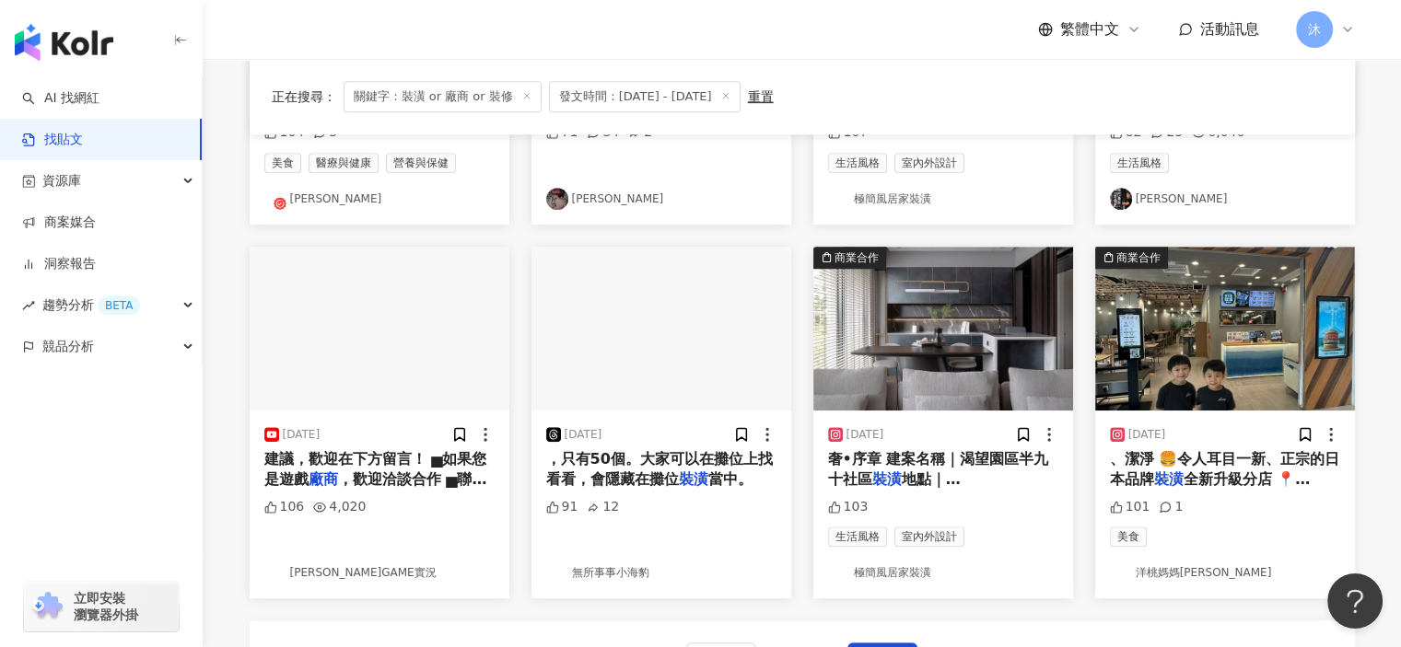
scroll to position [1013, 0]
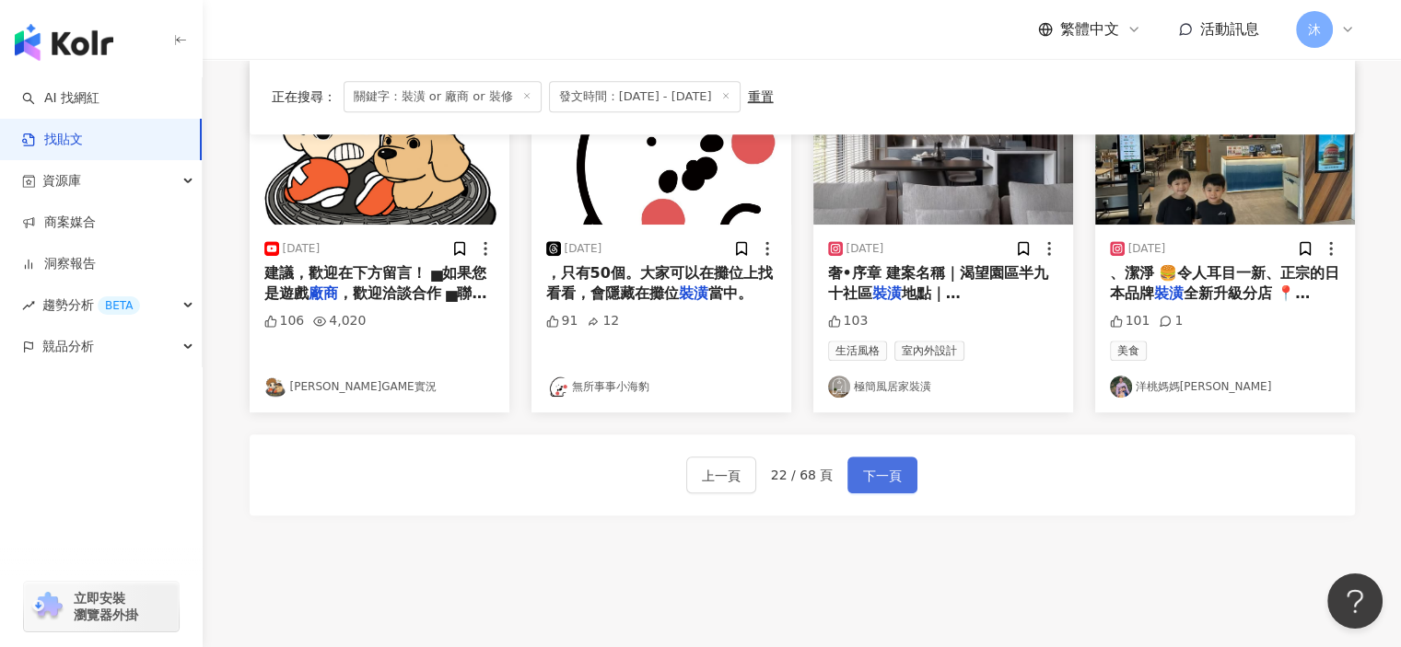
click at [873, 482] on span "下一頁" at bounding box center [882, 476] width 39 height 22
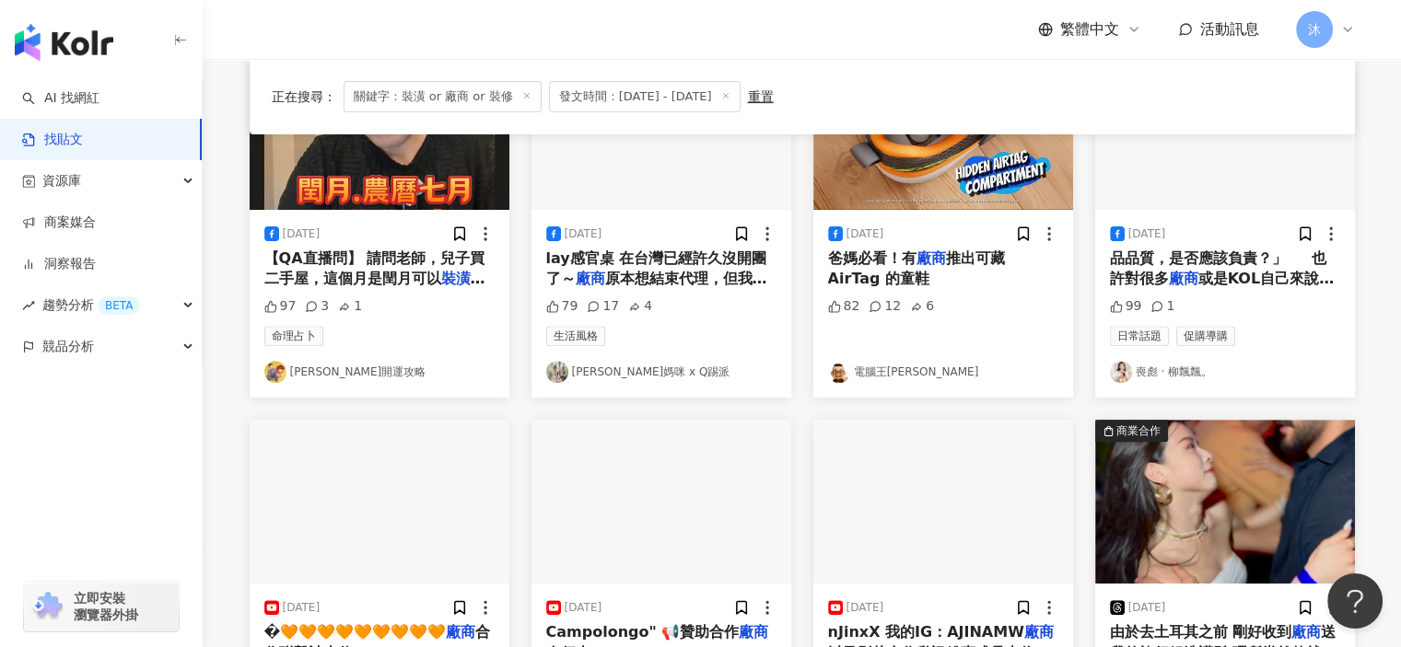
scroll to position [921, 0]
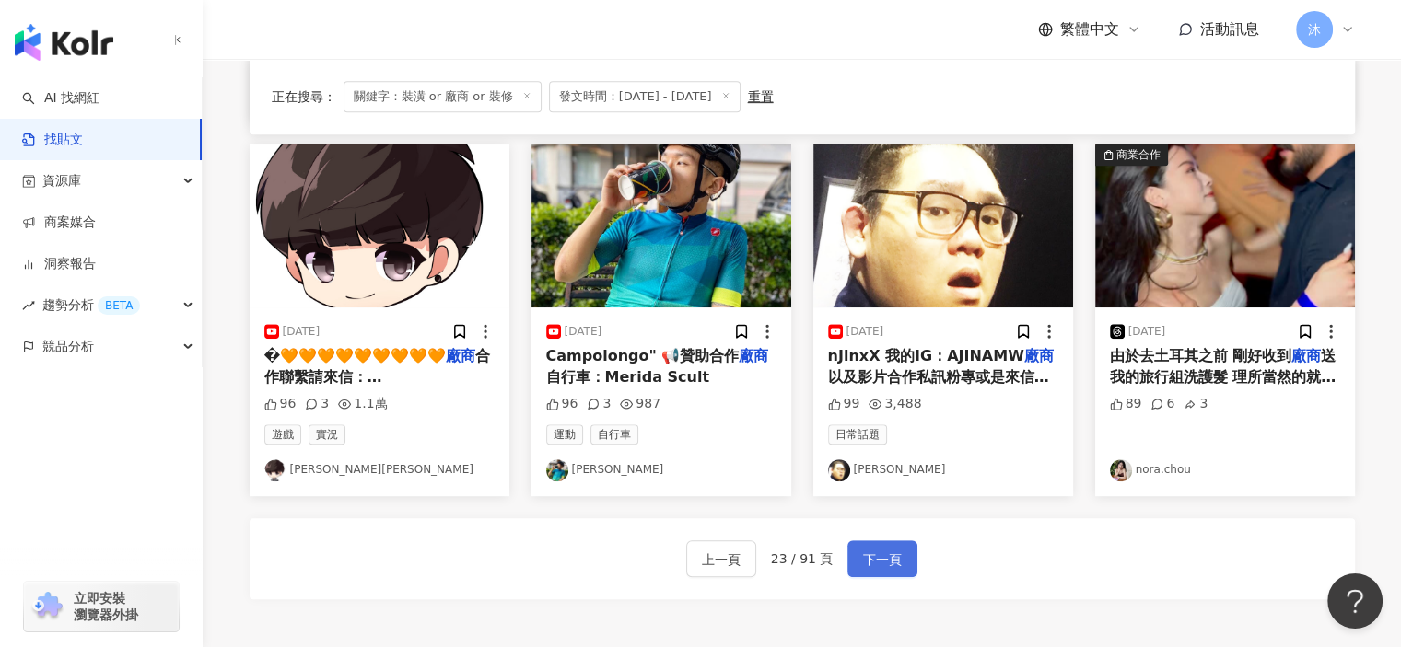
click at [865, 553] on span "下一頁" at bounding box center [882, 560] width 39 height 22
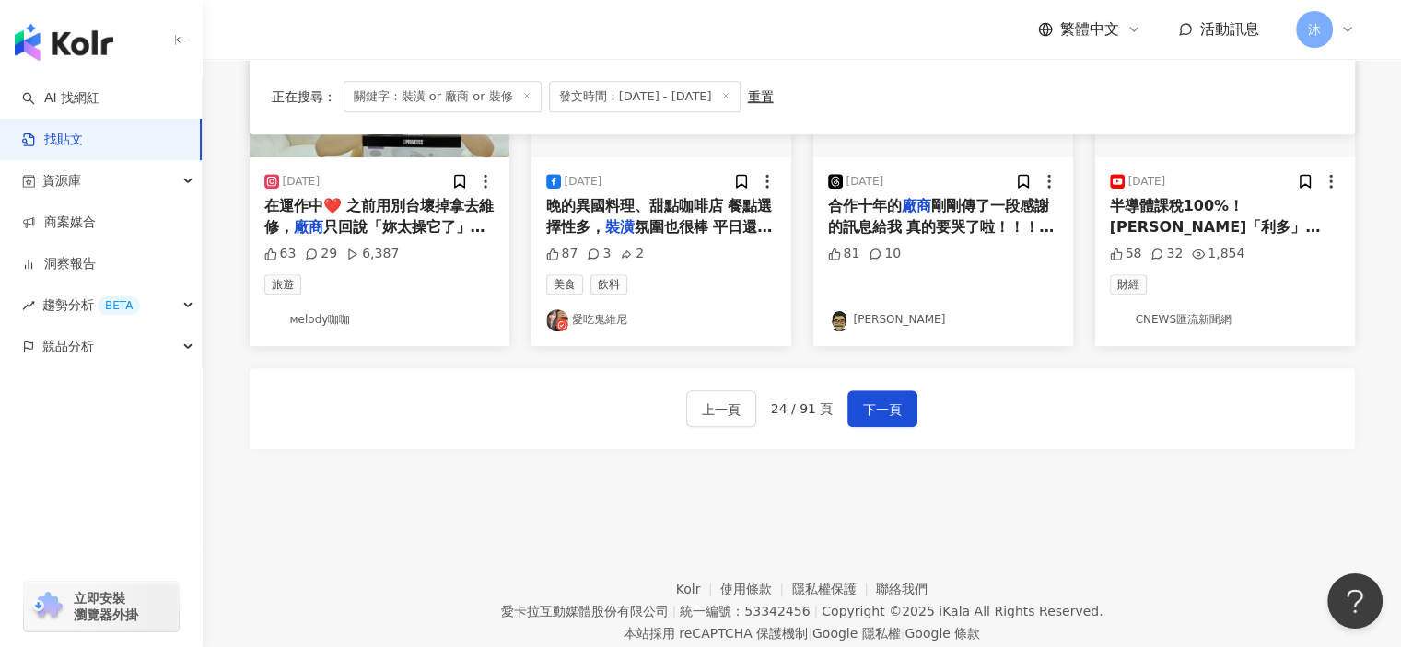
scroll to position [1121, 0]
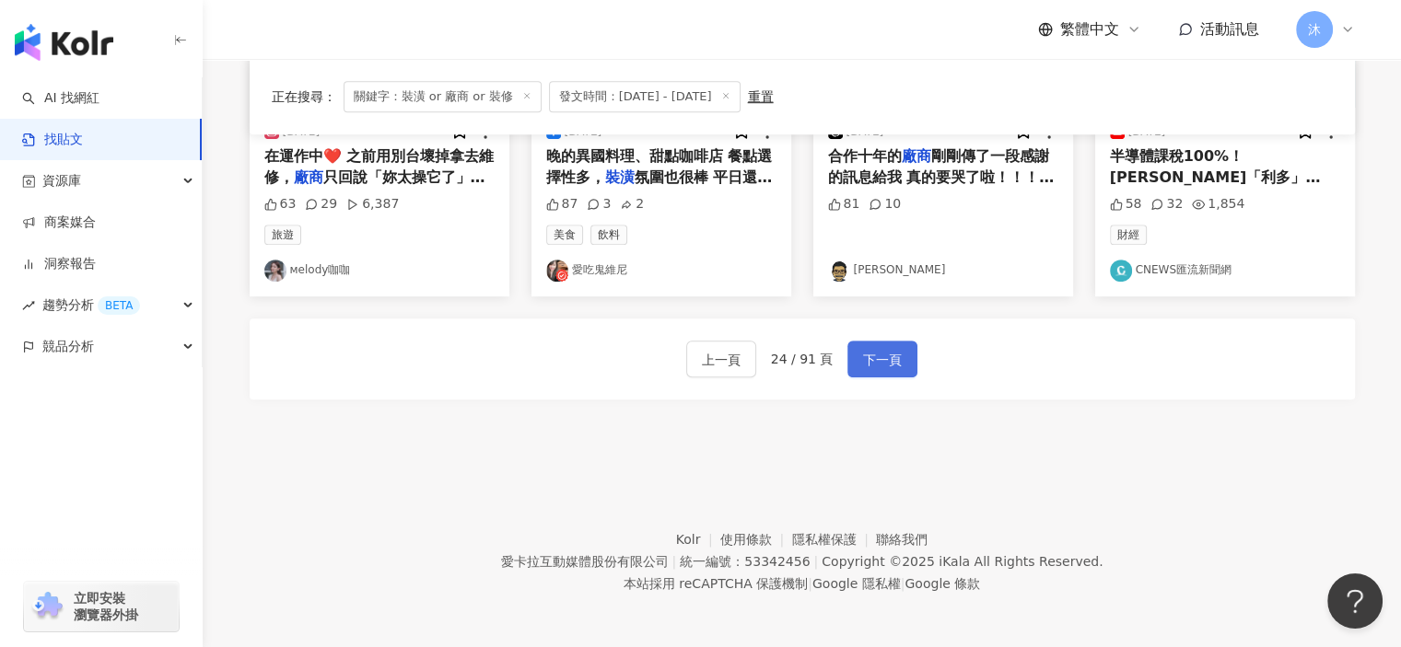
click at [868, 357] on span "下一頁" at bounding box center [882, 360] width 39 height 22
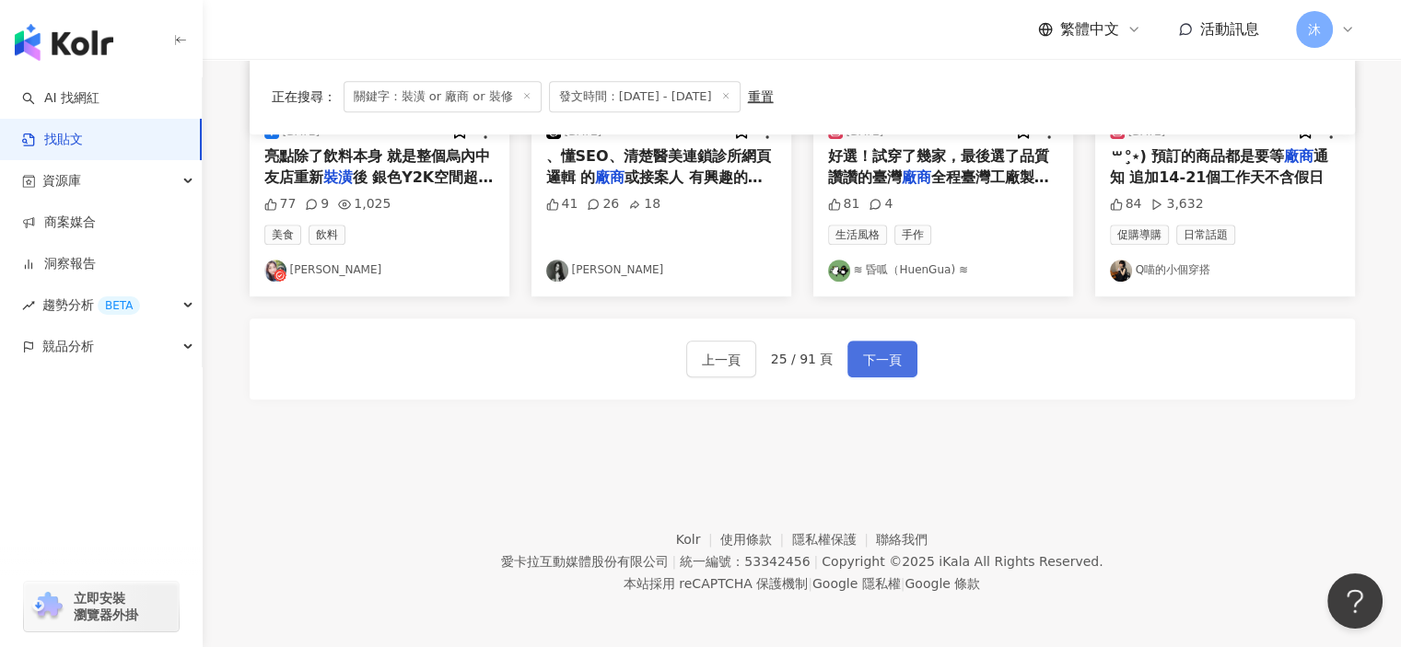
click at [895, 356] on span "下一頁" at bounding box center [882, 360] width 39 height 22
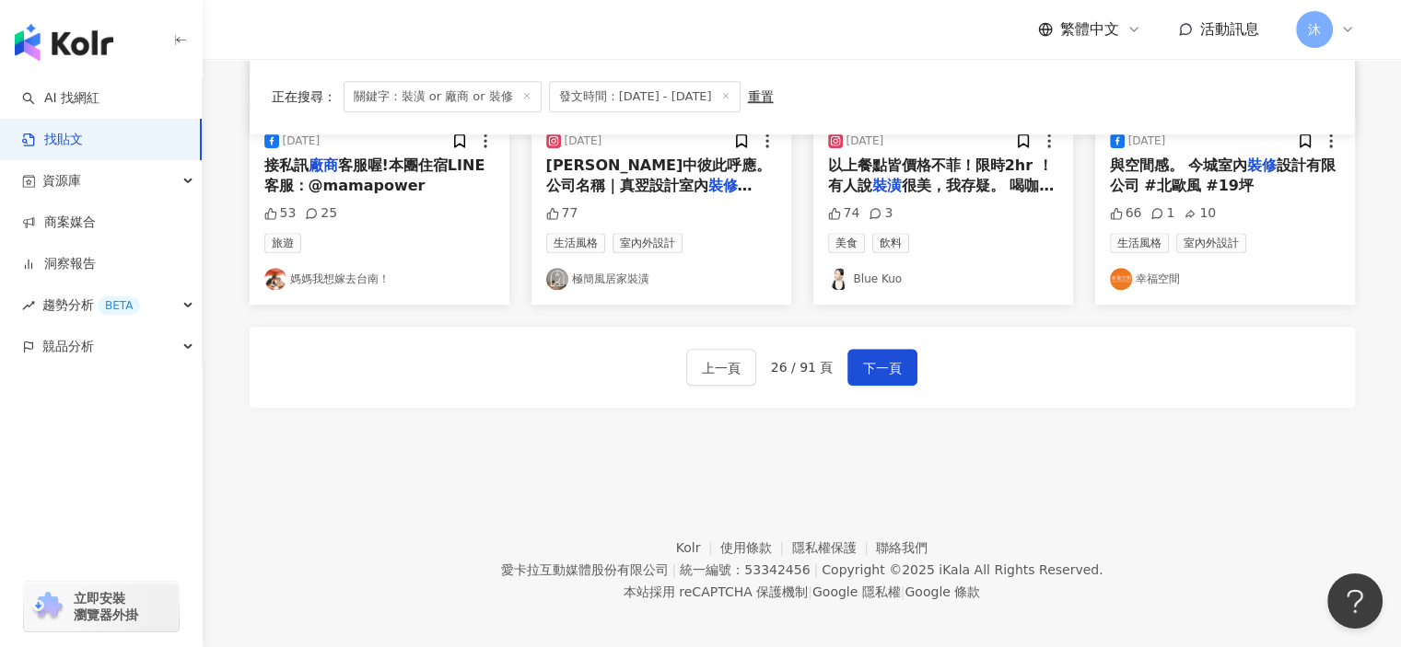
click at [855, 356] on button "下一頁" at bounding box center [882, 367] width 70 height 37
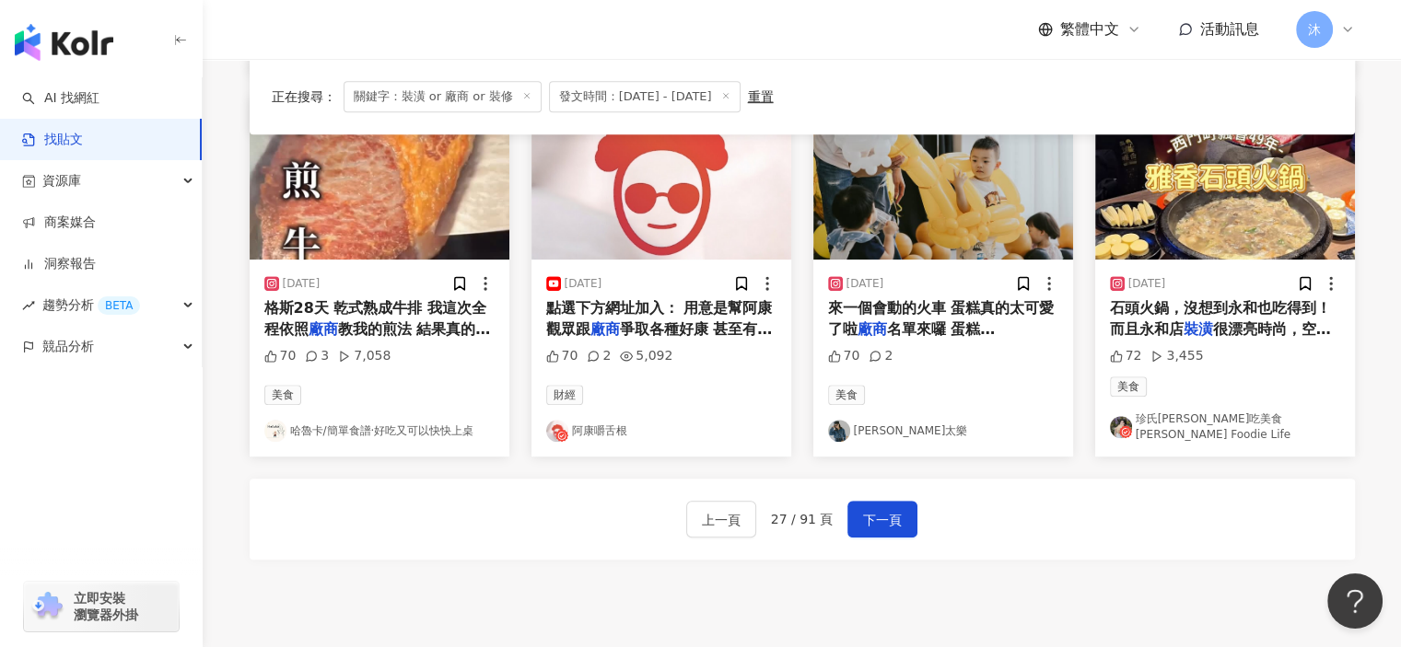
scroll to position [937, 0]
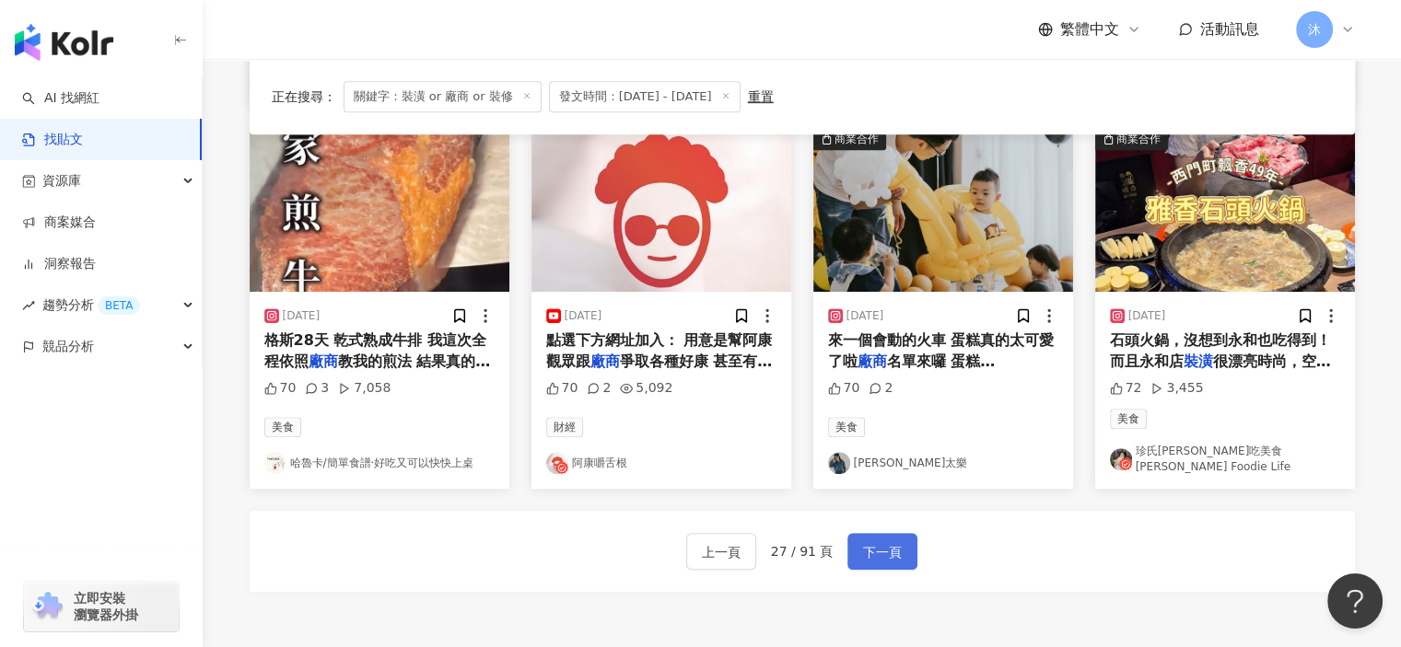
click at [885, 542] on span "下一頁" at bounding box center [882, 553] width 39 height 22
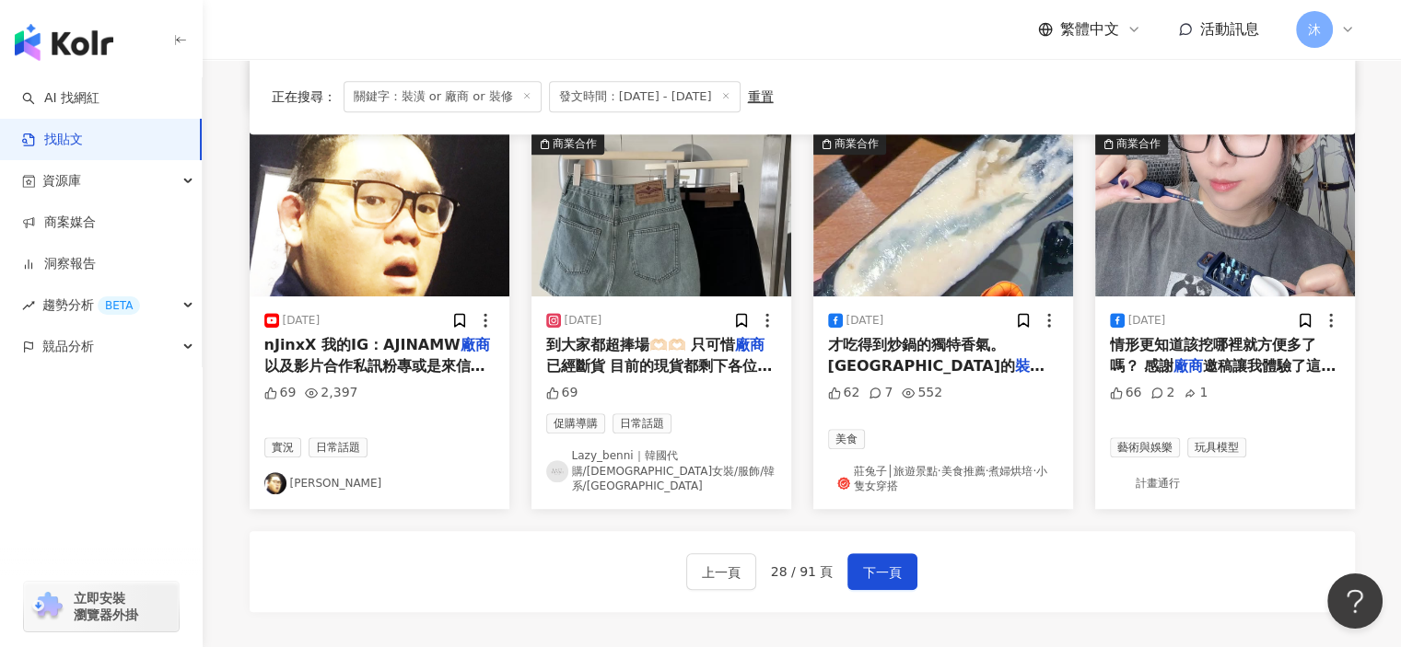
scroll to position [1130, 0]
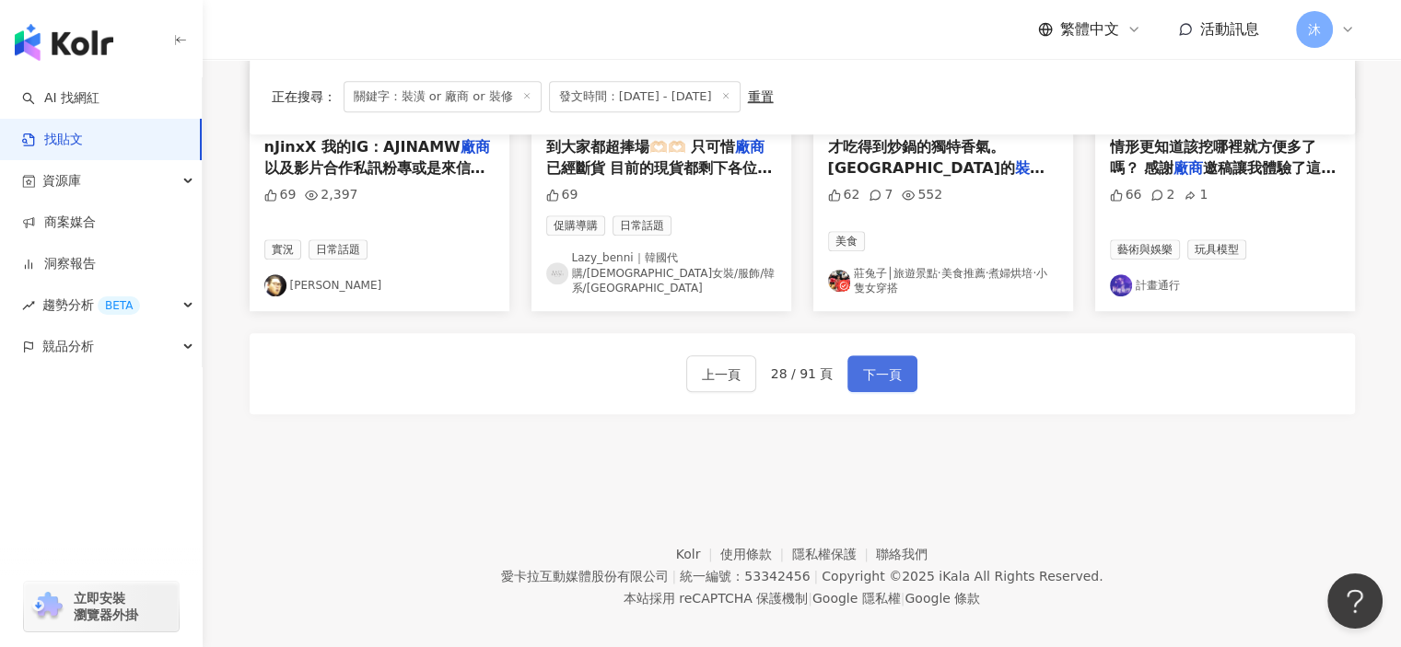
click at [902, 359] on button "下一頁" at bounding box center [882, 373] width 70 height 37
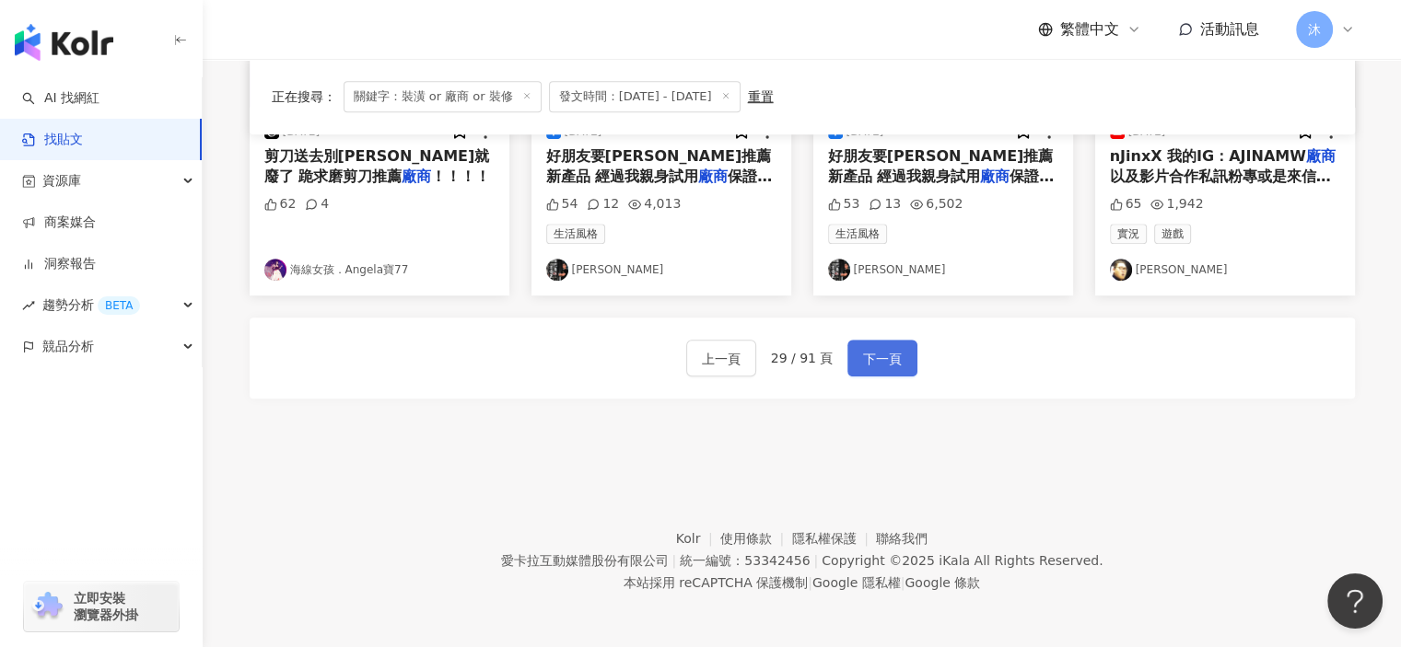
click at [884, 350] on span "下一頁" at bounding box center [882, 359] width 39 height 22
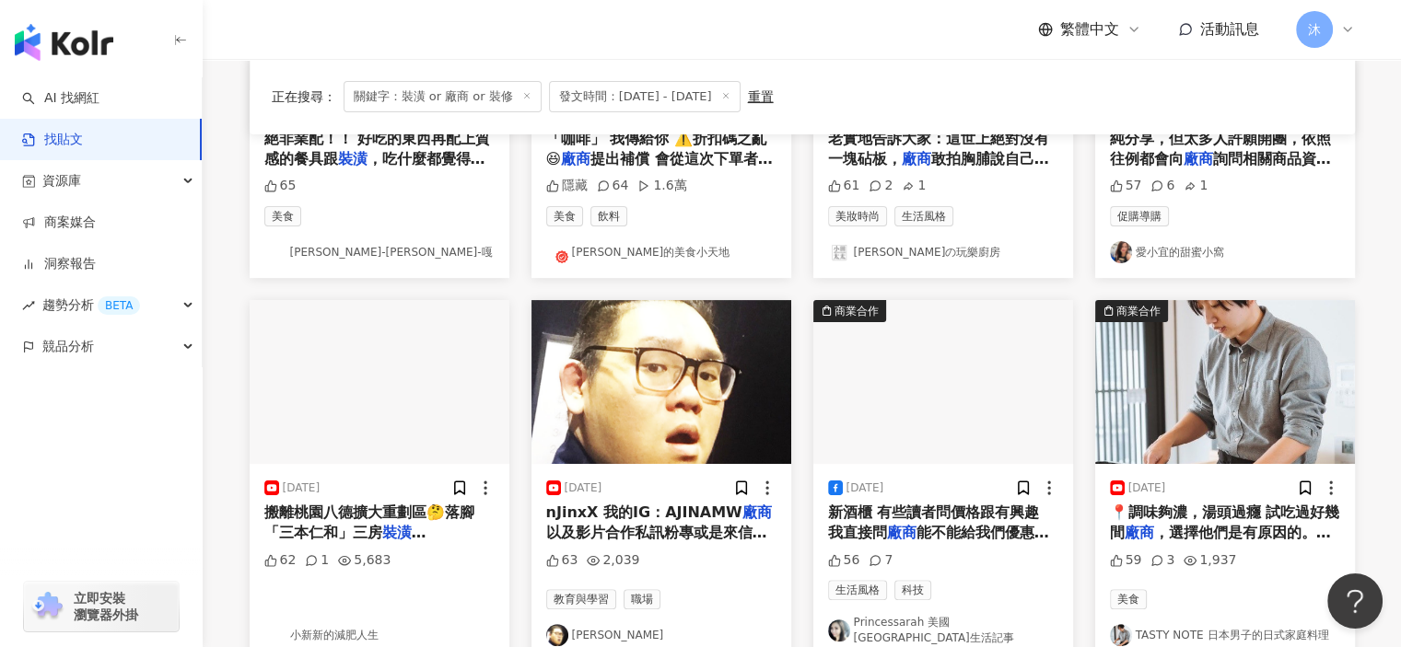
scroll to position [166, 0]
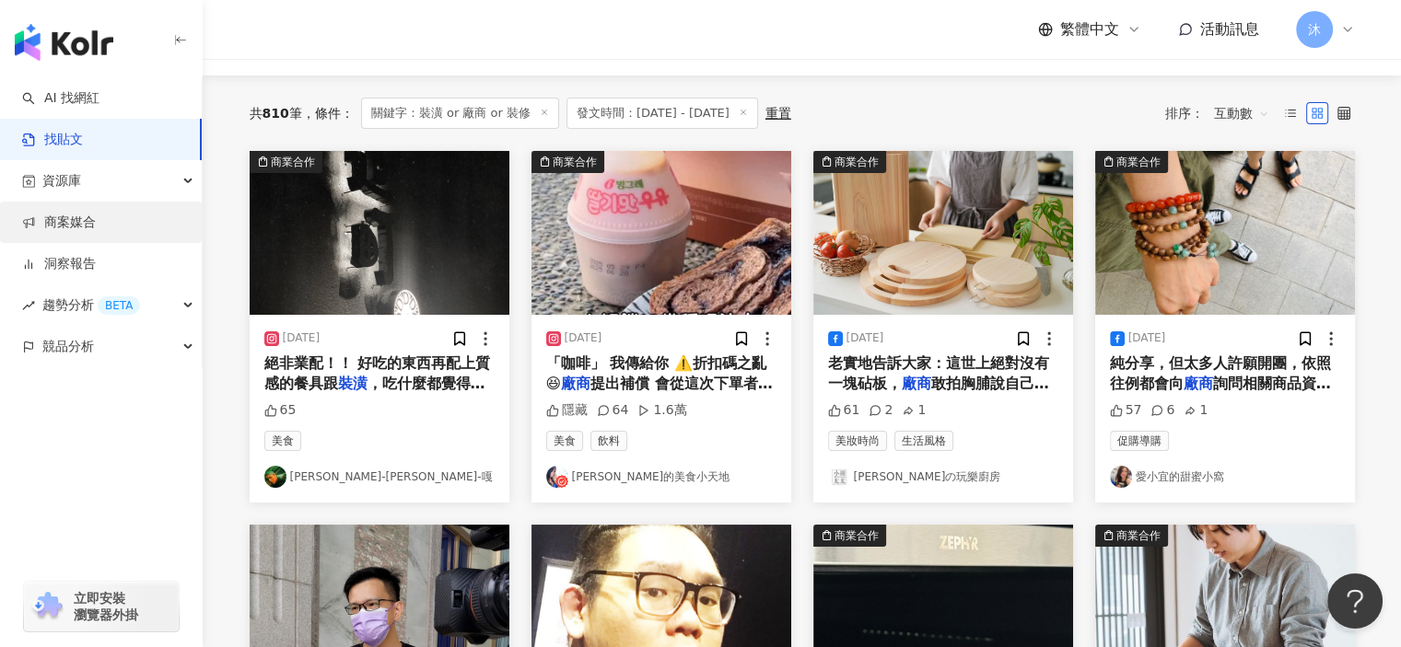
click at [96, 230] on link "商案媒合" at bounding box center [59, 223] width 74 height 18
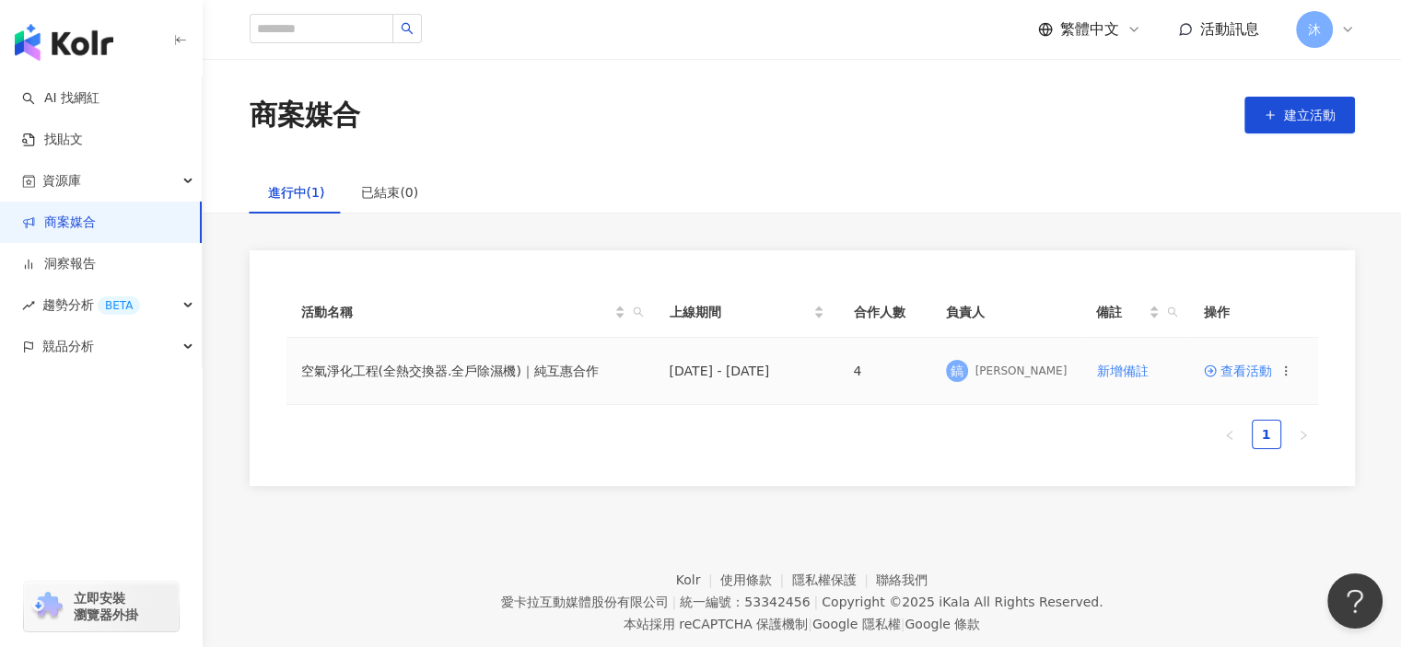
click at [1227, 367] on span "查看活動" at bounding box center [1238, 371] width 68 height 13
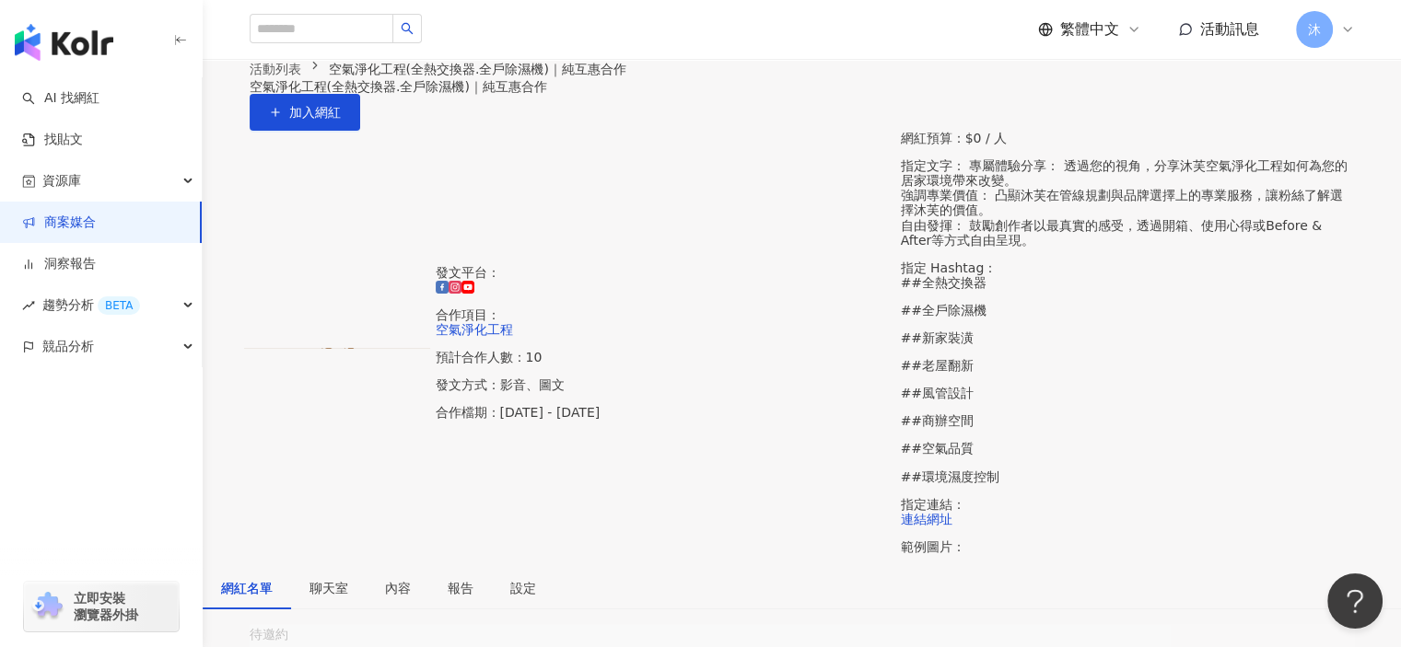
click at [574, 449] on div "發文平台： 合作項目： 空氣淨化工程 預計合作人數：10 發文方式：影音、圖文 合作檔期：2025/7/25 - 2025/11/30 網紅預算：$0 / 人…" at bounding box center [802, 349] width 1116 height 437
click at [554, 567] on div "設定" at bounding box center [523, 588] width 63 height 42
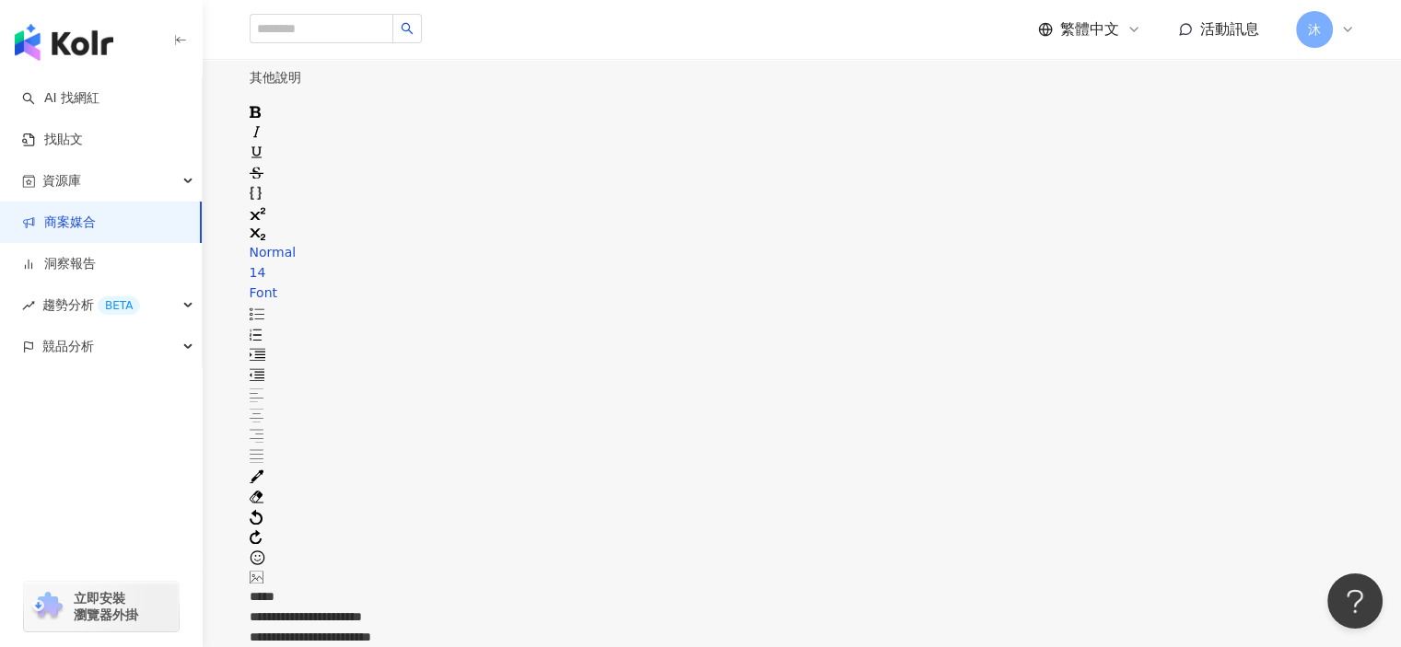
scroll to position [2951, 0]
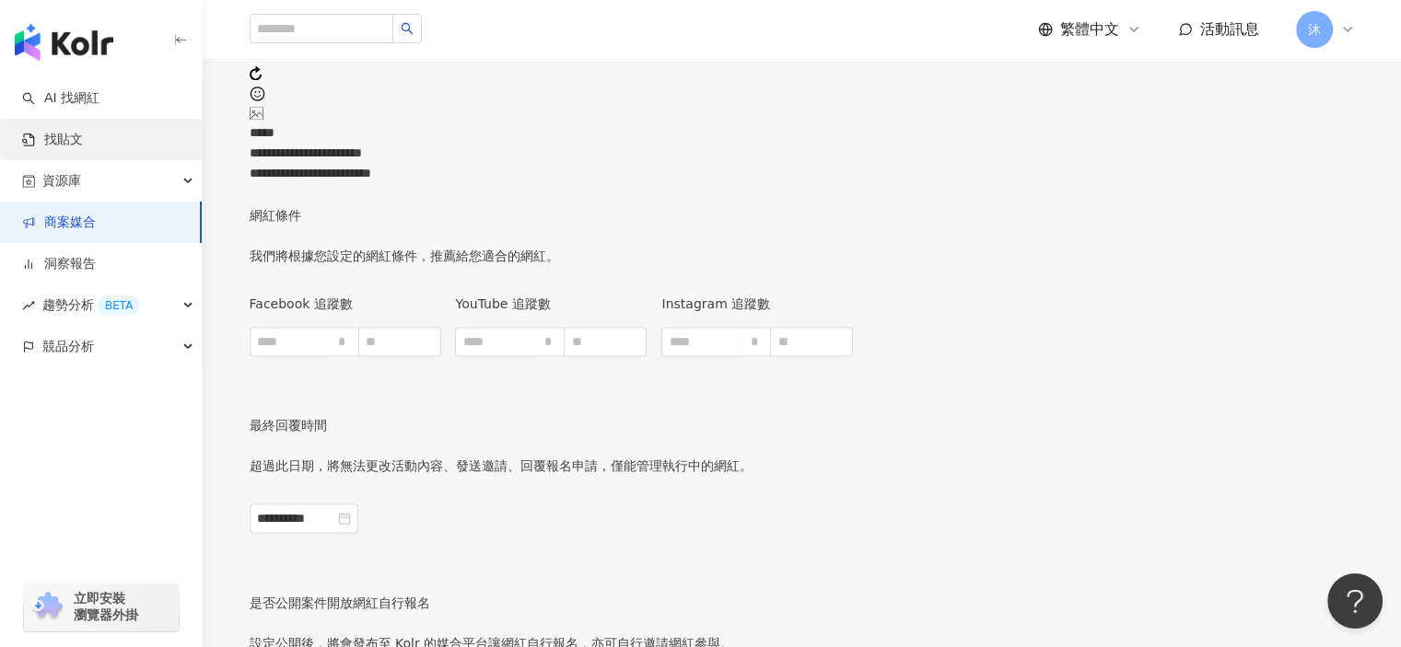
click at [63, 143] on link "找貼文" at bounding box center [52, 140] width 61 height 18
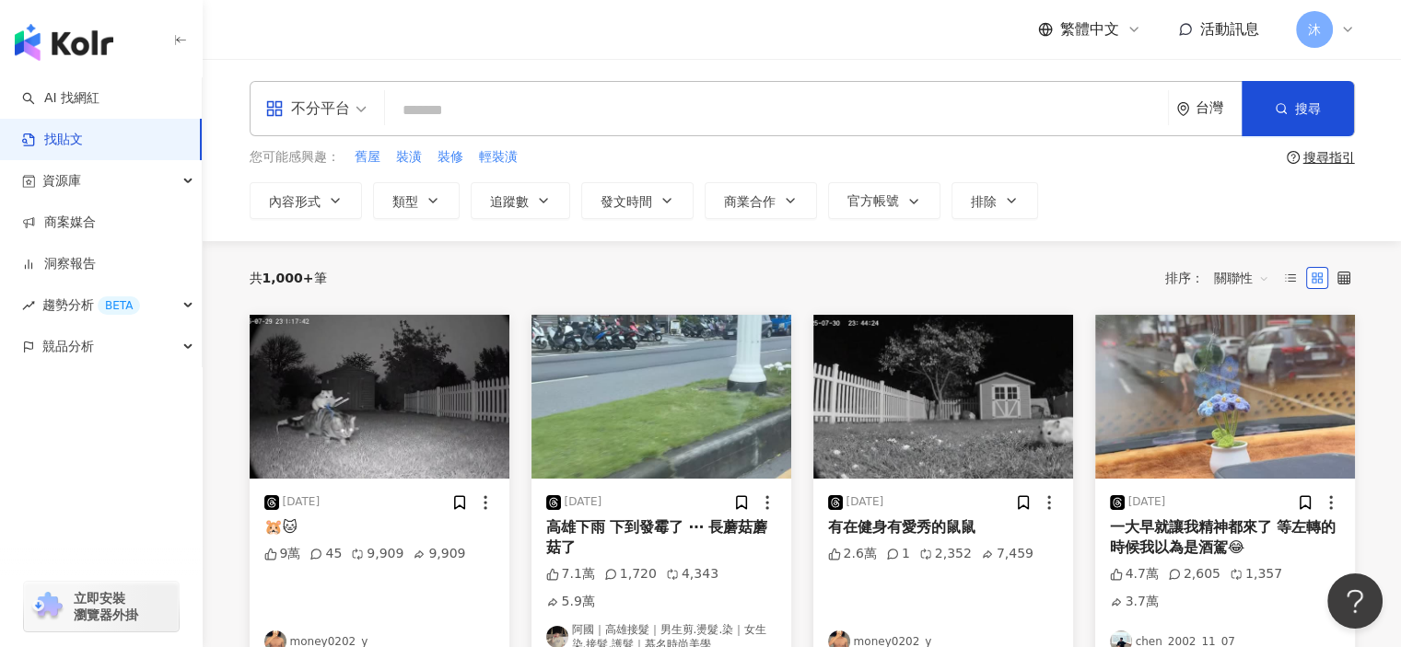
click at [910, 122] on input "search" at bounding box center [776, 110] width 768 height 40
type input "**********"
click at [661, 201] on icon "button" at bounding box center [666, 200] width 15 height 15
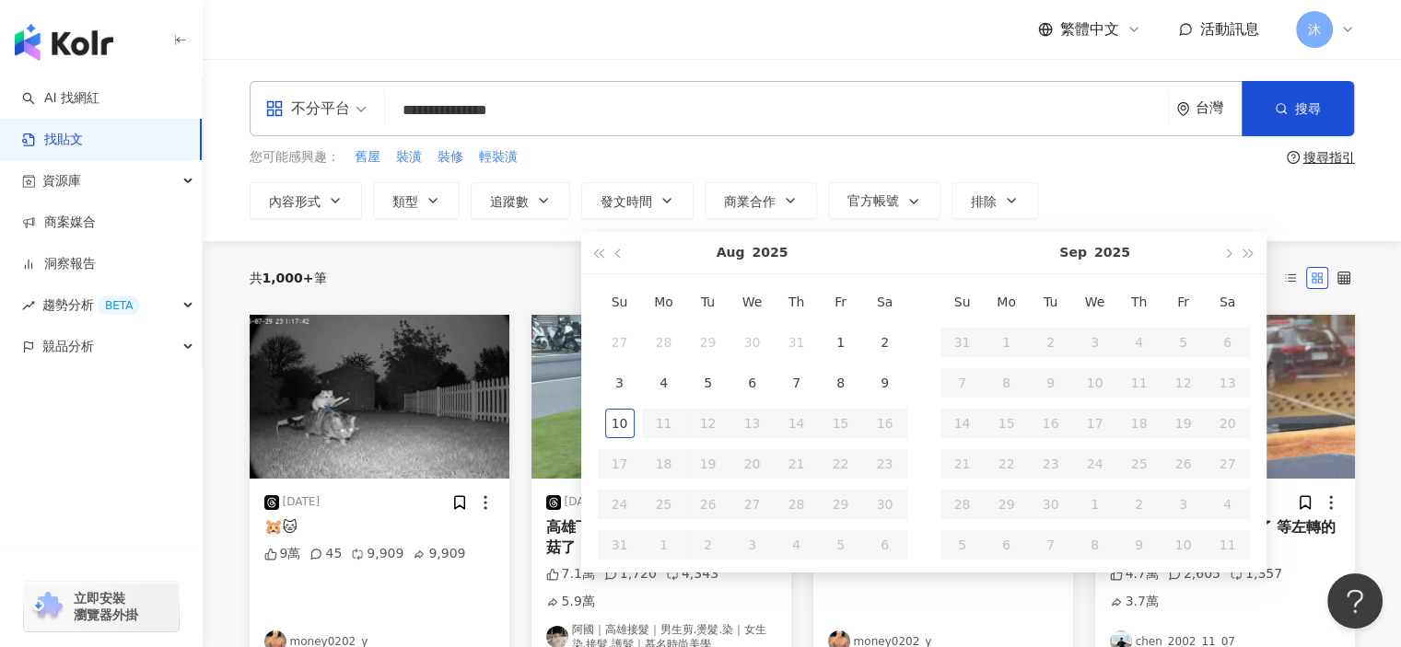
type input "**********"
click at [617, 253] on span "button" at bounding box center [618, 254] width 9 height 9
type input "**********"
click at [709, 425] on div "15" at bounding box center [707, 423] width 29 height 29
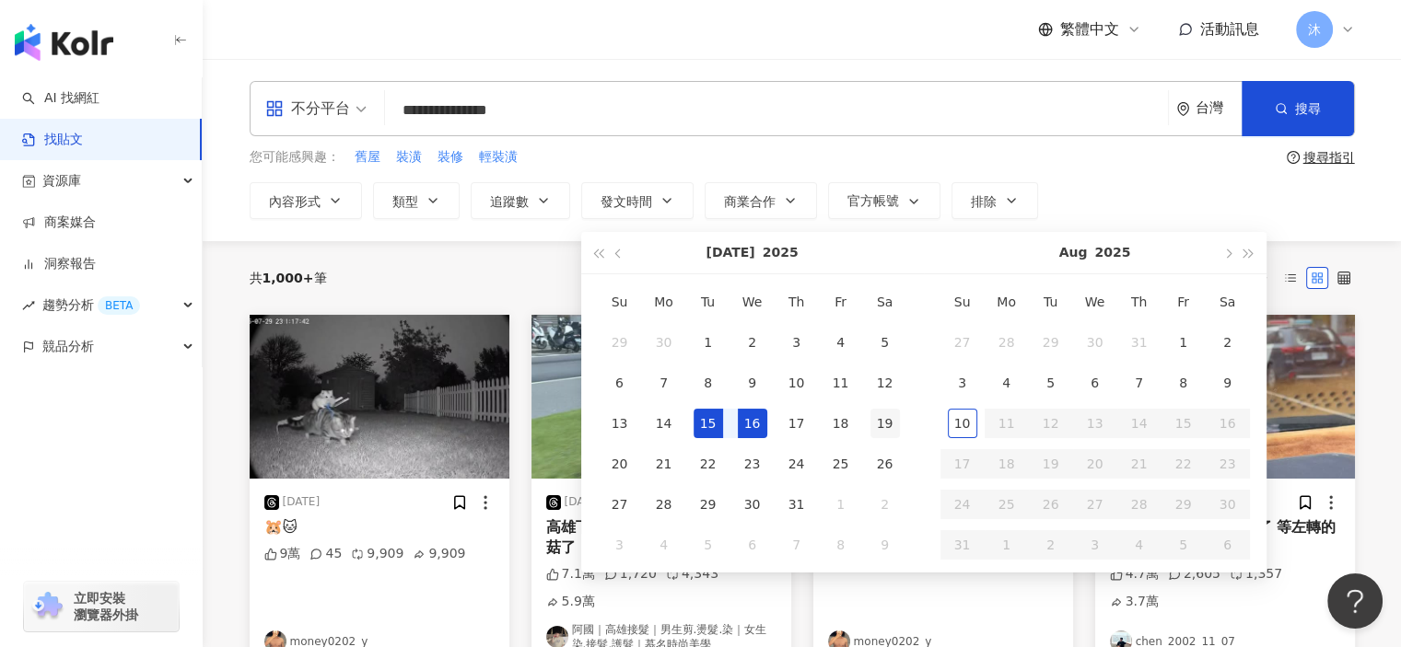
type input "**********"
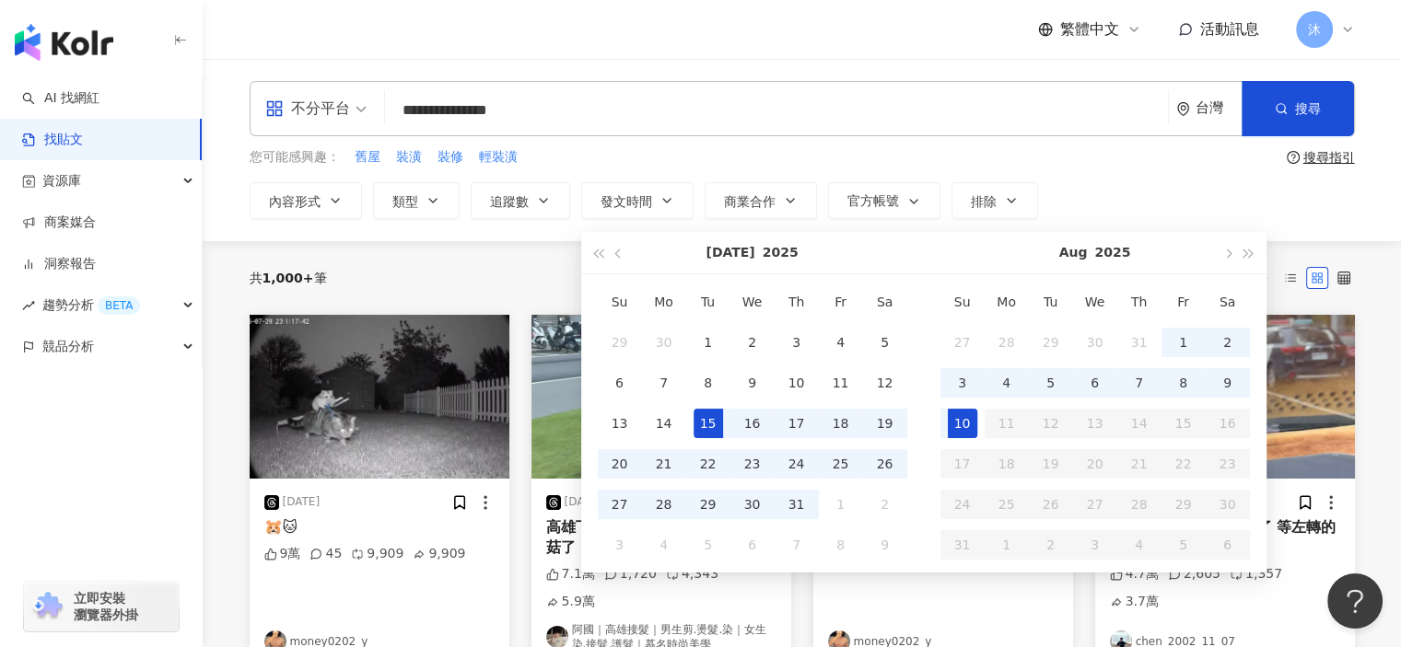
click at [965, 412] on div "10" at bounding box center [962, 423] width 29 height 29
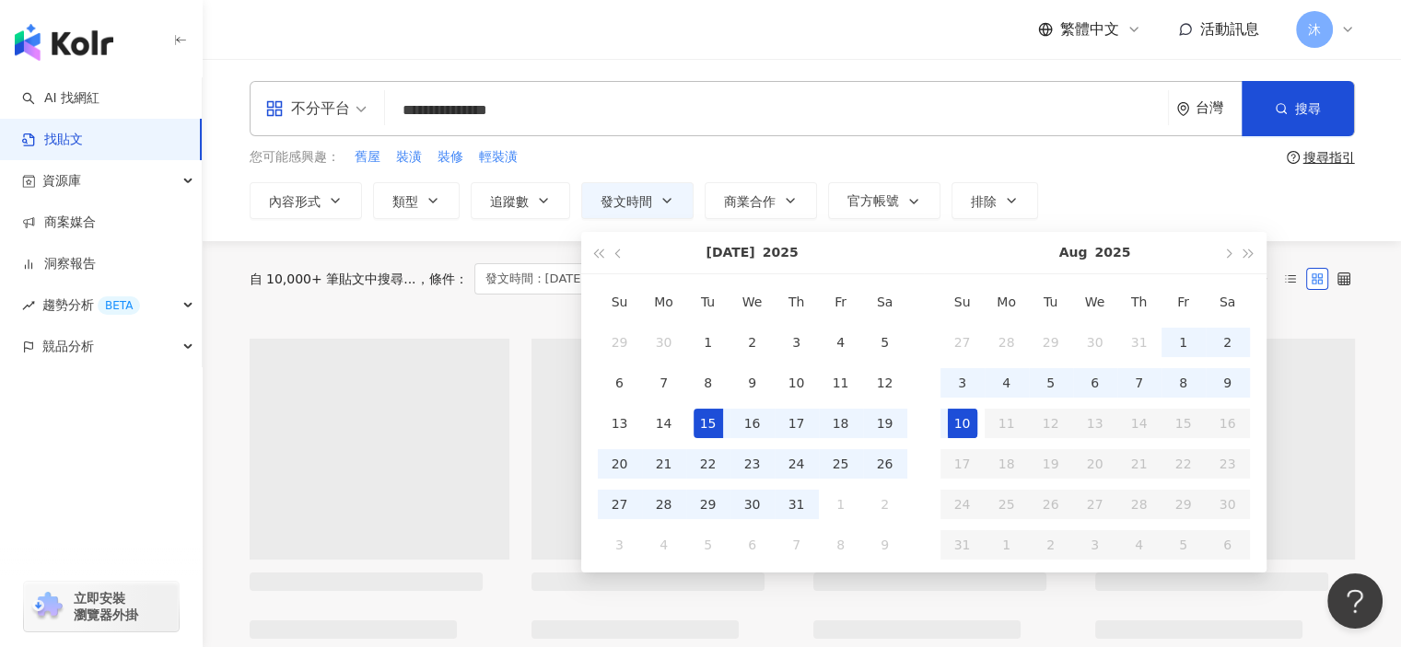
type input "**********"
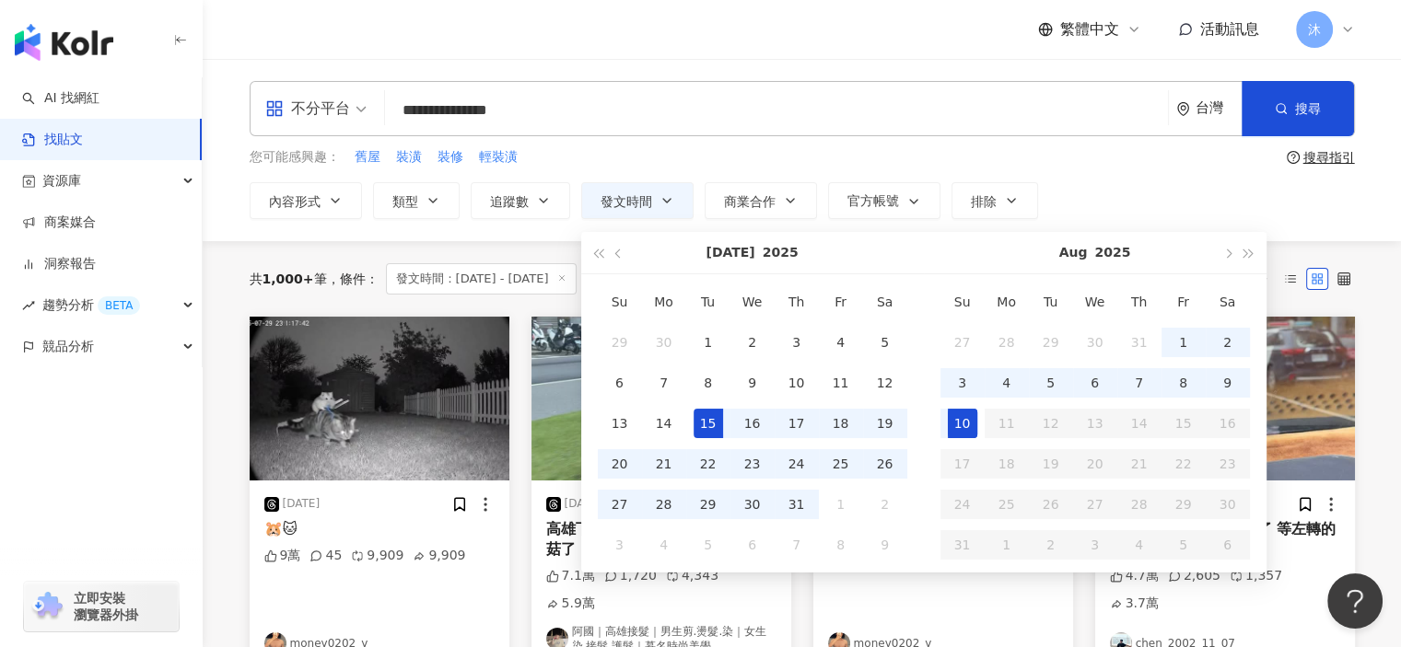
click at [1159, 186] on div "**********" at bounding box center [802, 200] width 1105 height 37
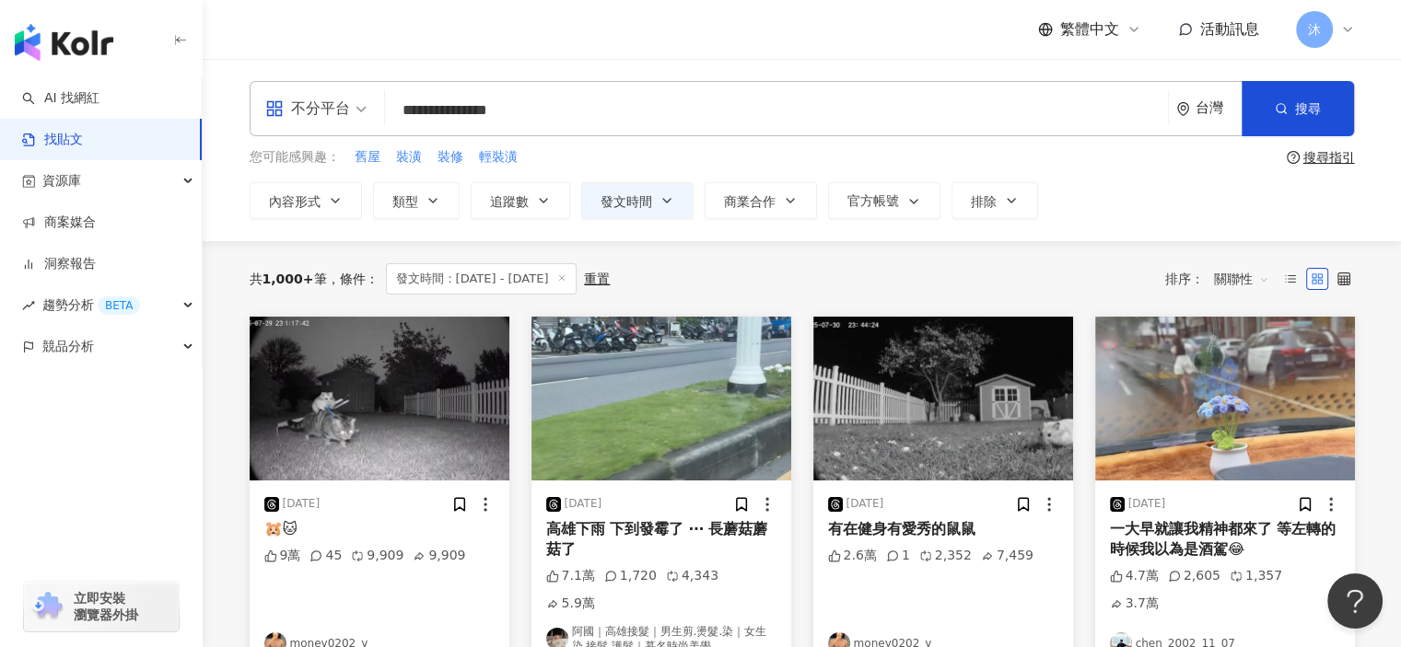
click at [1254, 277] on span "關聯性" at bounding box center [1241, 278] width 55 height 29
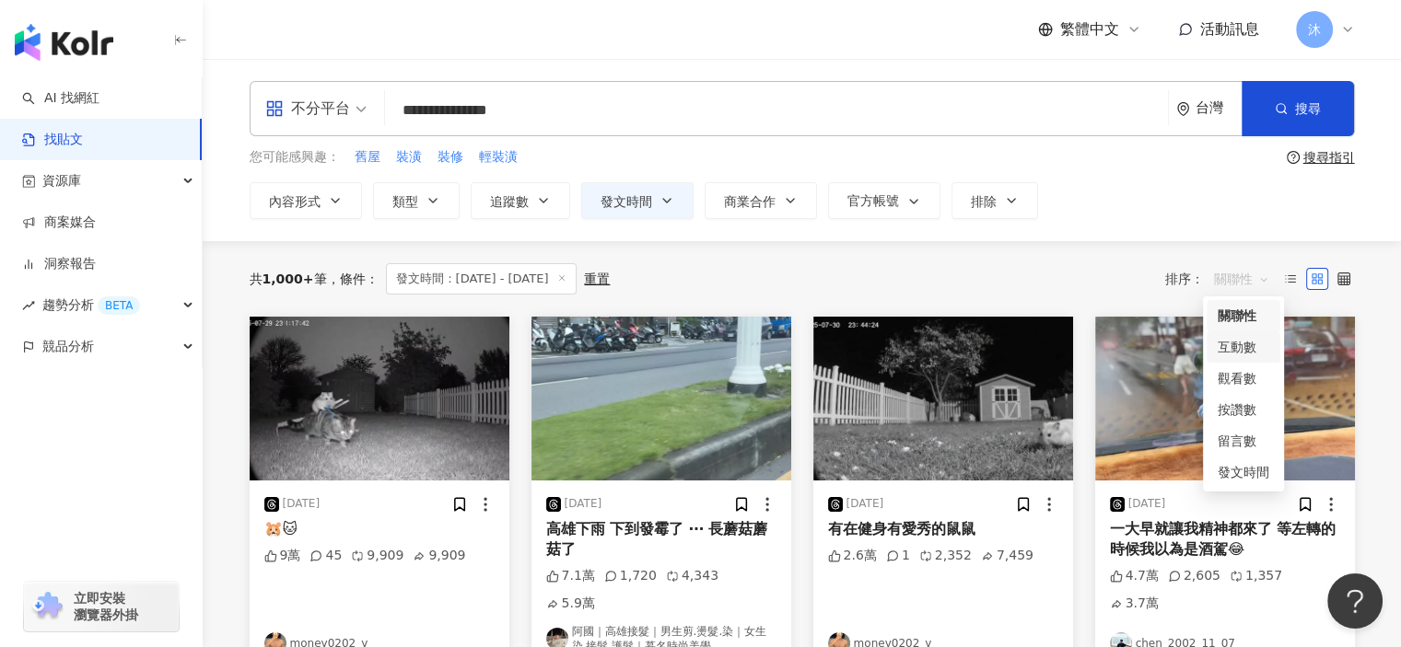
click at [1255, 344] on div "互動數" at bounding box center [1244, 347] width 52 height 20
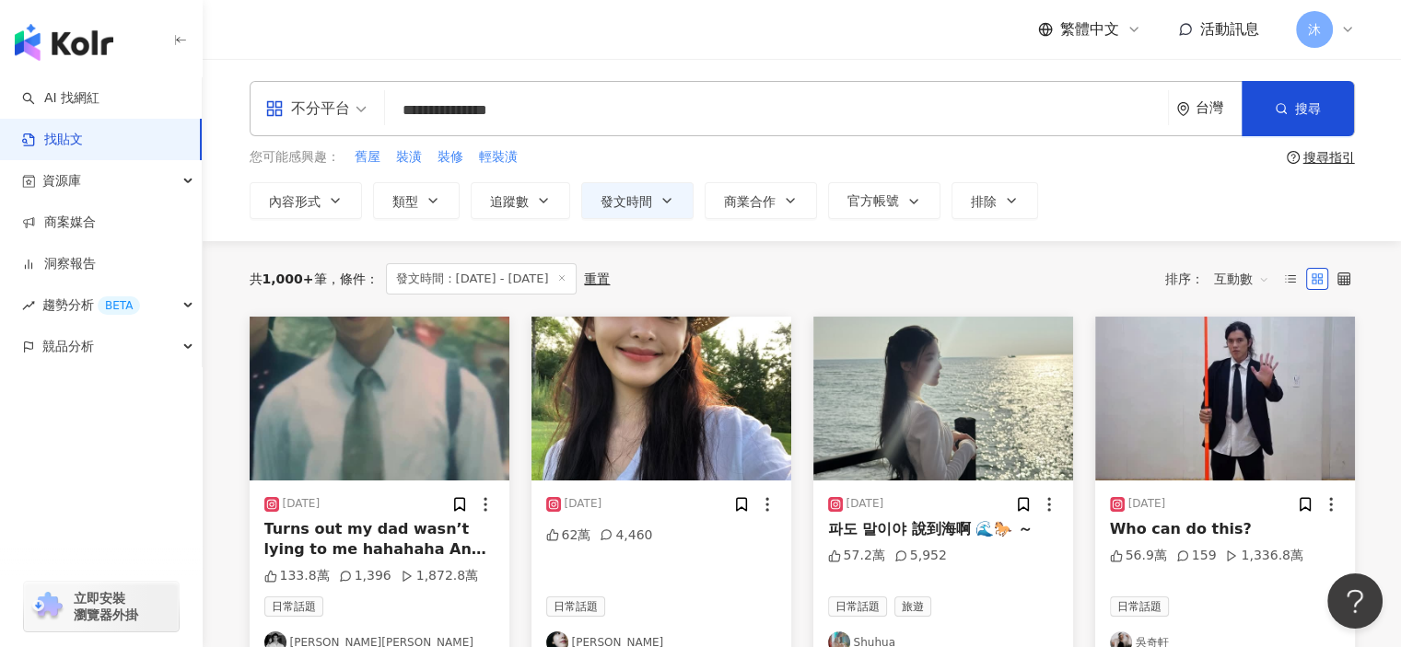
click at [637, 102] on input "**********" at bounding box center [776, 110] width 768 height 40
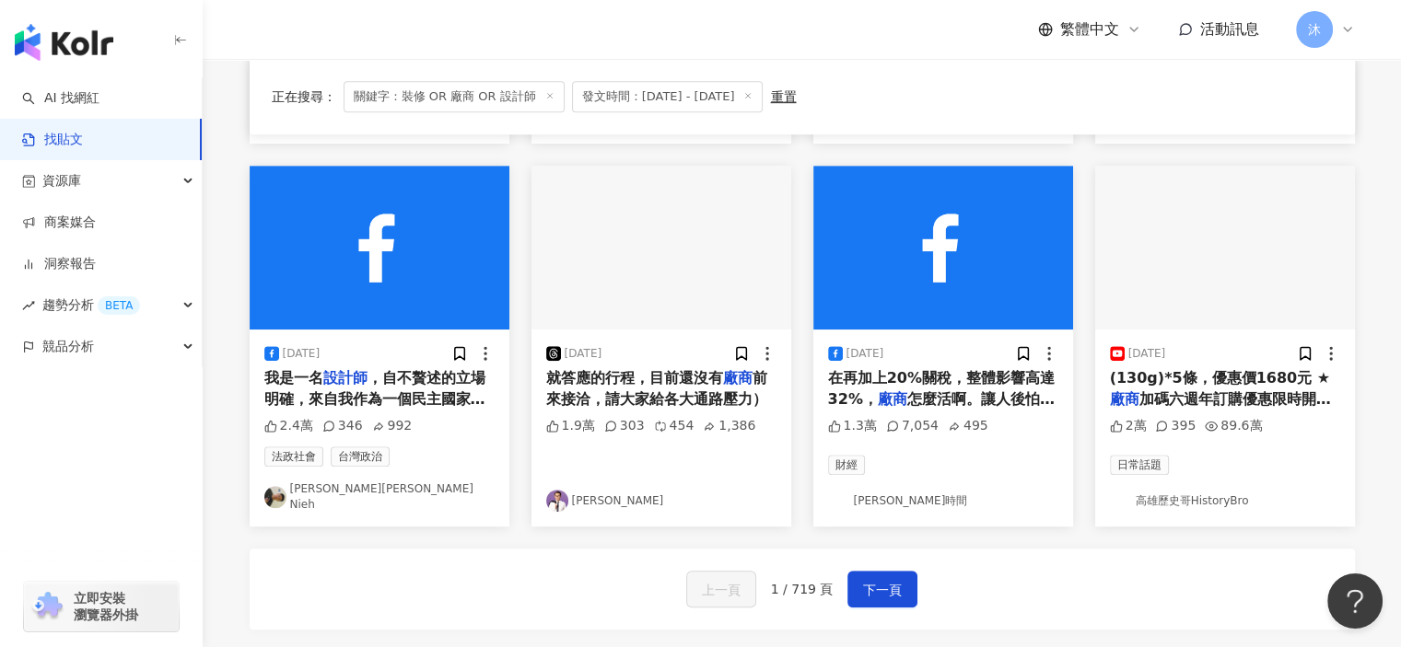
scroll to position [921, 0]
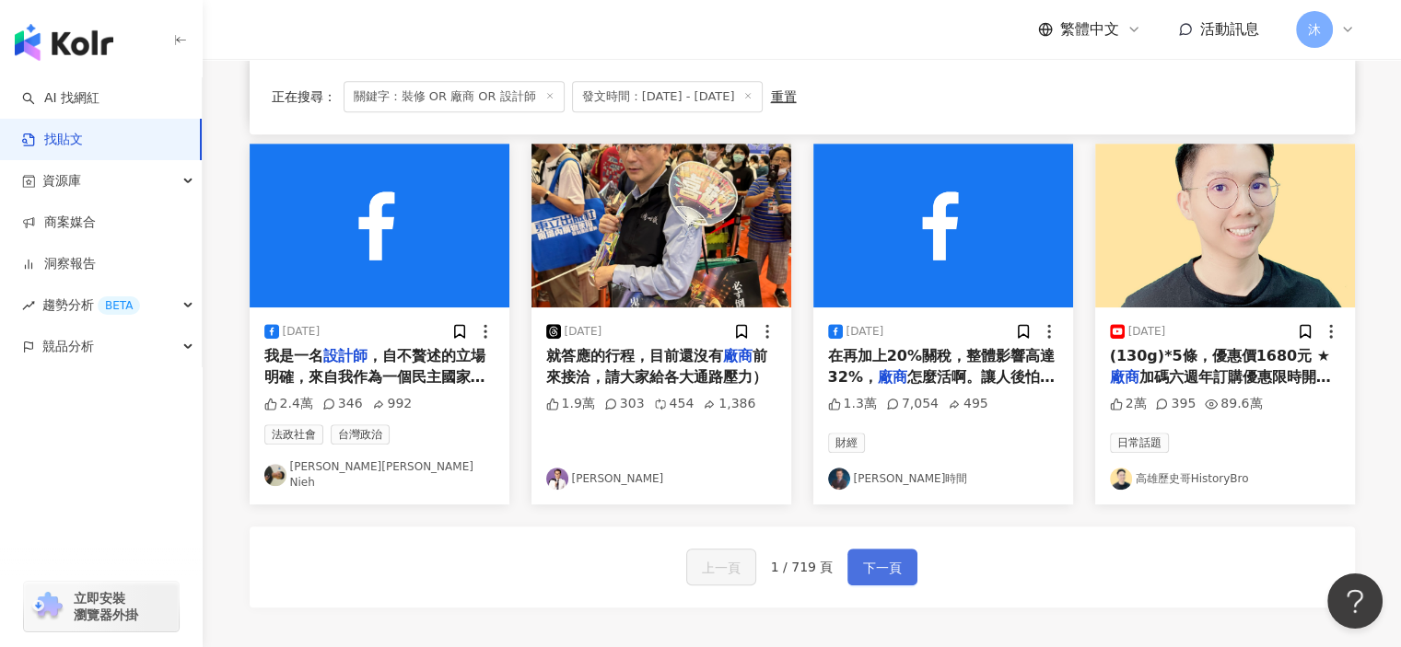
click at [873, 563] on span "下一頁" at bounding box center [882, 568] width 39 height 22
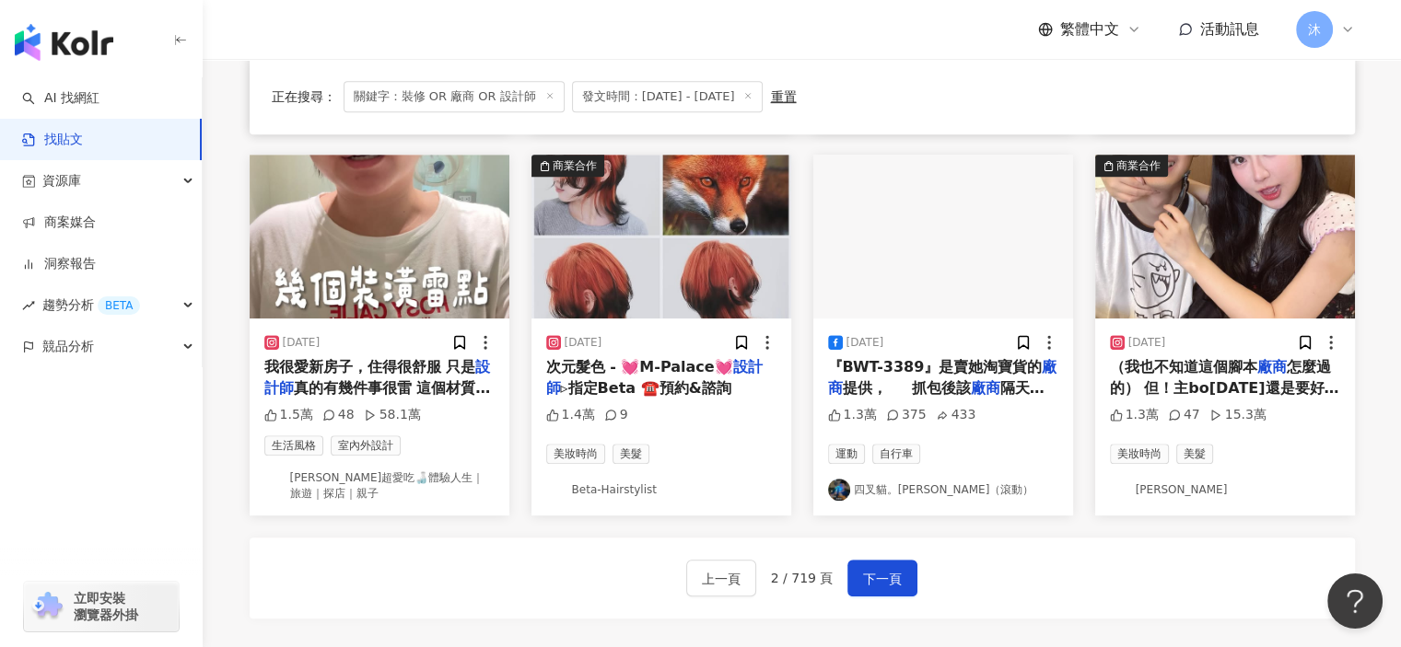
scroll to position [1105, 0]
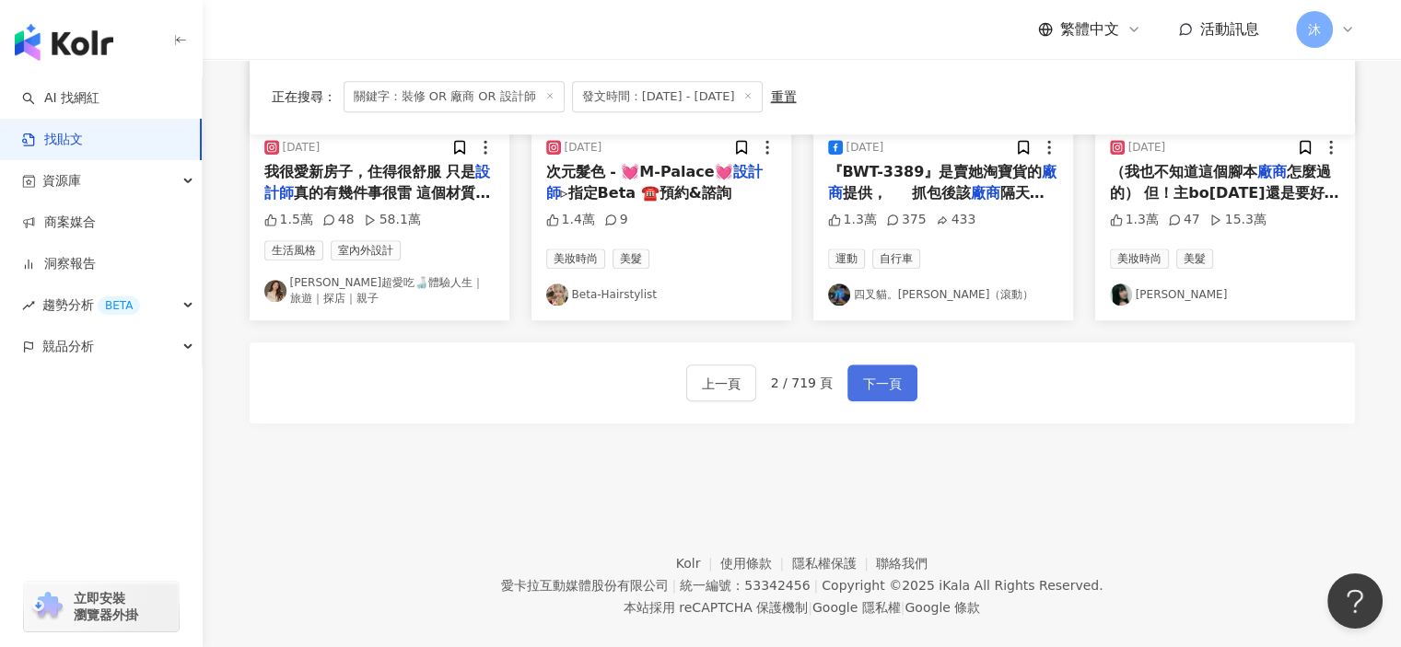
click at [891, 390] on span "下一頁" at bounding box center [882, 384] width 39 height 22
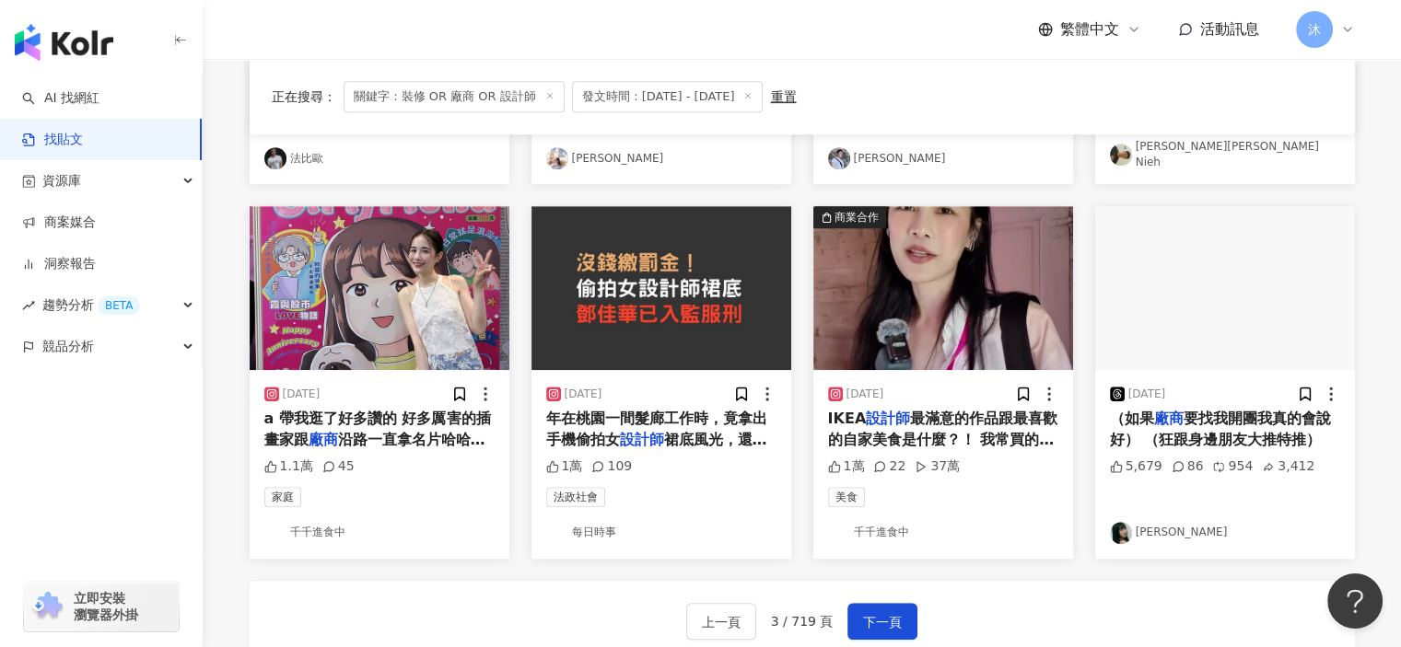
scroll to position [1096, 0]
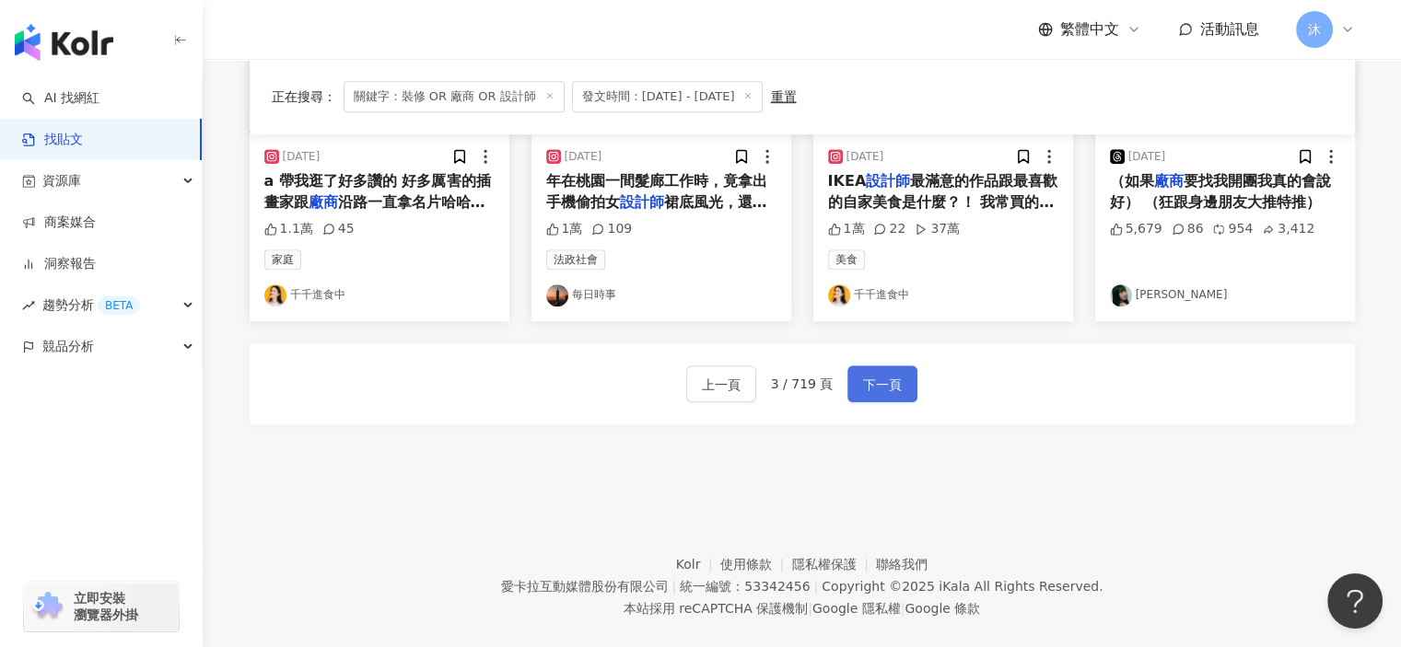
click at [875, 375] on span "下一頁" at bounding box center [882, 385] width 39 height 22
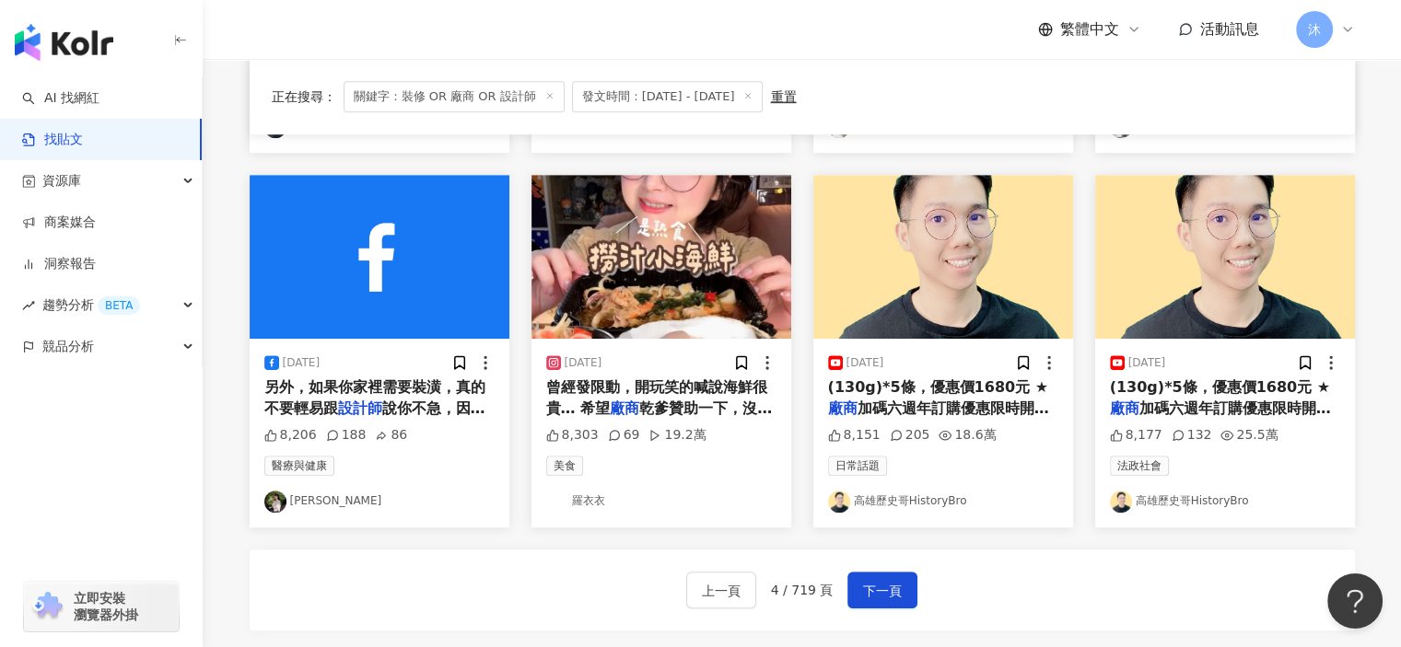
scroll to position [1004, 0]
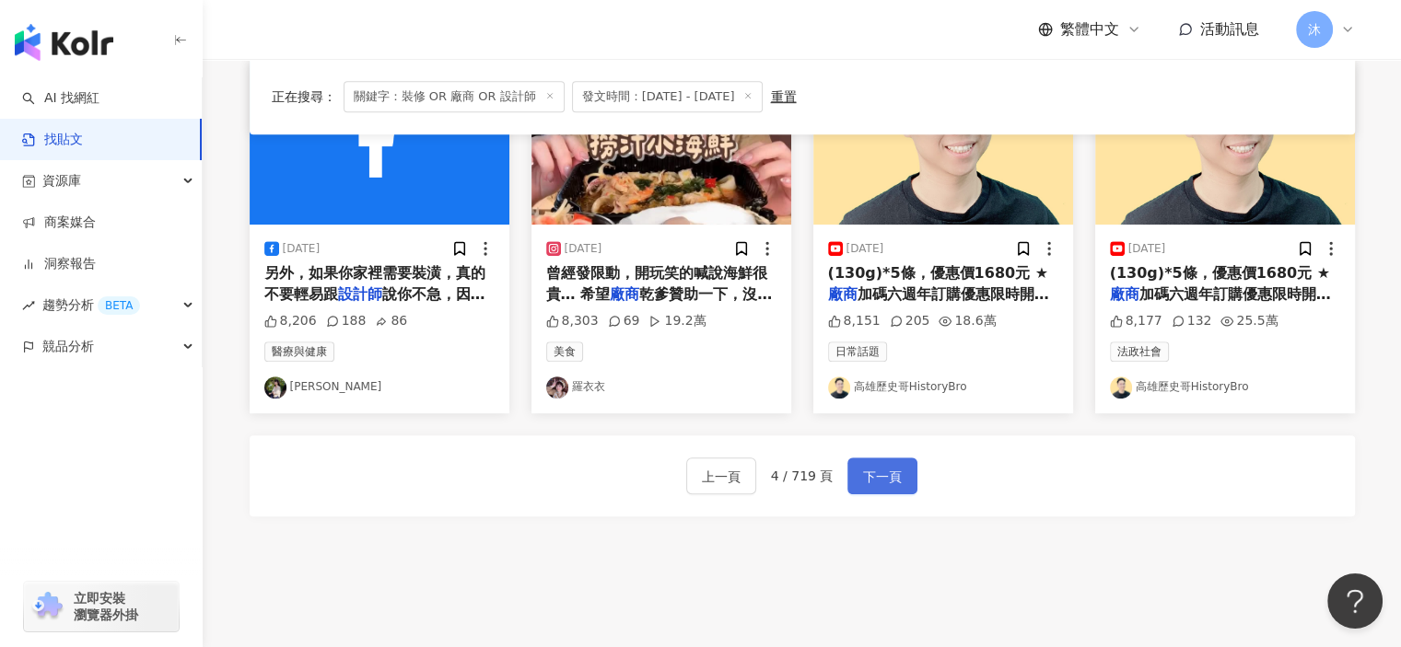
click at [892, 476] on span "下一頁" at bounding box center [882, 477] width 39 height 22
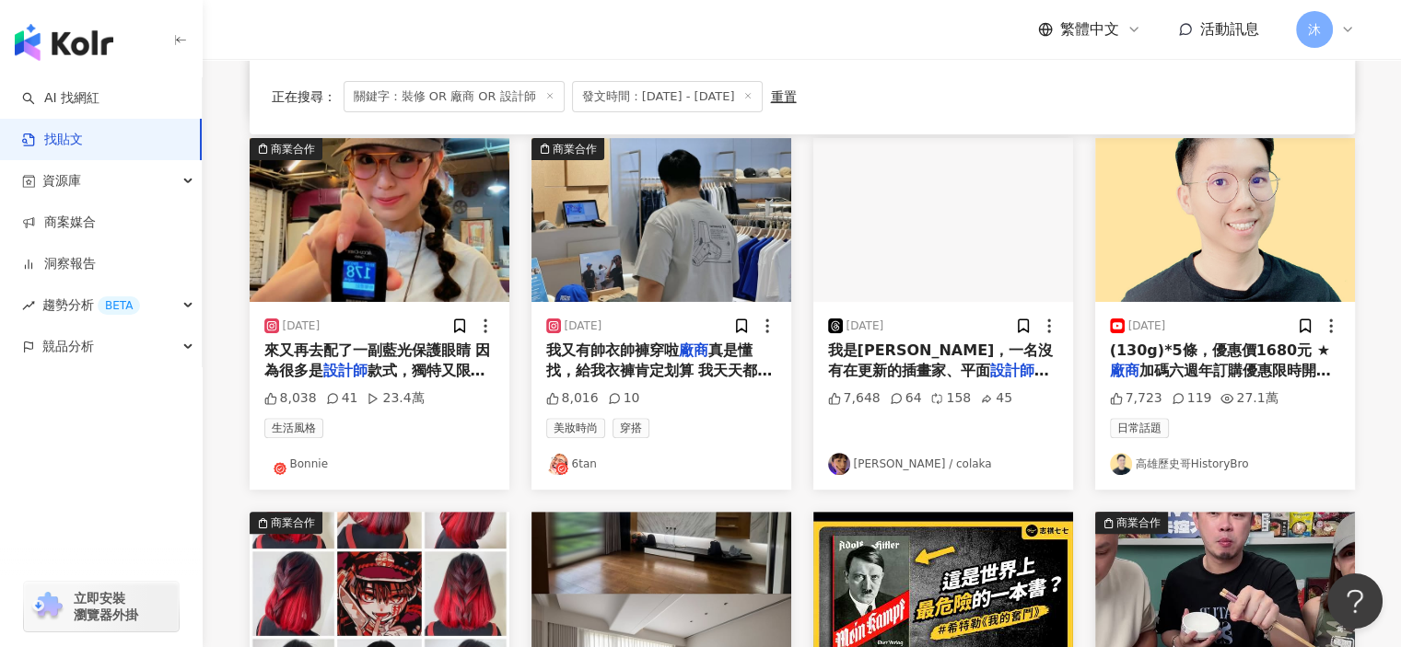
scroll to position [921, 0]
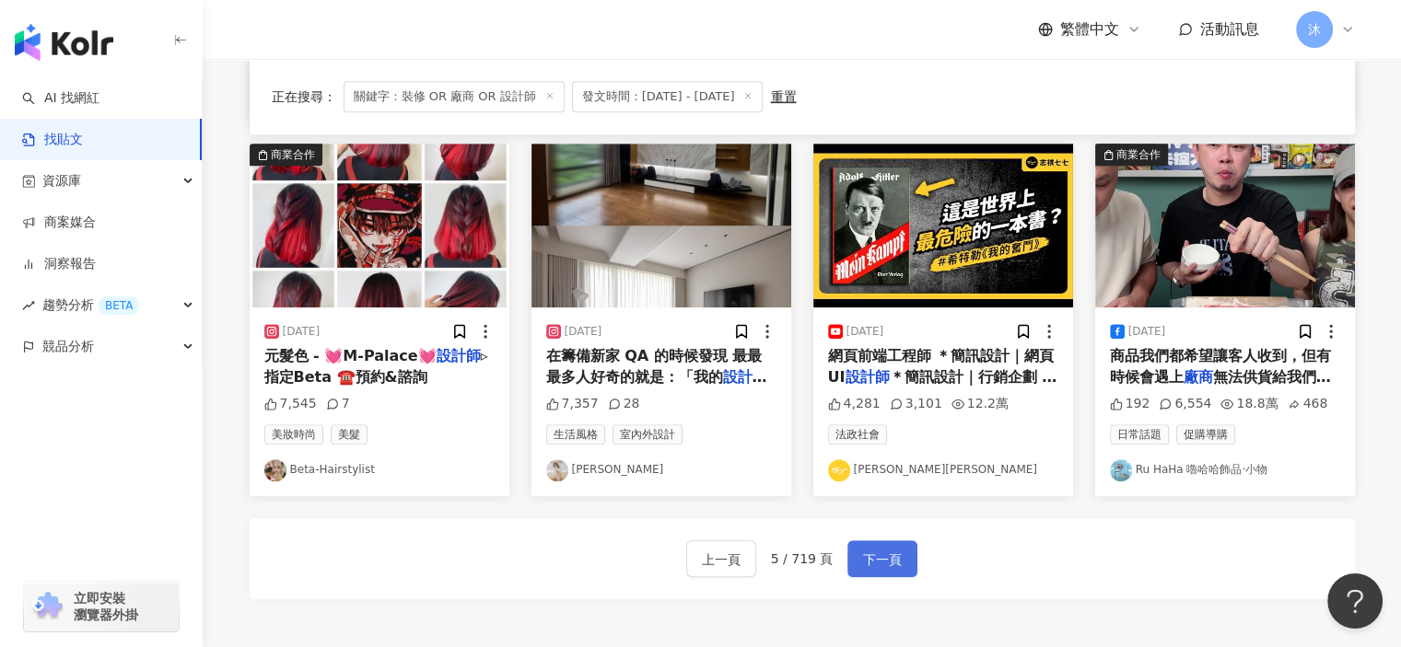
click at [882, 560] on span "下一頁" at bounding box center [882, 560] width 39 height 22
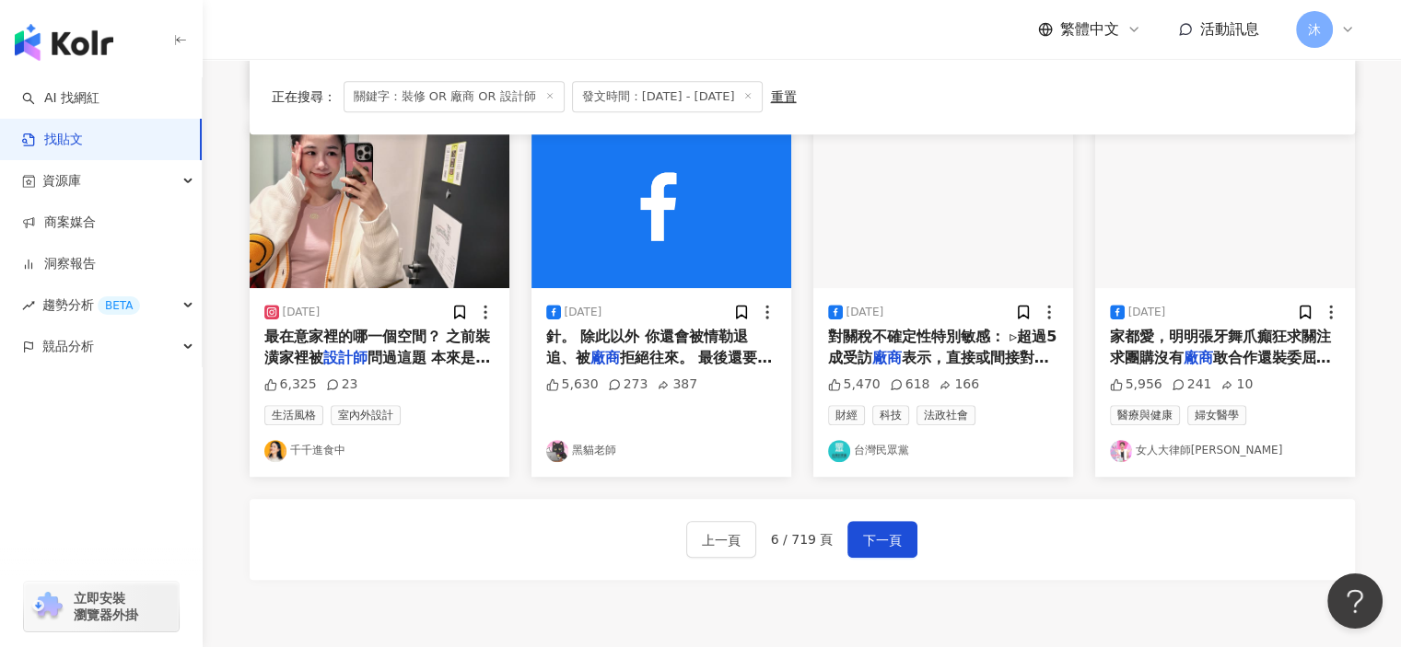
scroll to position [1013, 0]
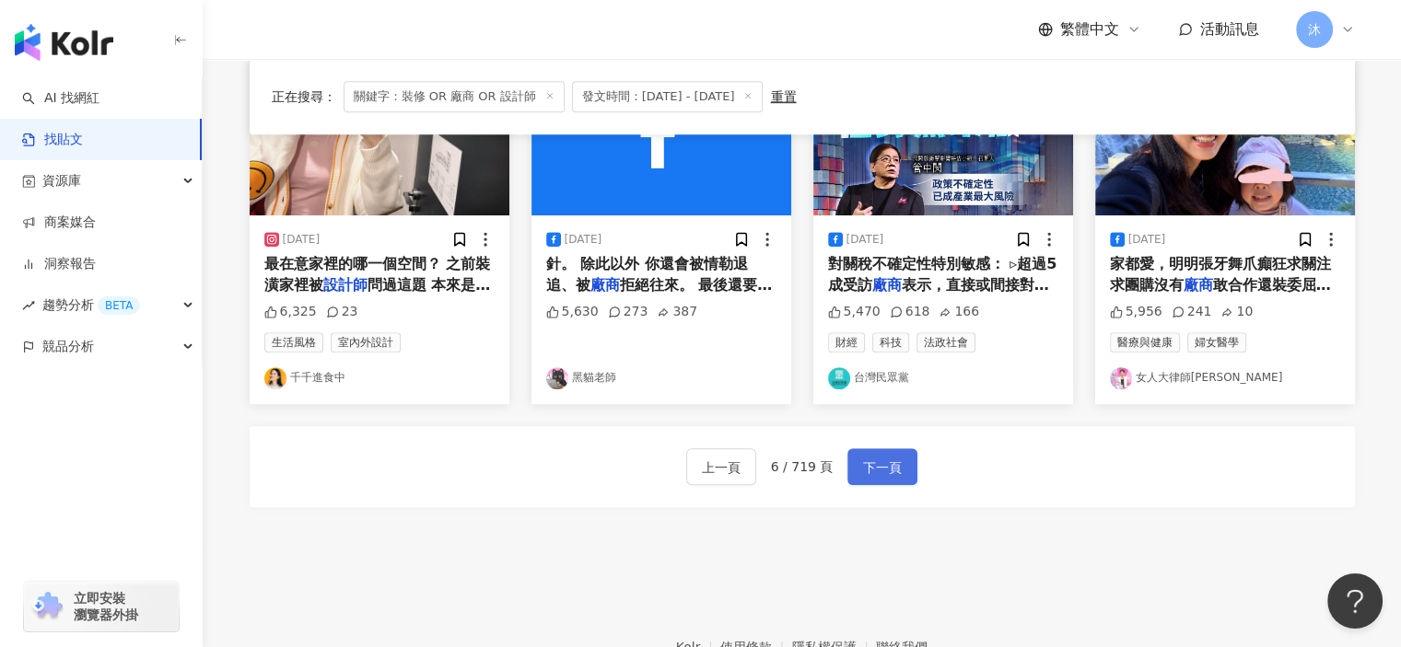
click at [896, 471] on span "下一頁" at bounding box center [882, 468] width 39 height 22
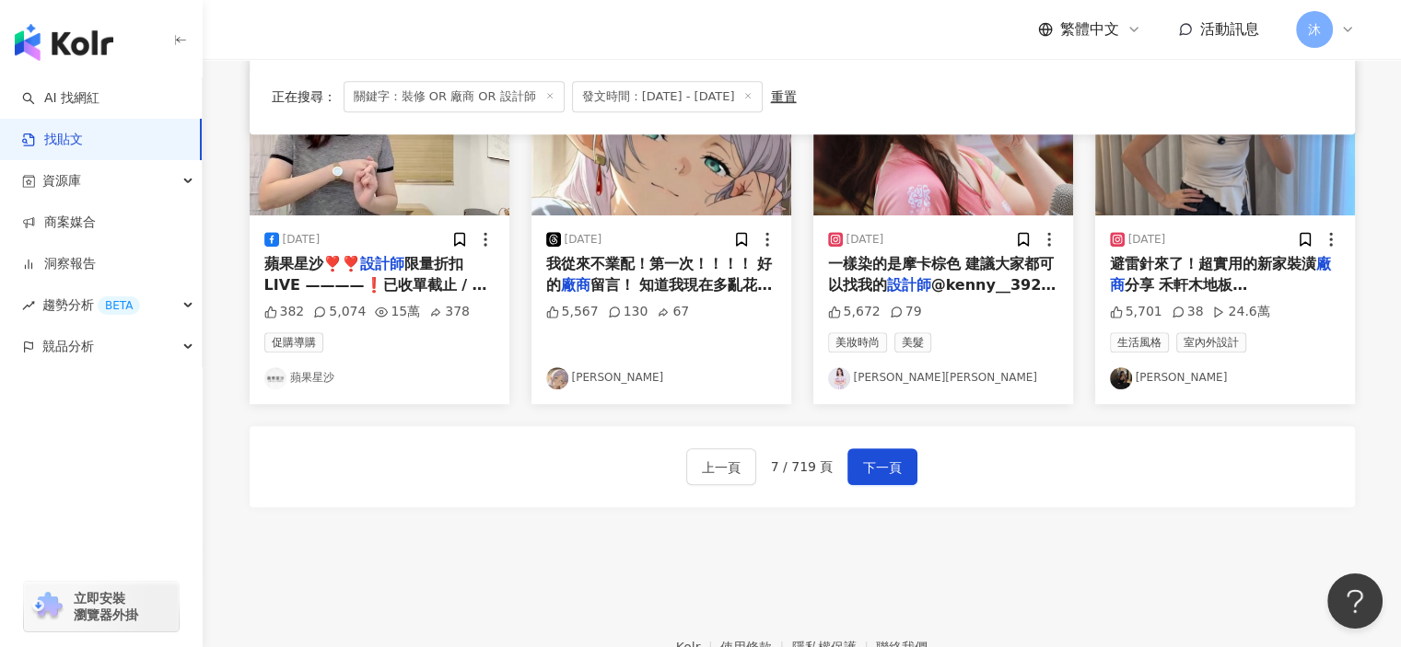
click at [693, 276] on span "留言！ 知道我現在多亂花錢多窮了嗎🫩🫩" at bounding box center [659, 295] width 227 height 38
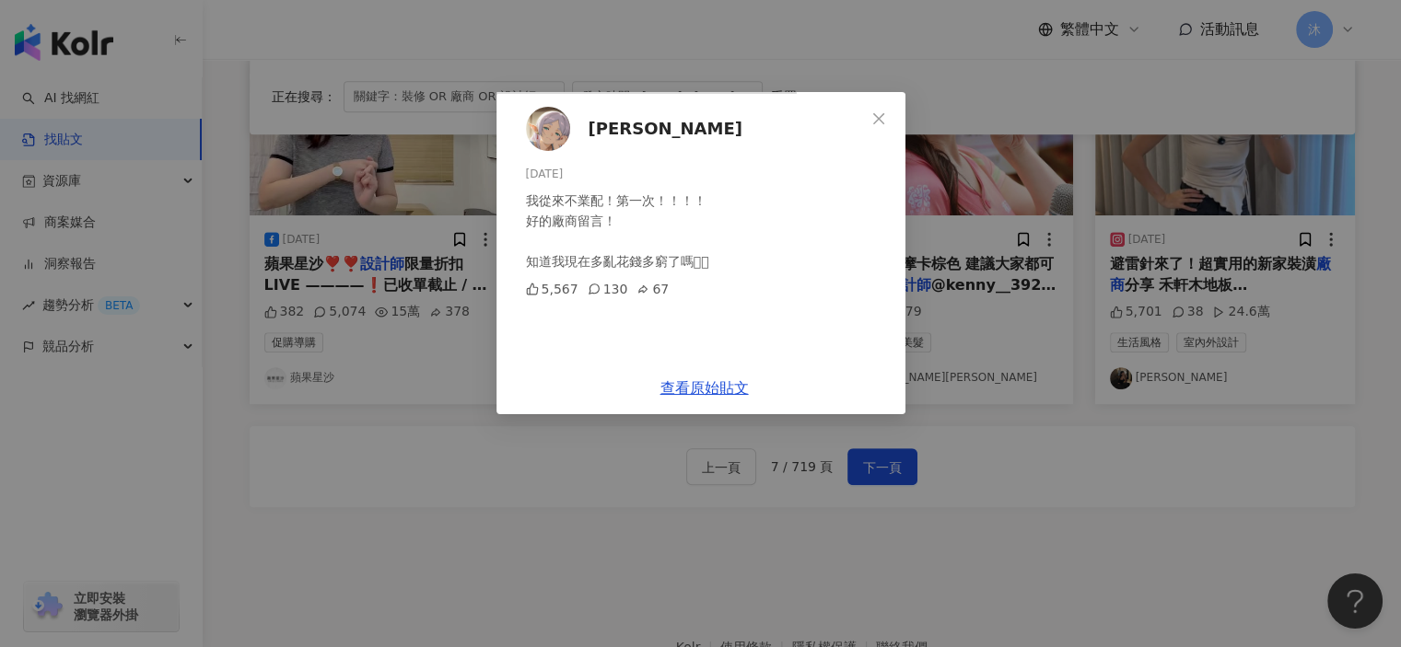
scroll to position [1121, 0]
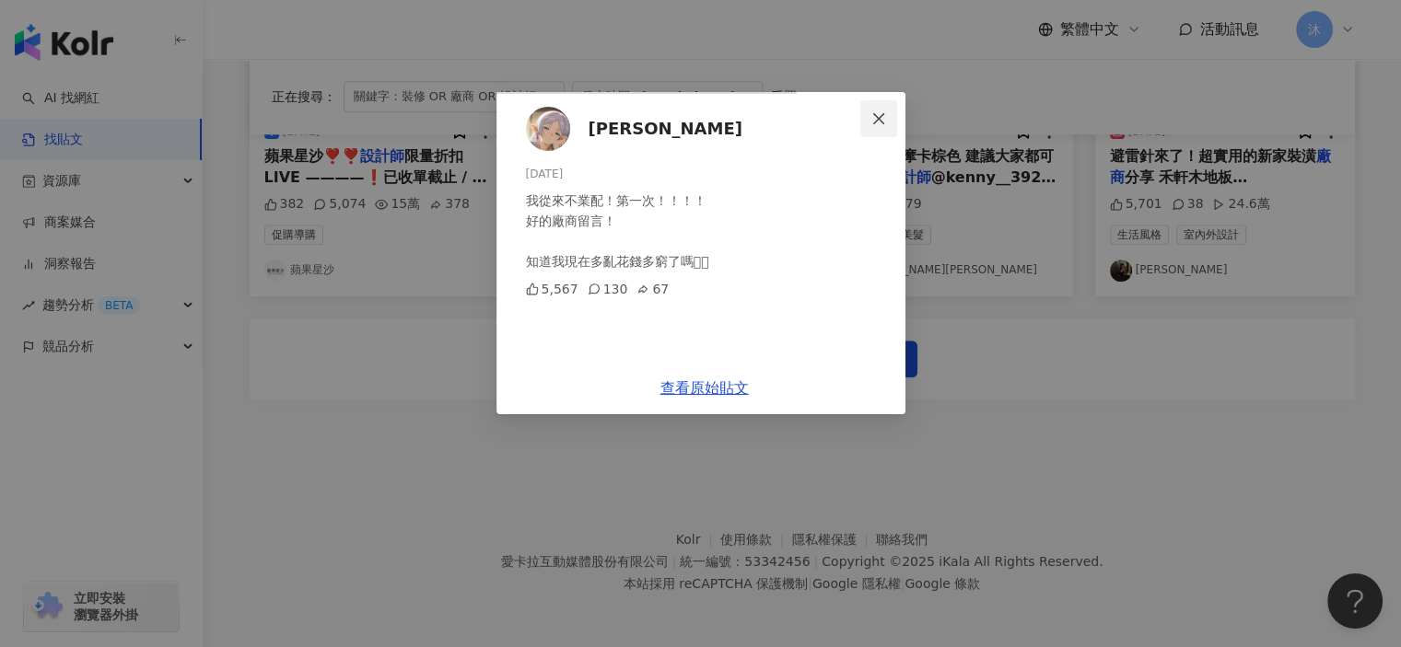
click at [886, 113] on icon "close" at bounding box center [878, 118] width 15 height 15
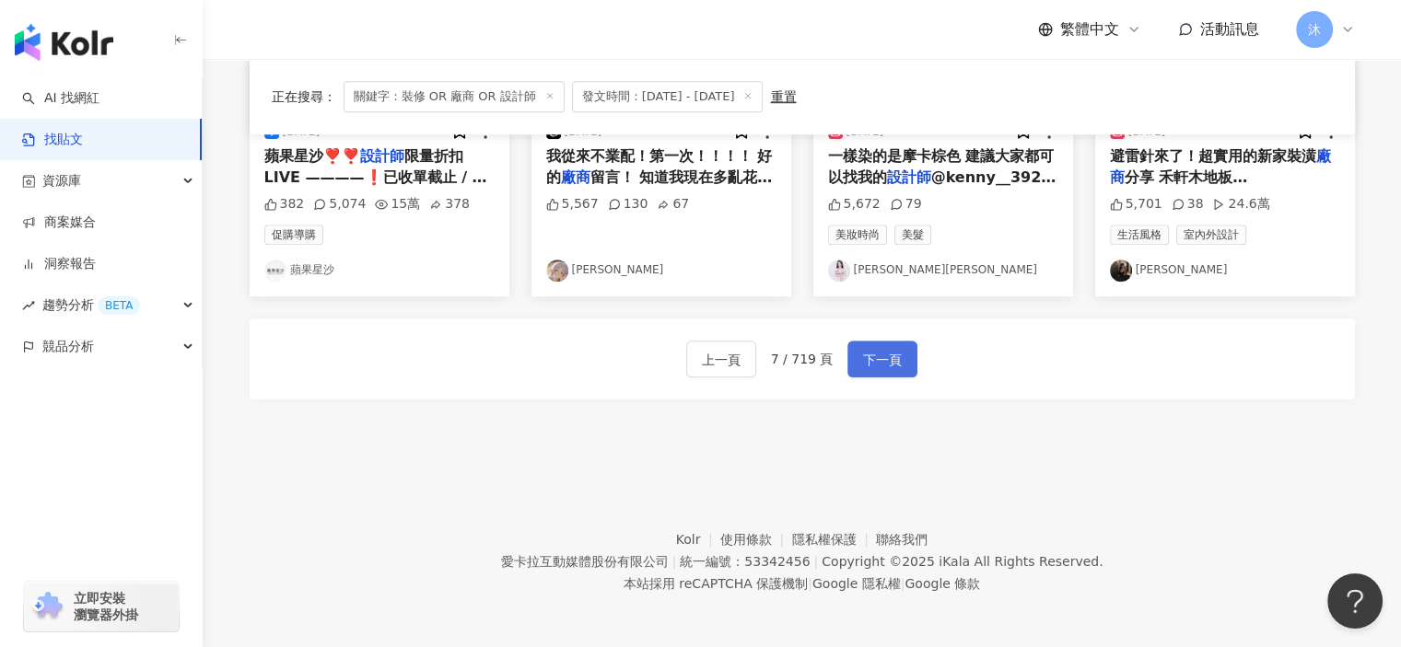
click at [884, 375] on button "下一頁" at bounding box center [882, 359] width 70 height 37
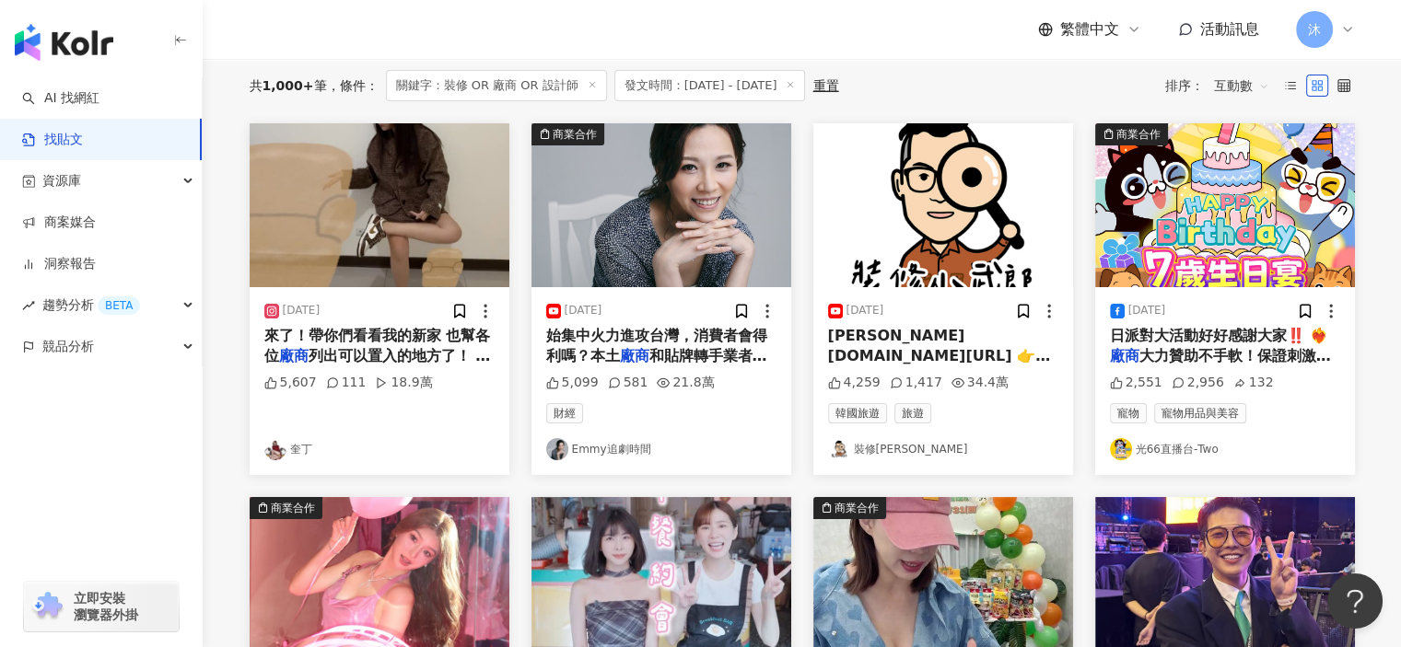
scroll to position [16, 0]
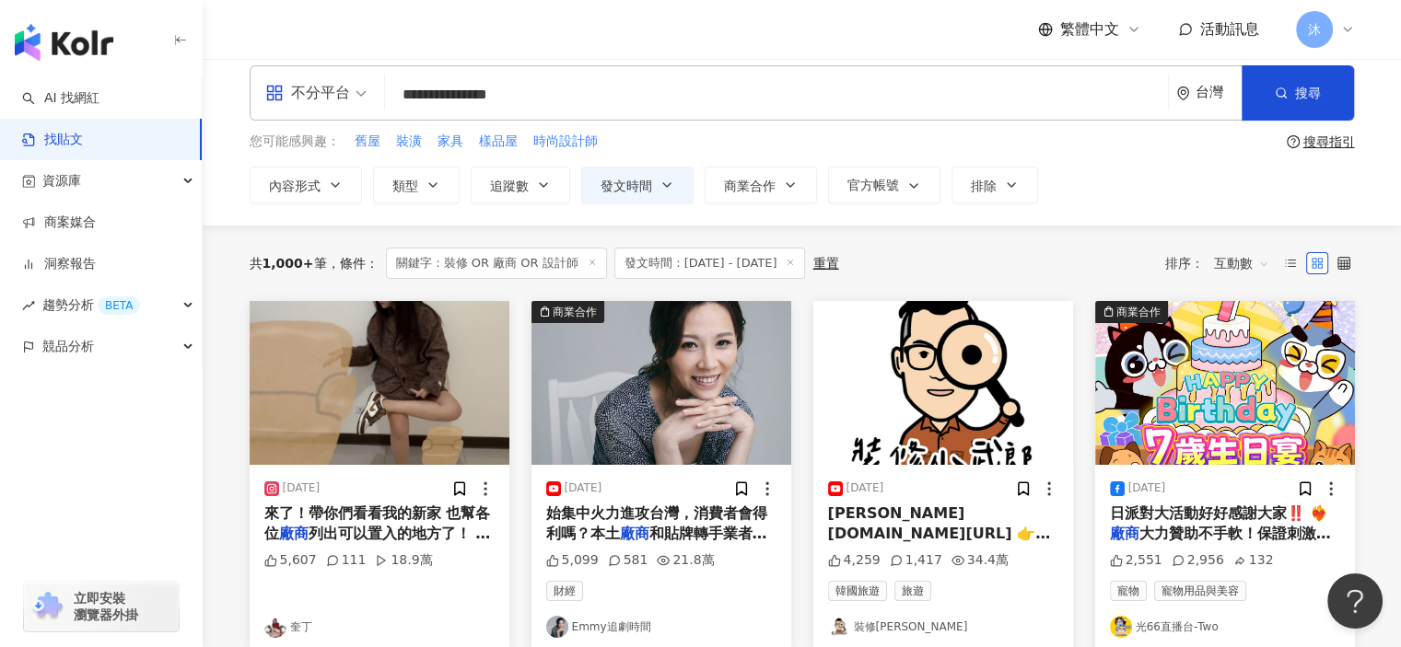
click at [590, 90] on input "**********" at bounding box center [776, 95] width 768 height 40
drag, startPoint x: 435, startPoint y: 97, endPoint x: 682, endPoint y: 119, distance: 247.8
click at [682, 119] on div "**********" at bounding box center [802, 92] width 1105 height 55
type input "**********"
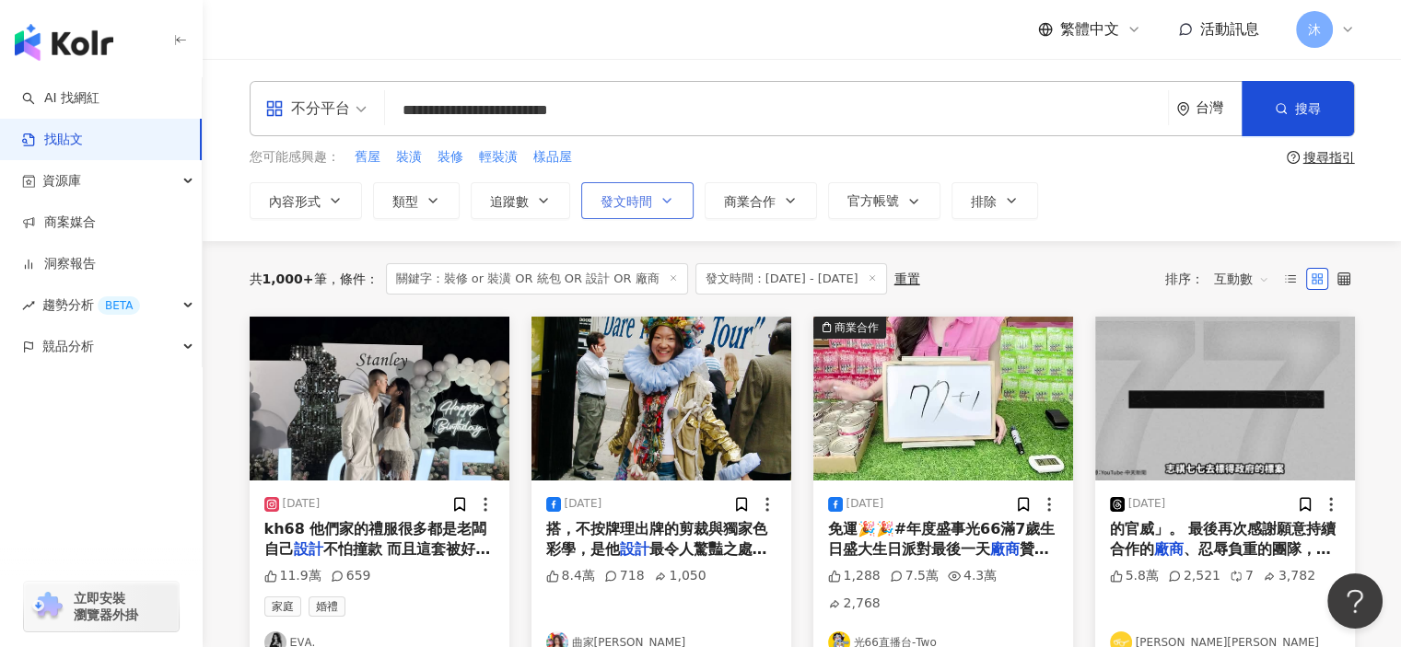
click at [659, 204] on icon "button" at bounding box center [666, 200] width 15 height 15
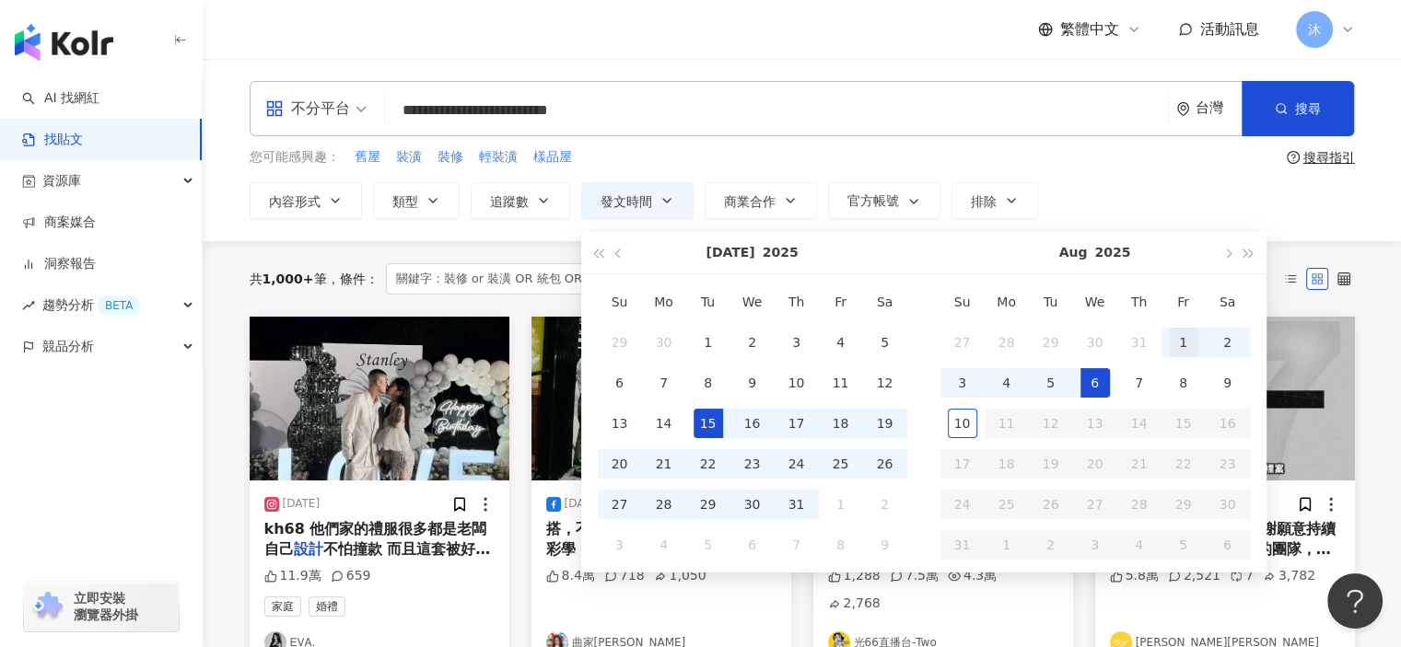
type input "**********"
click at [1171, 340] on div "1" at bounding box center [1183, 342] width 29 height 29
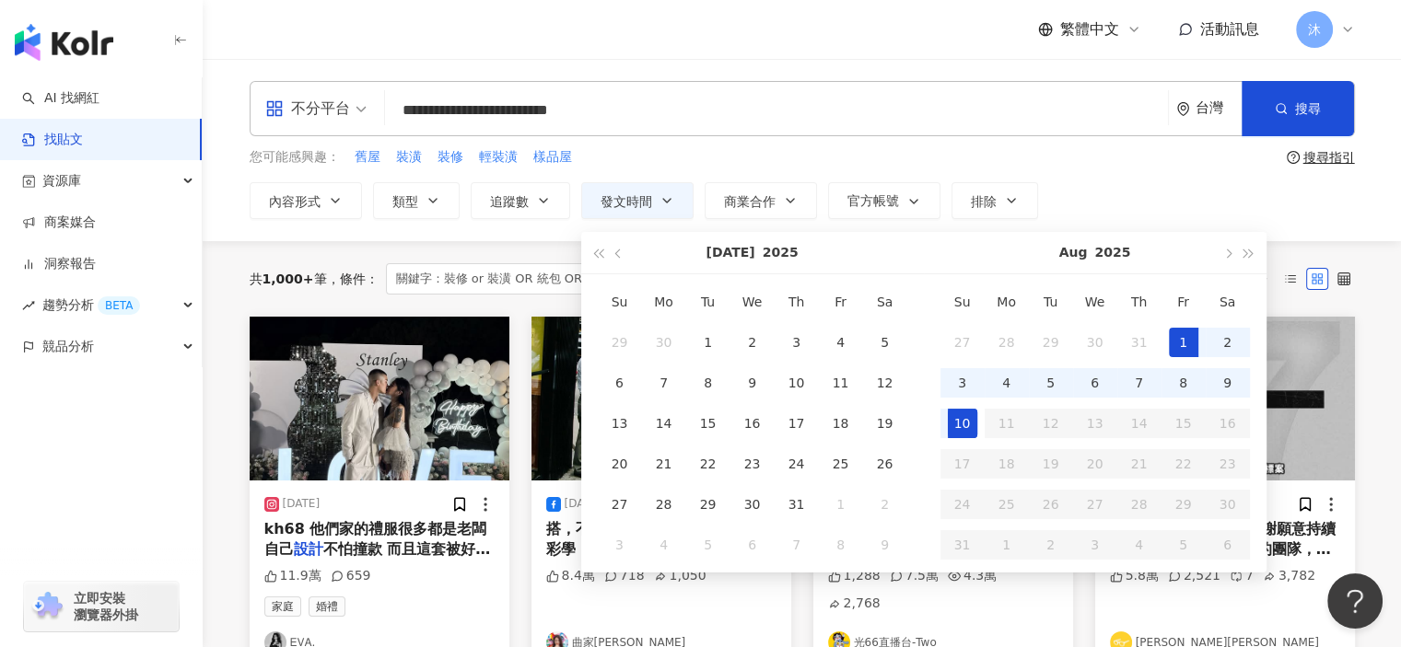
click at [952, 423] on div "10" at bounding box center [962, 423] width 29 height 29
type input "**********"
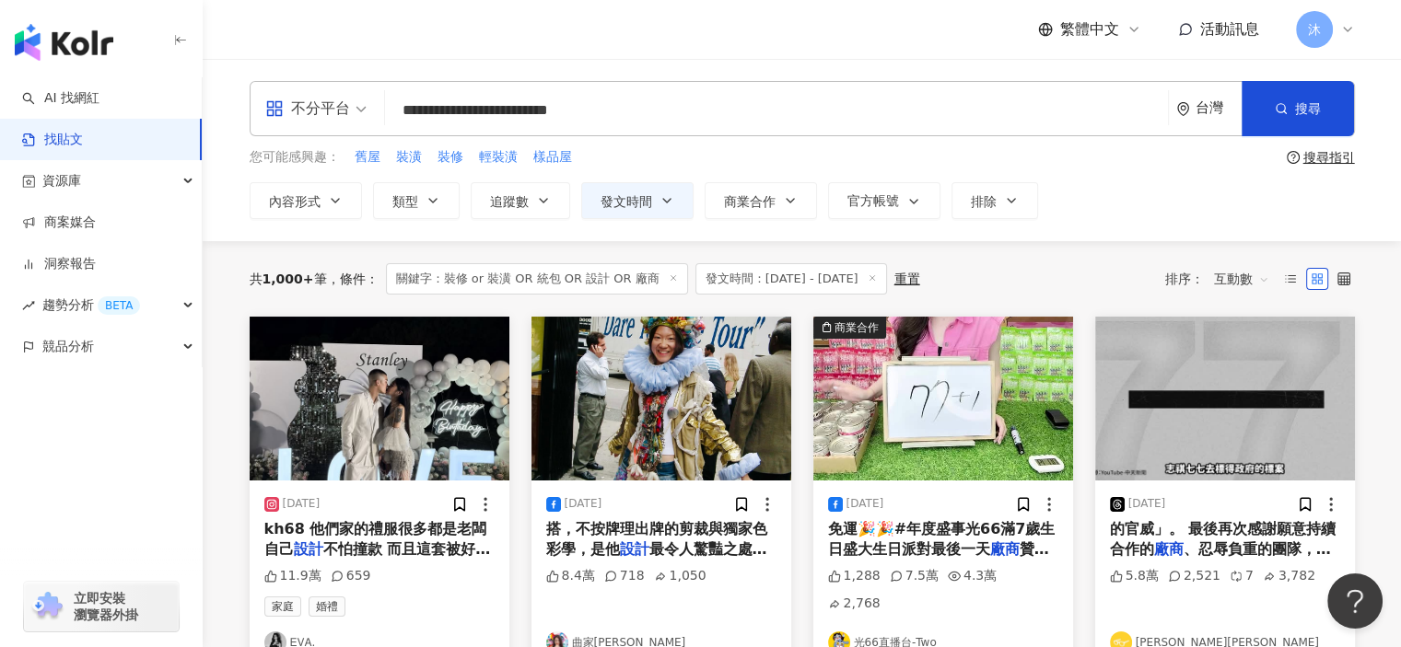
type input "**********"
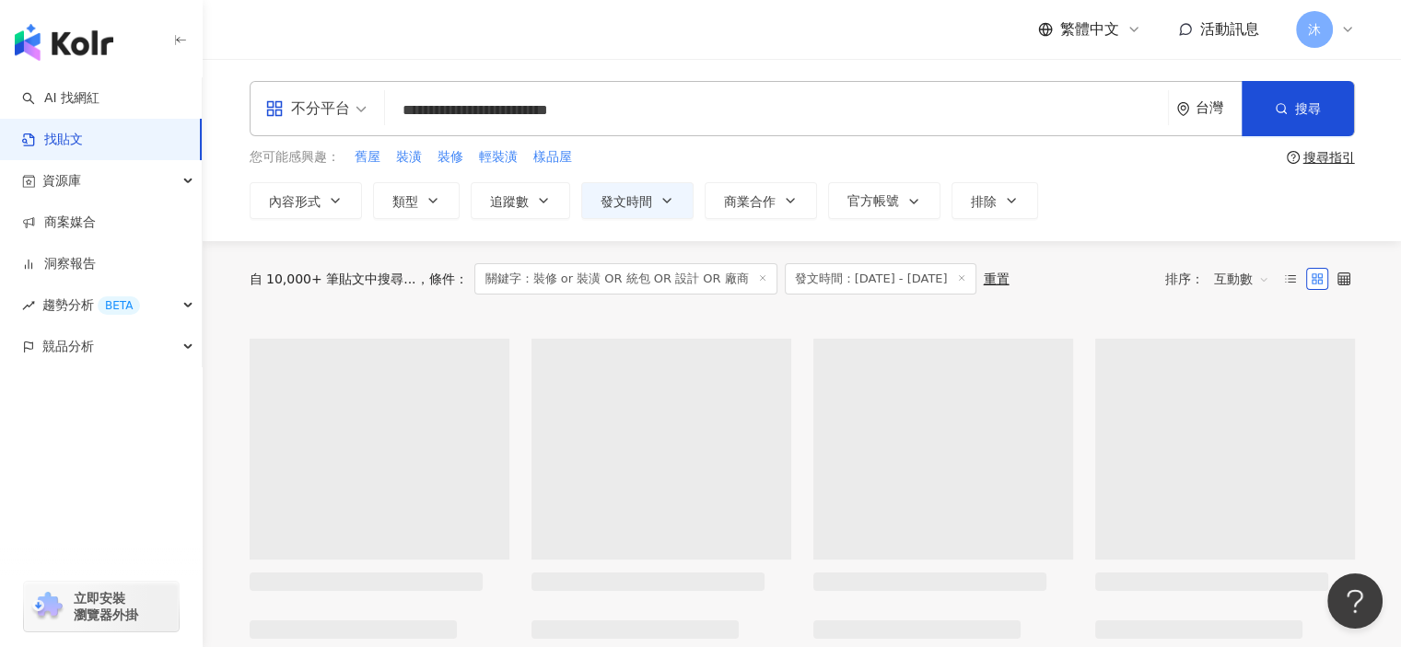
type input "**********"
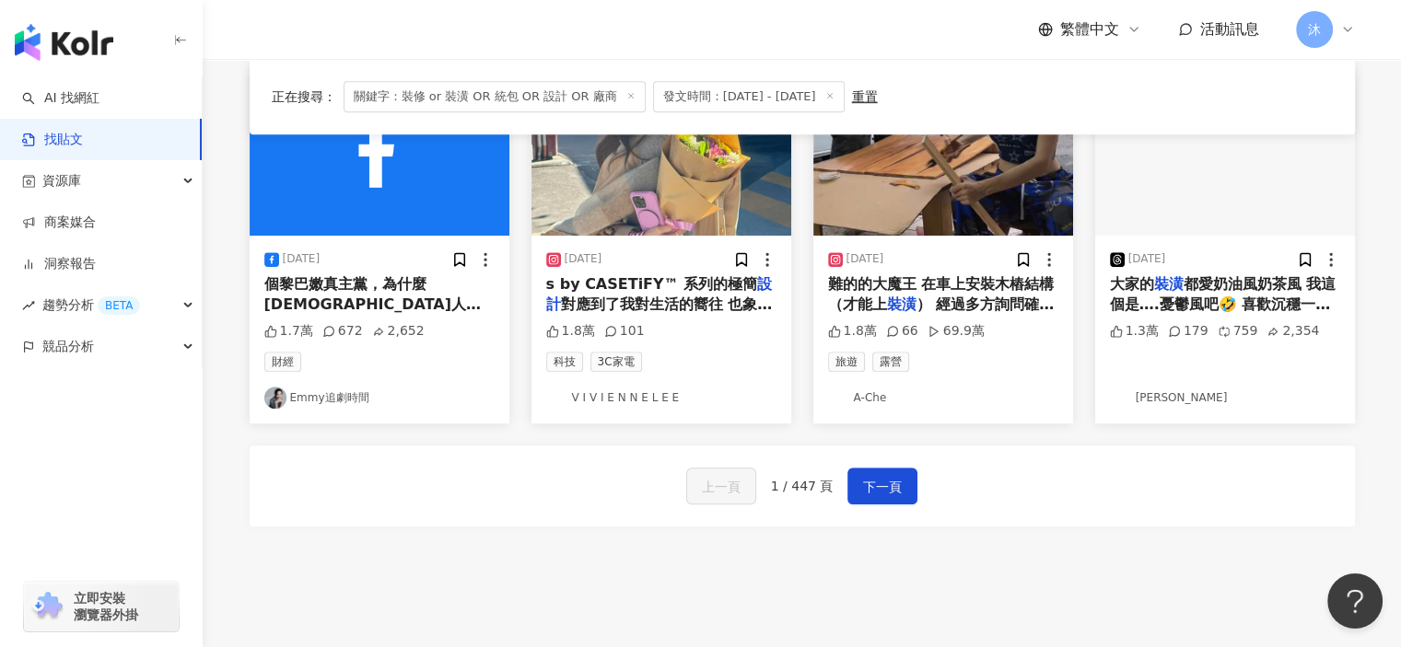
scroll to position [1013, 0]
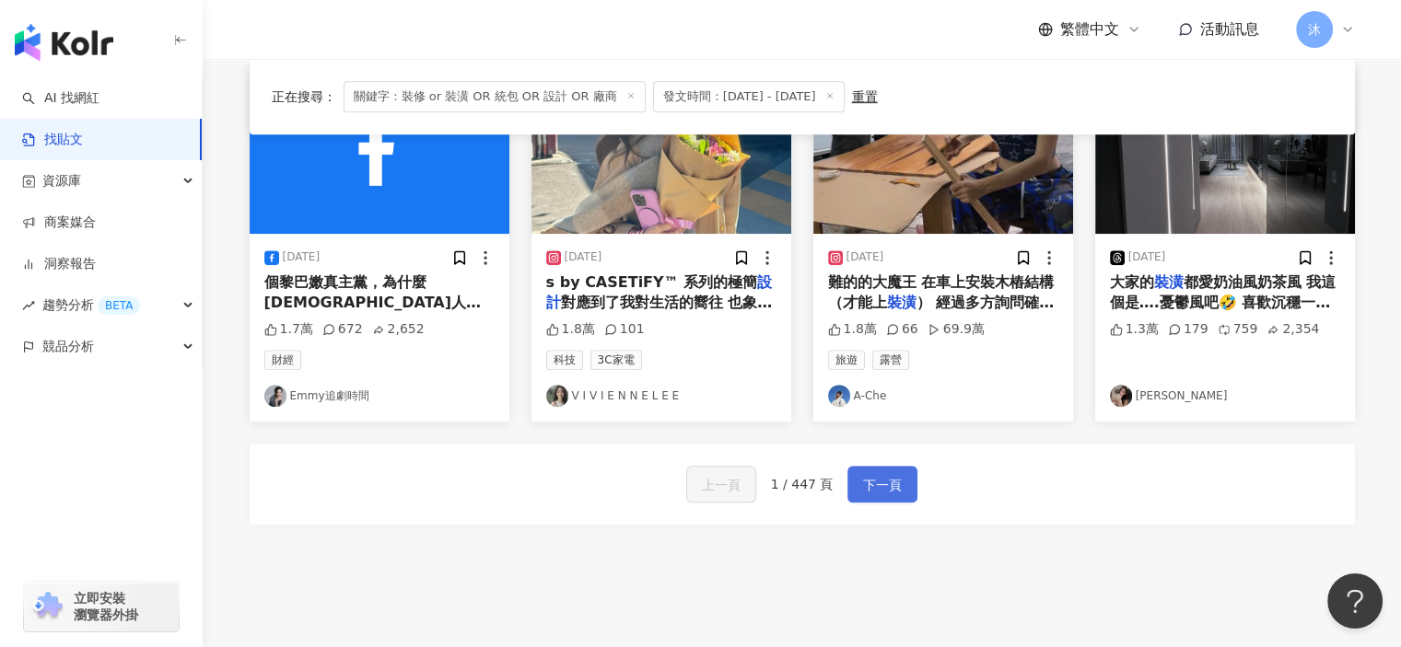
click at [875, 477] on span "下一頁" at bounding box center [882, 485] width 39 height 22
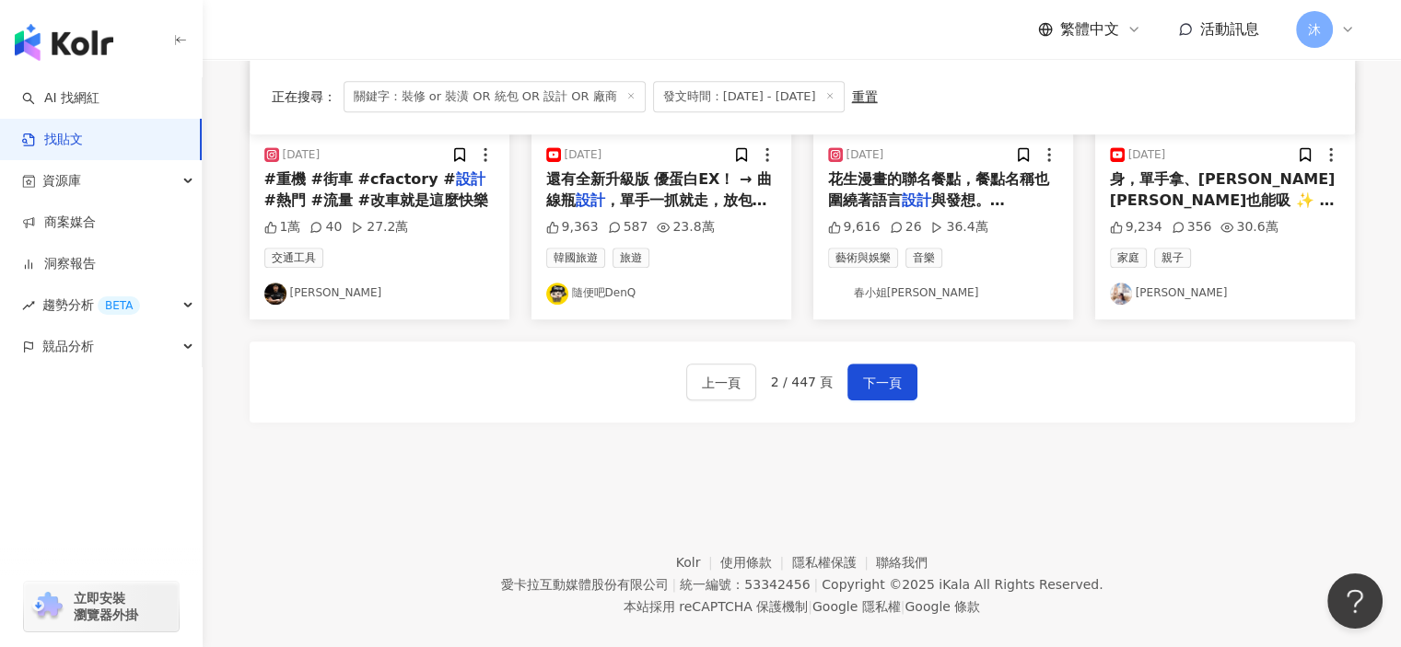
scroll to position [1121, 0]
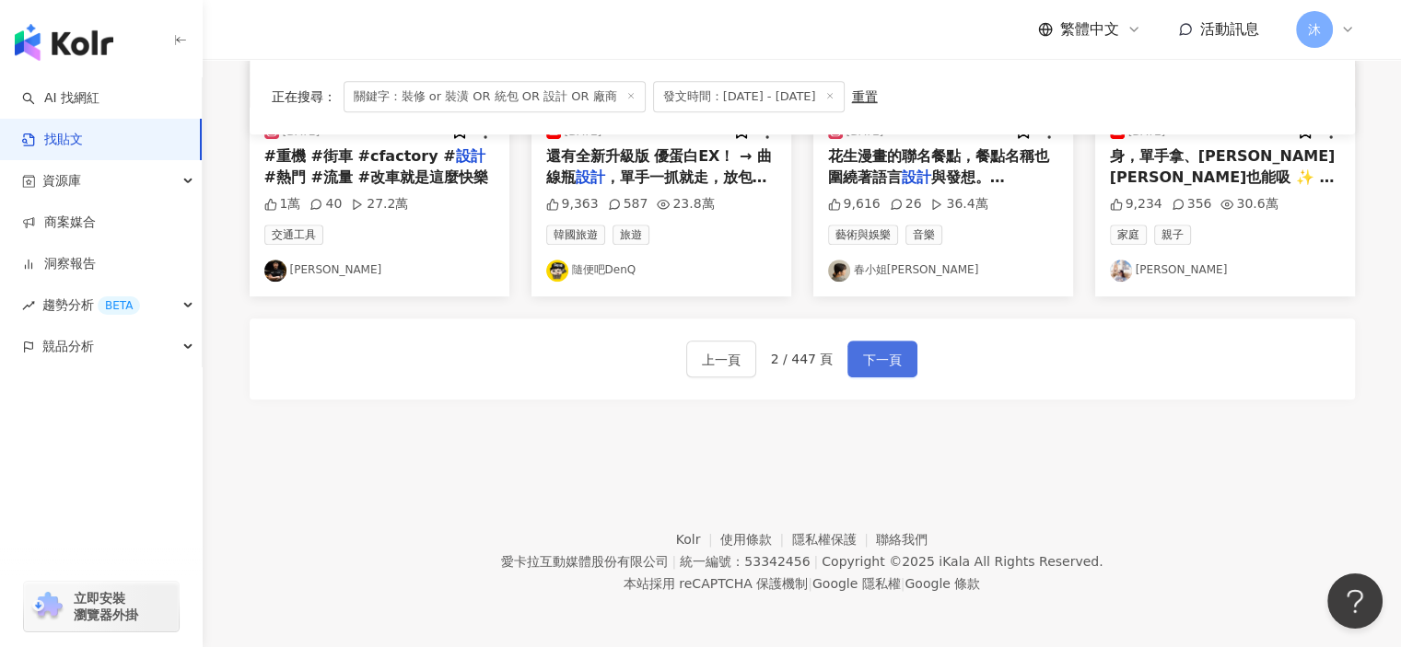
click at [903, 358] on button "下一頁" at bounding box center [882, 359] width 70 height 37
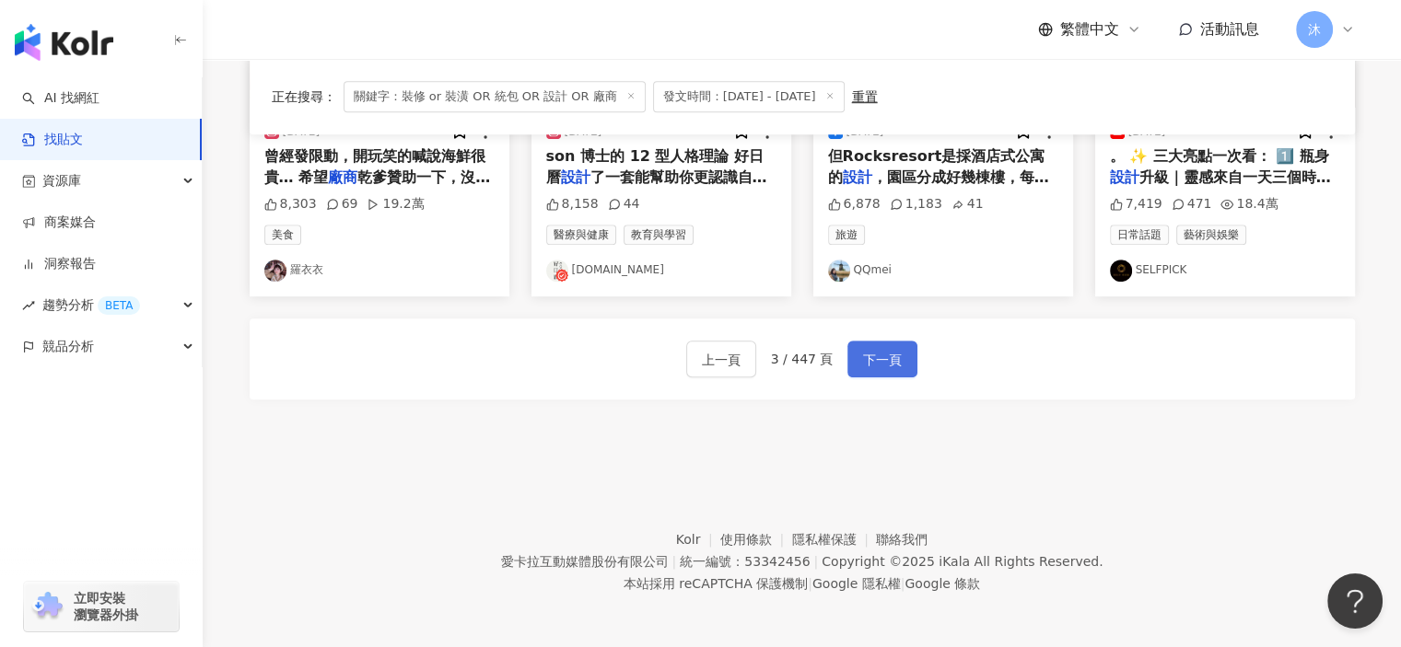
click at [889, 360] on span "下一頁" at bounding box center [882, 360] width 39 height 22
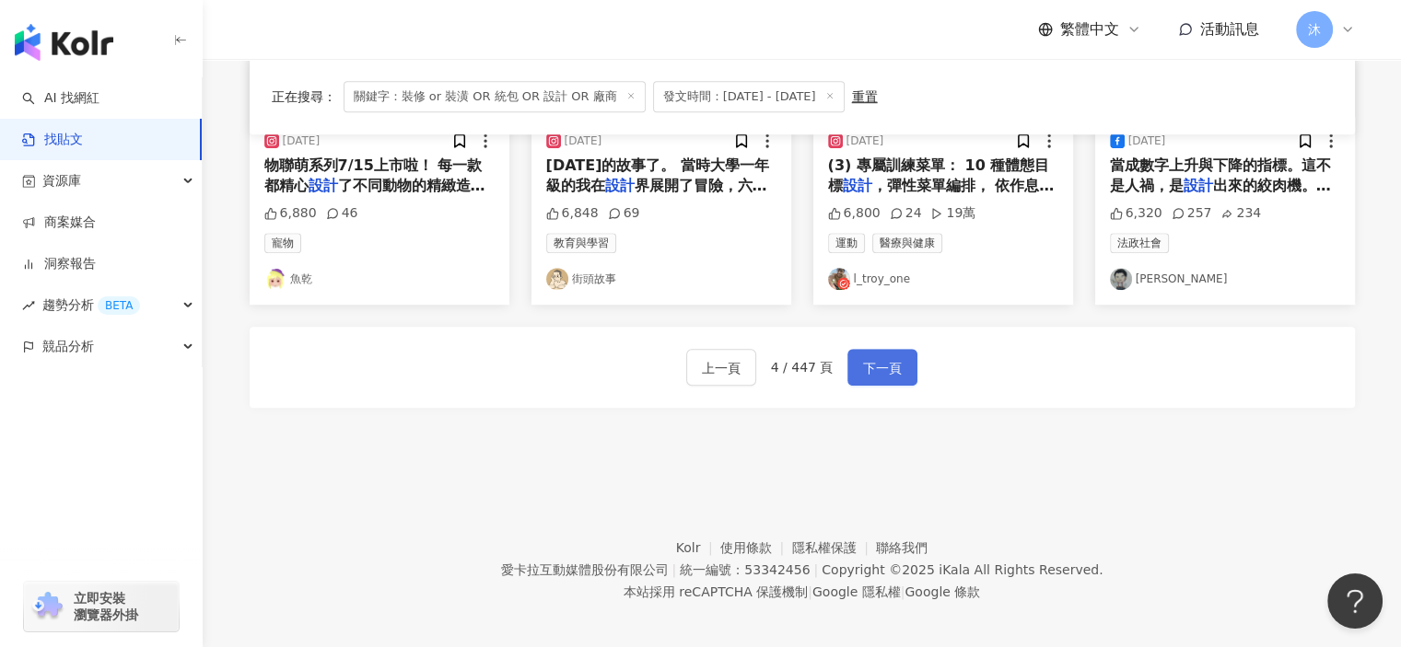
click at [863, 357] on span "下一頁" at bounding box center [882, 368] width 39 height 22
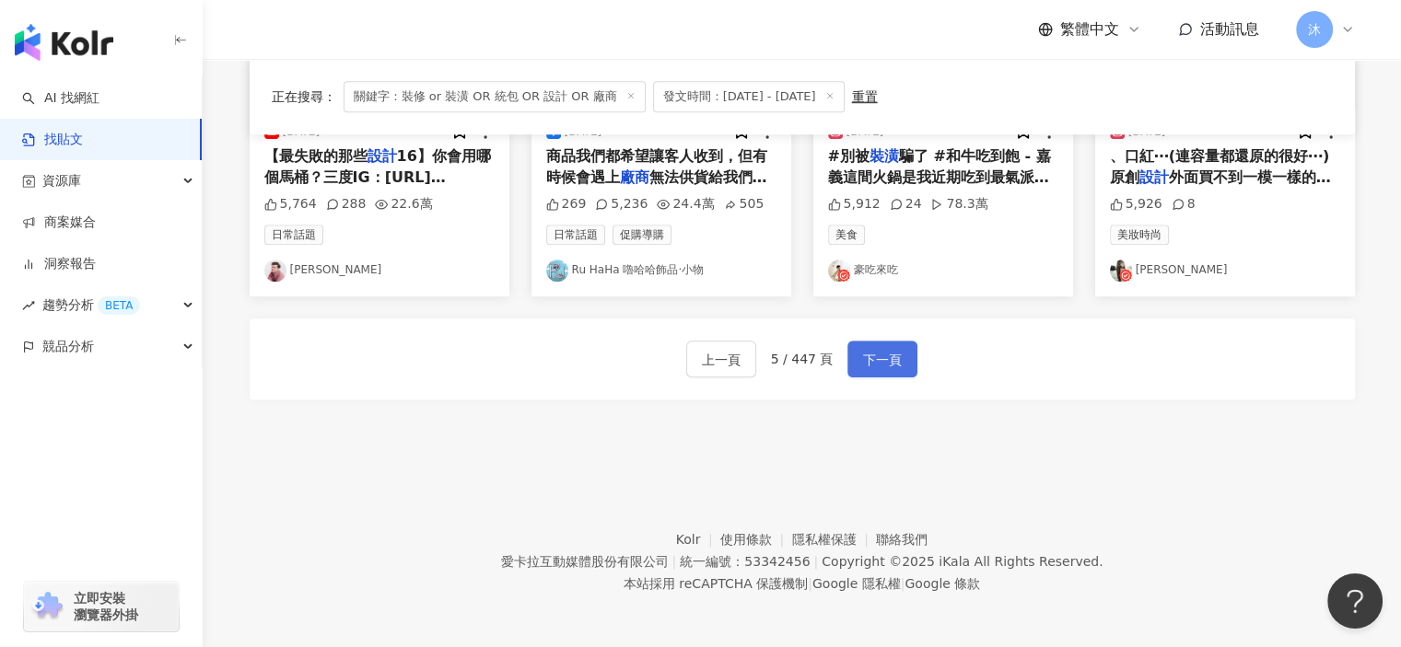
click at [886, 362] on span "下一頁" at bounding box center [882, 360] width 39 height 22
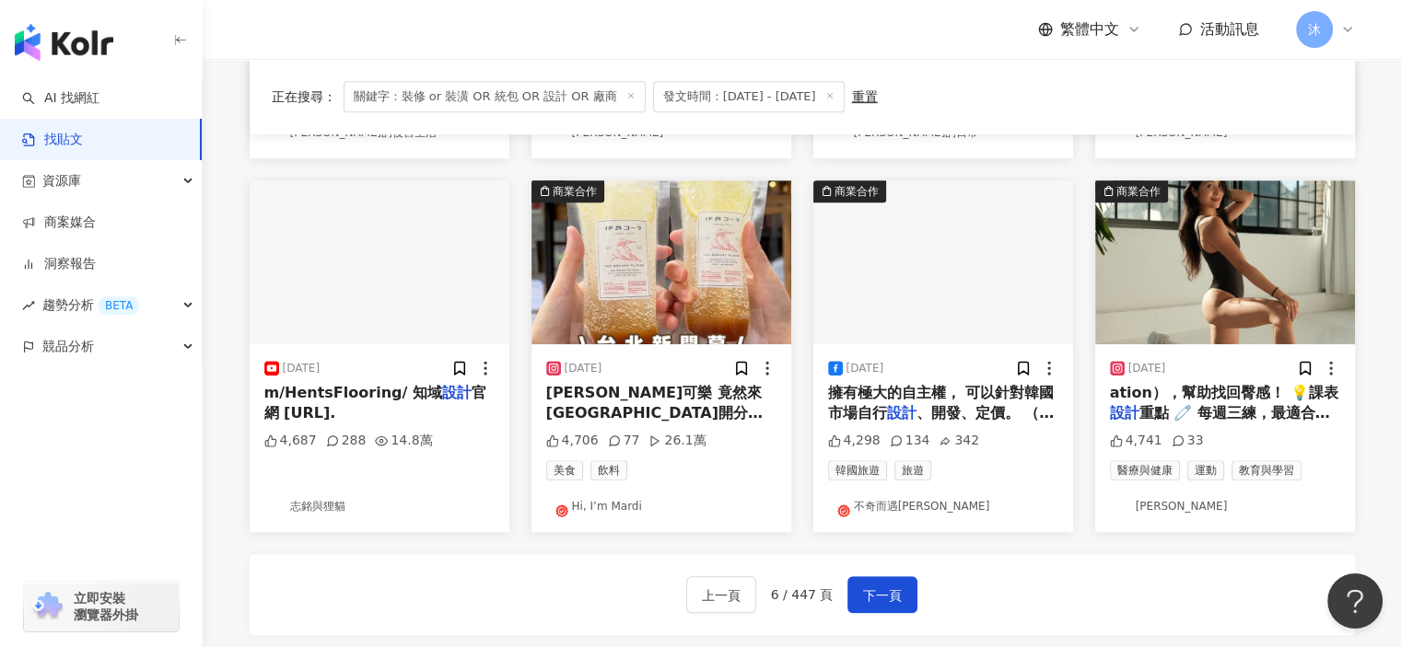
scroll to position [921, 0]
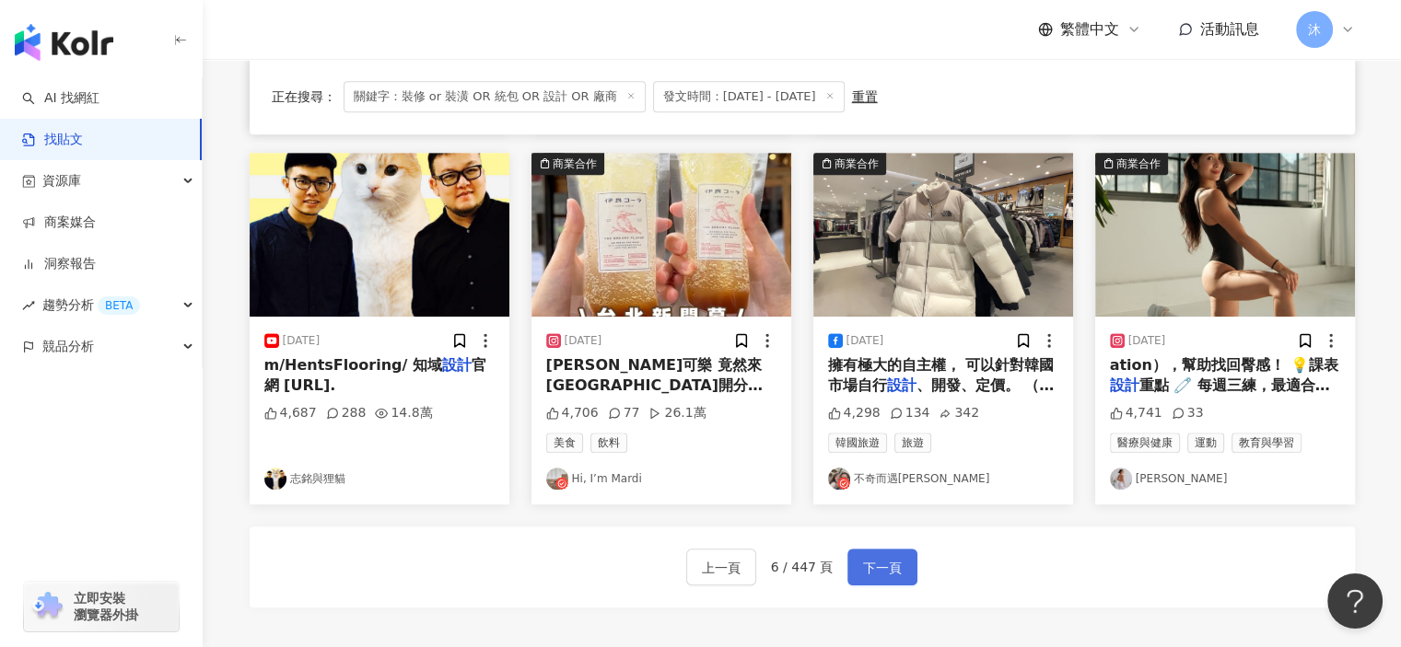
click at [886, 562] on span "下一頁" at bounding box center [882, 568] width 39 height 22
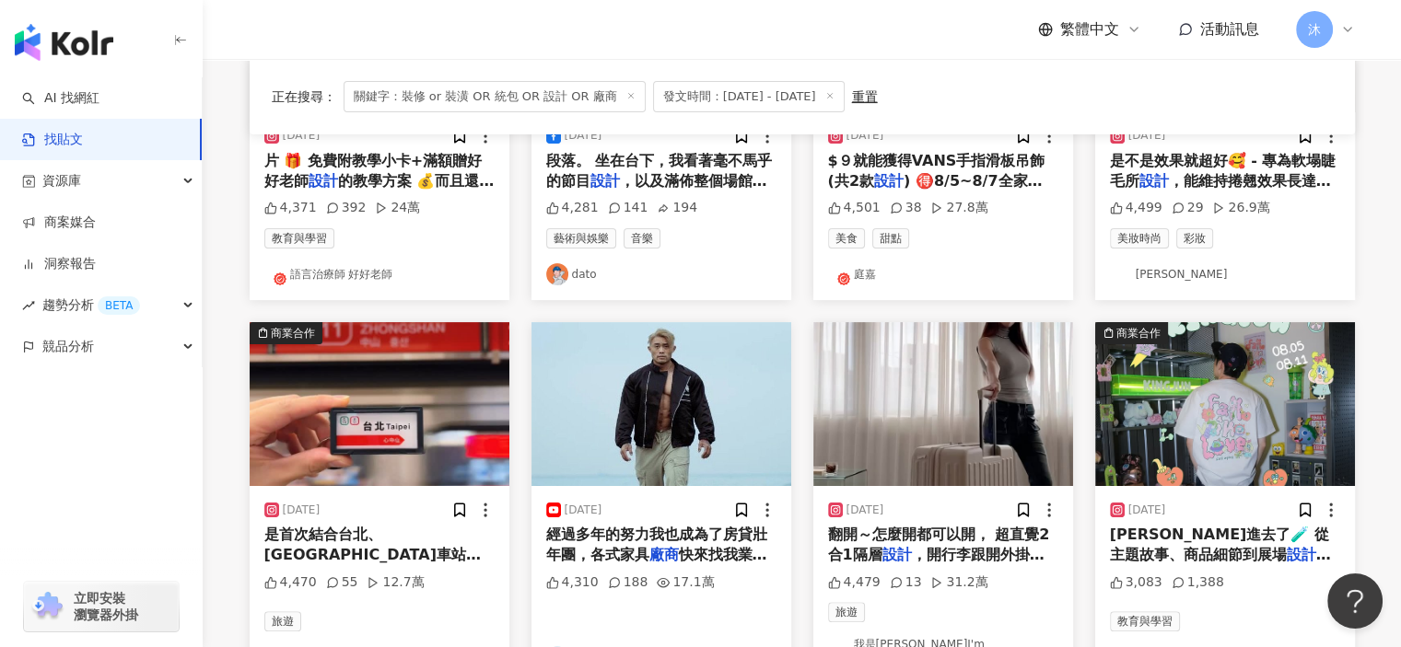
scroll to position [460, 0]
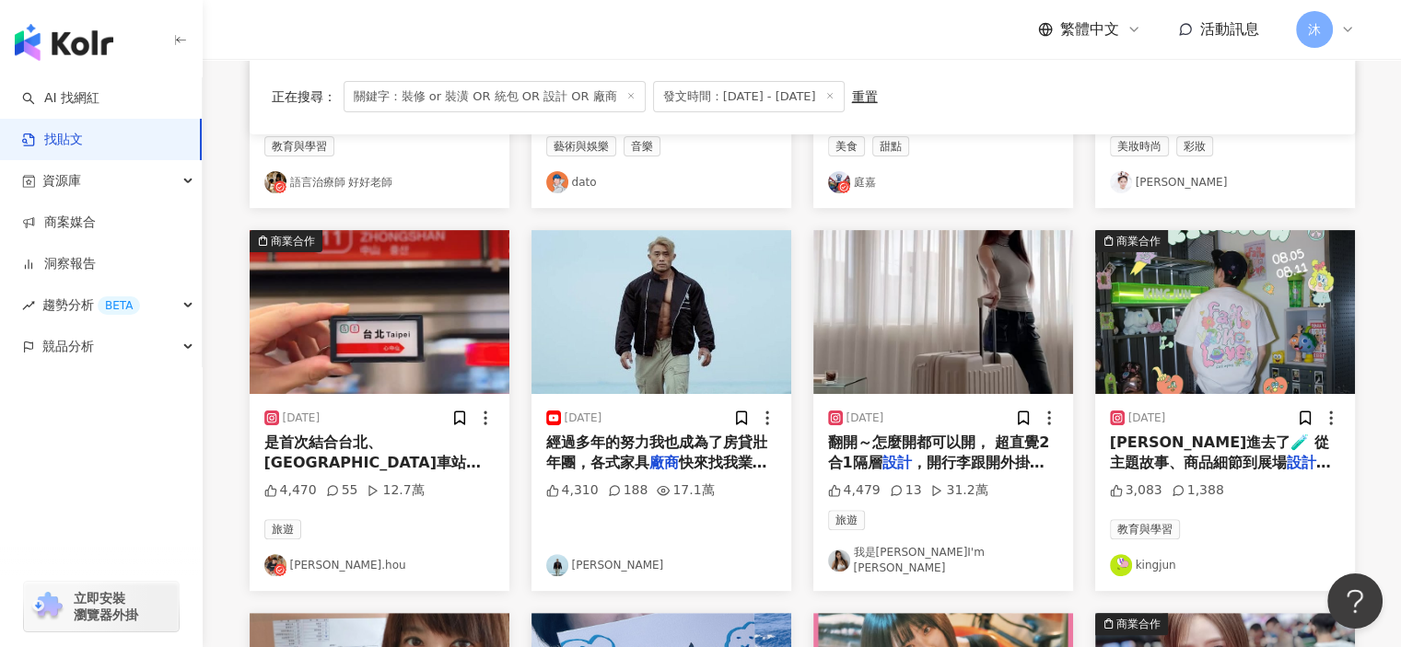
click at [689, 460] on span "快來找我業配，我家還很空▶【驗屋服務 | 網路規劃服務 | HomeKit智能家居 | 室內" at bounding box center [661, 493] width 230 height 79
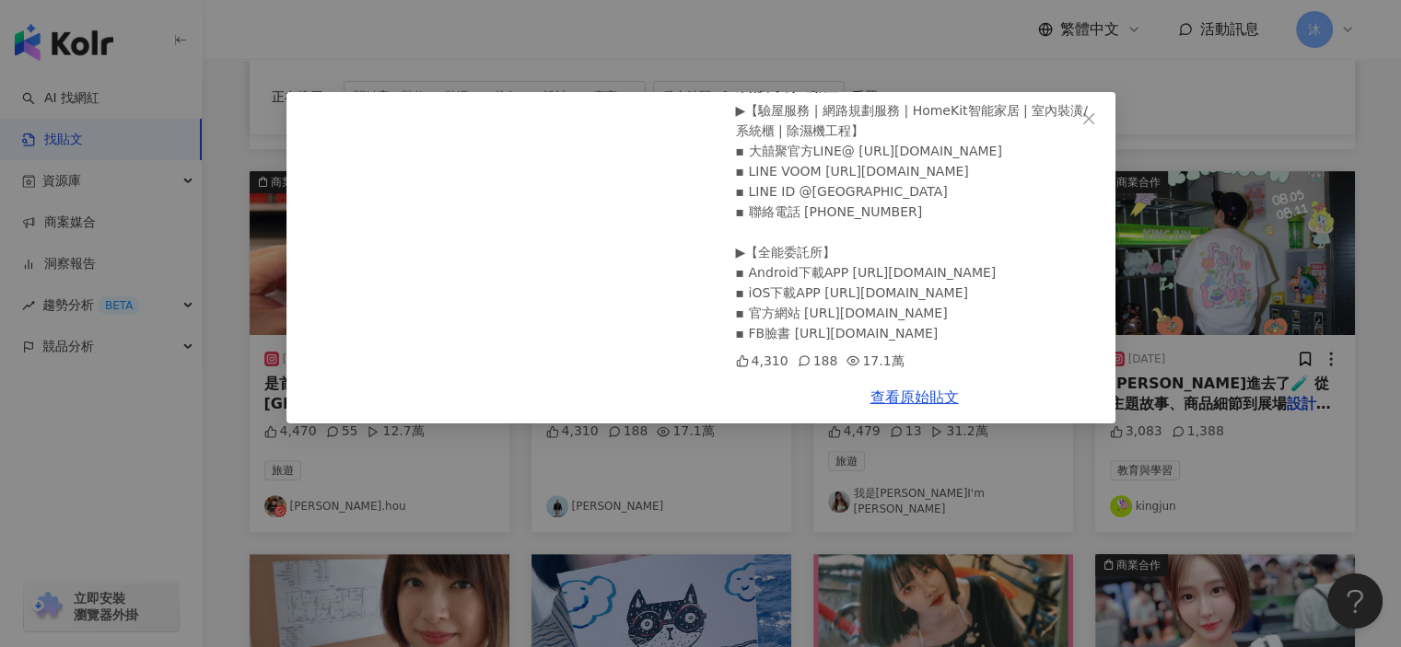
scroll to position [553, 0]
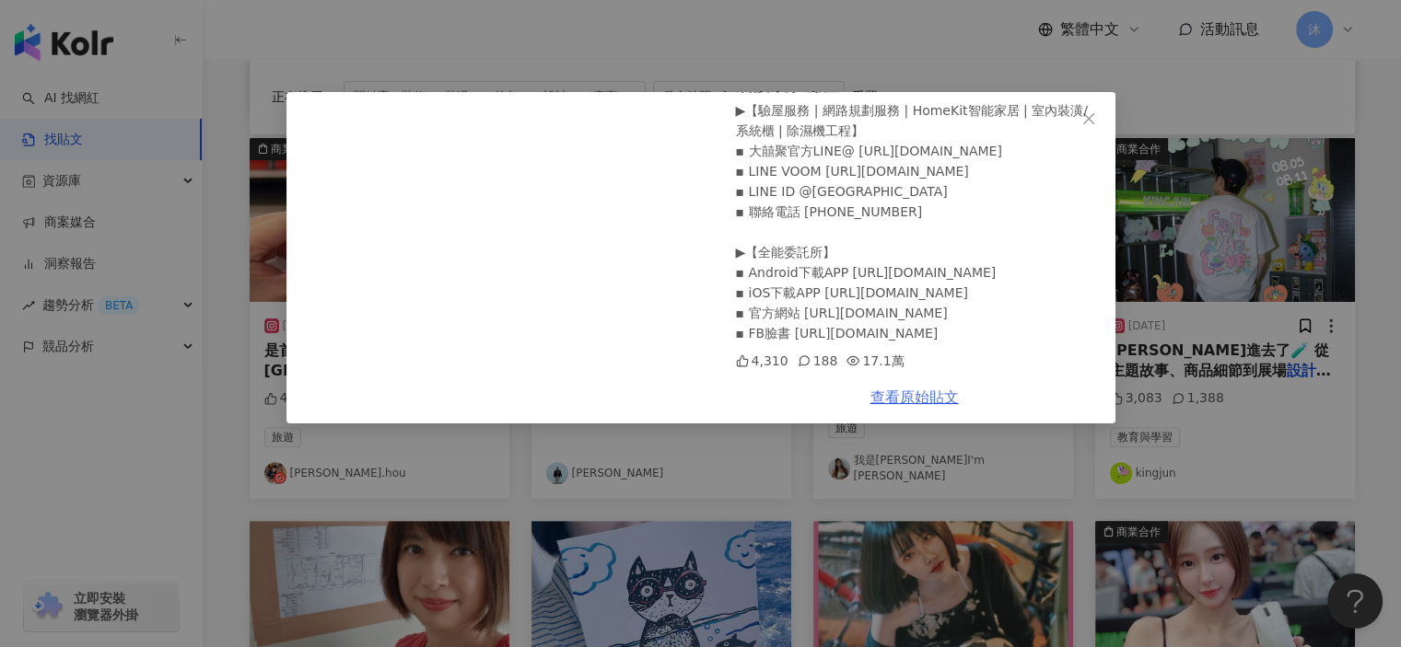
click at [908, 402] on link "查看原始貼文" at bounding box center [914, 397] width 88 height 17
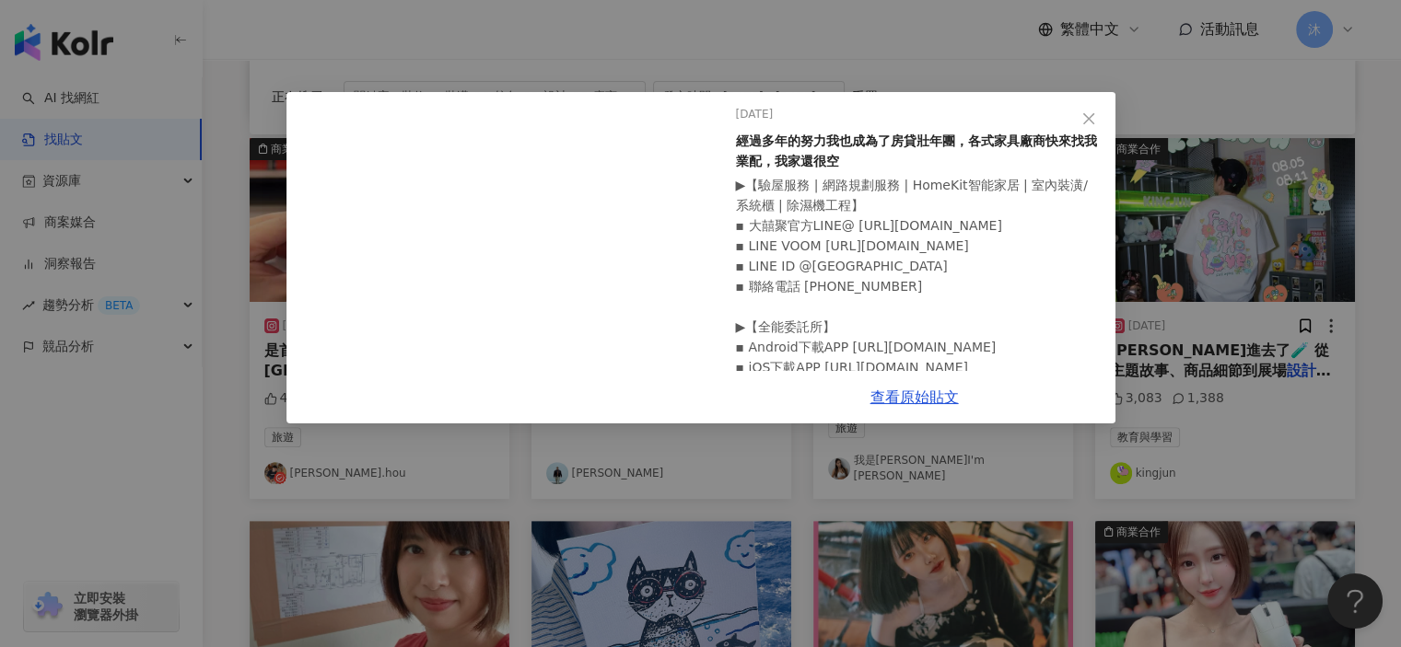
scroll to position [0, 0]
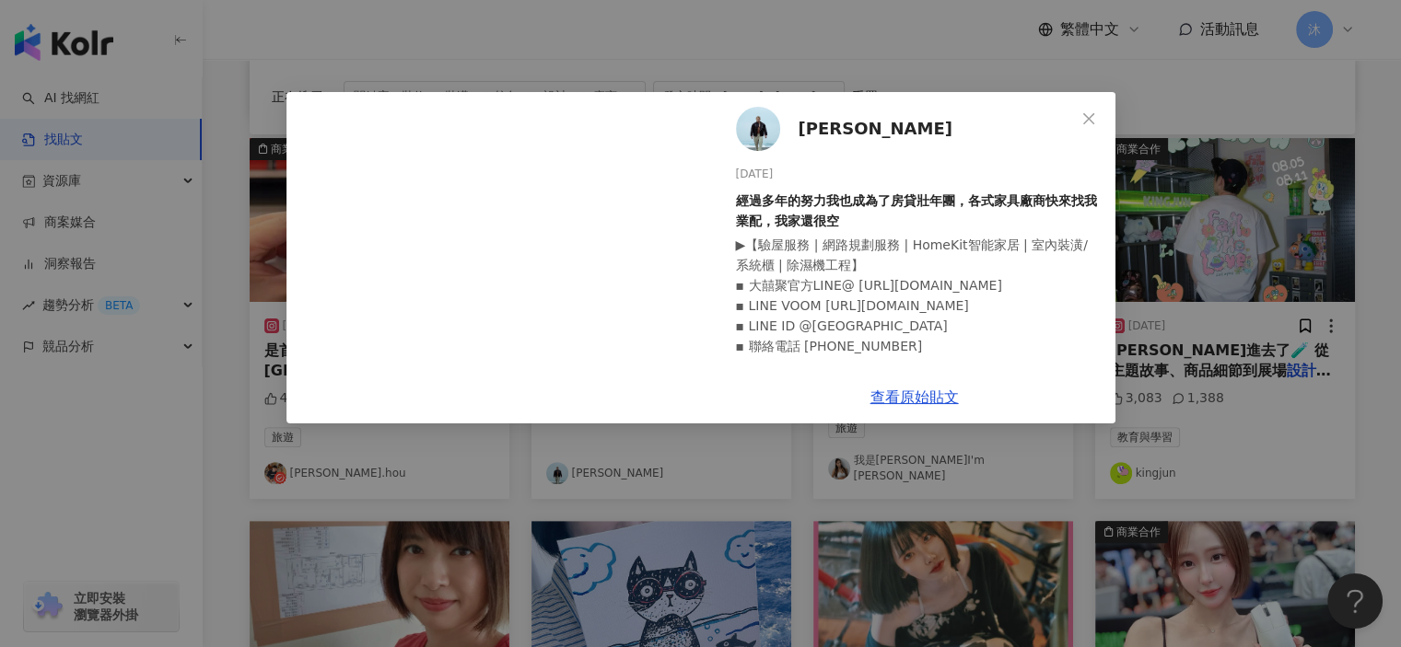
click at [911, 127] on span "[PERSON_NAME]" at bounding box center [875, 129] width 154 height 26
click at [1087, 121] on icon "close" at bounding box center [1088, 118] width 15 height 15
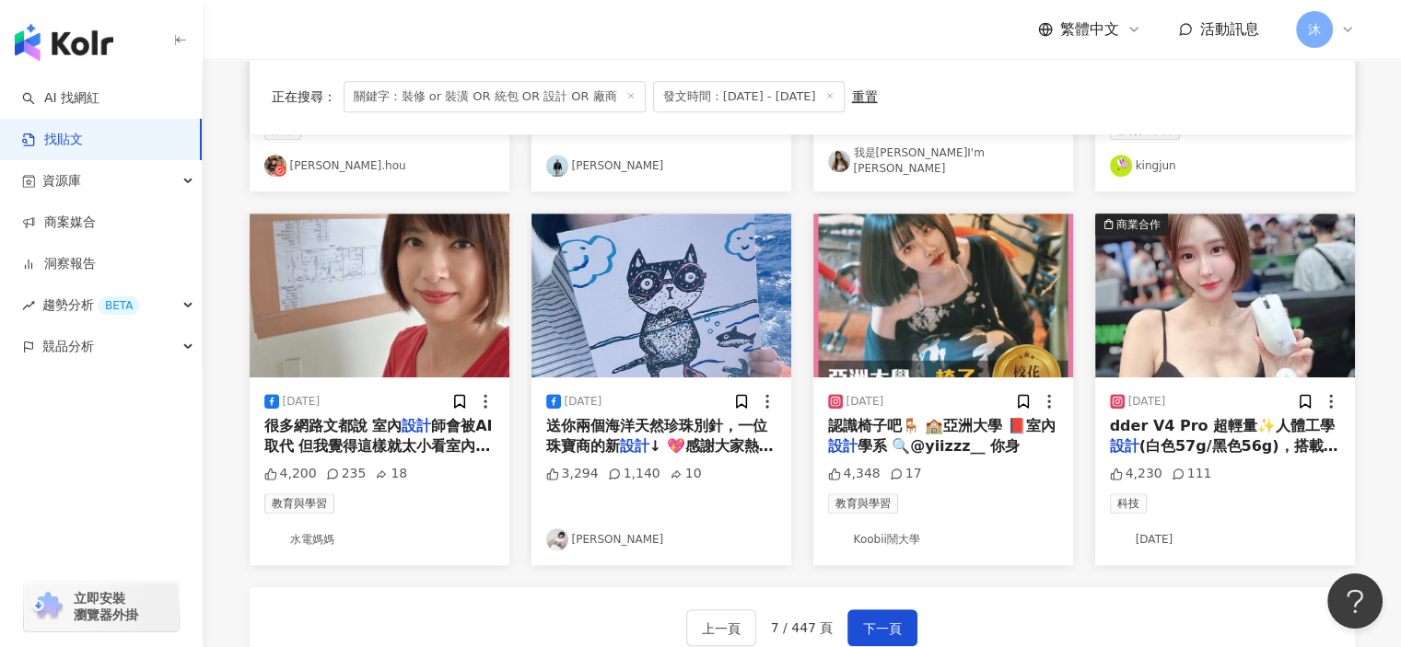
scroll to position [1121, 0]
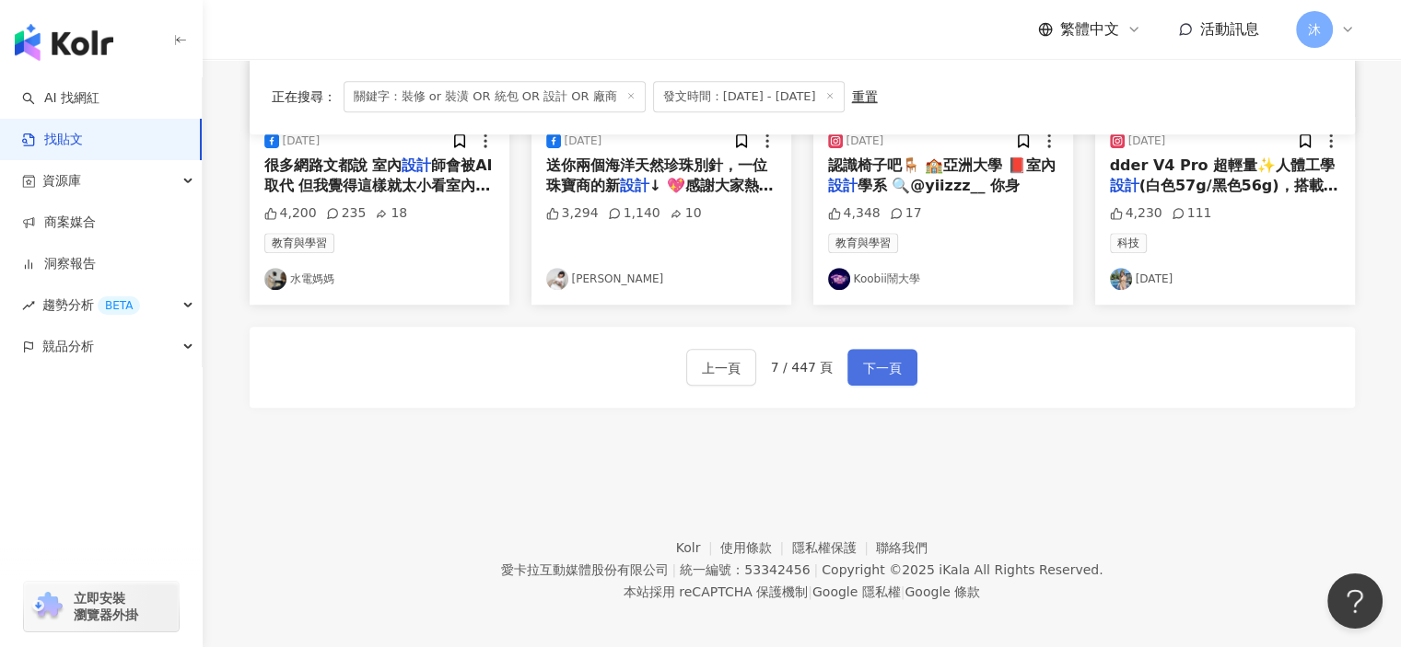
click at [855, 363] on button "下一頁" at bounding box center [882, 367] width 70 height 37
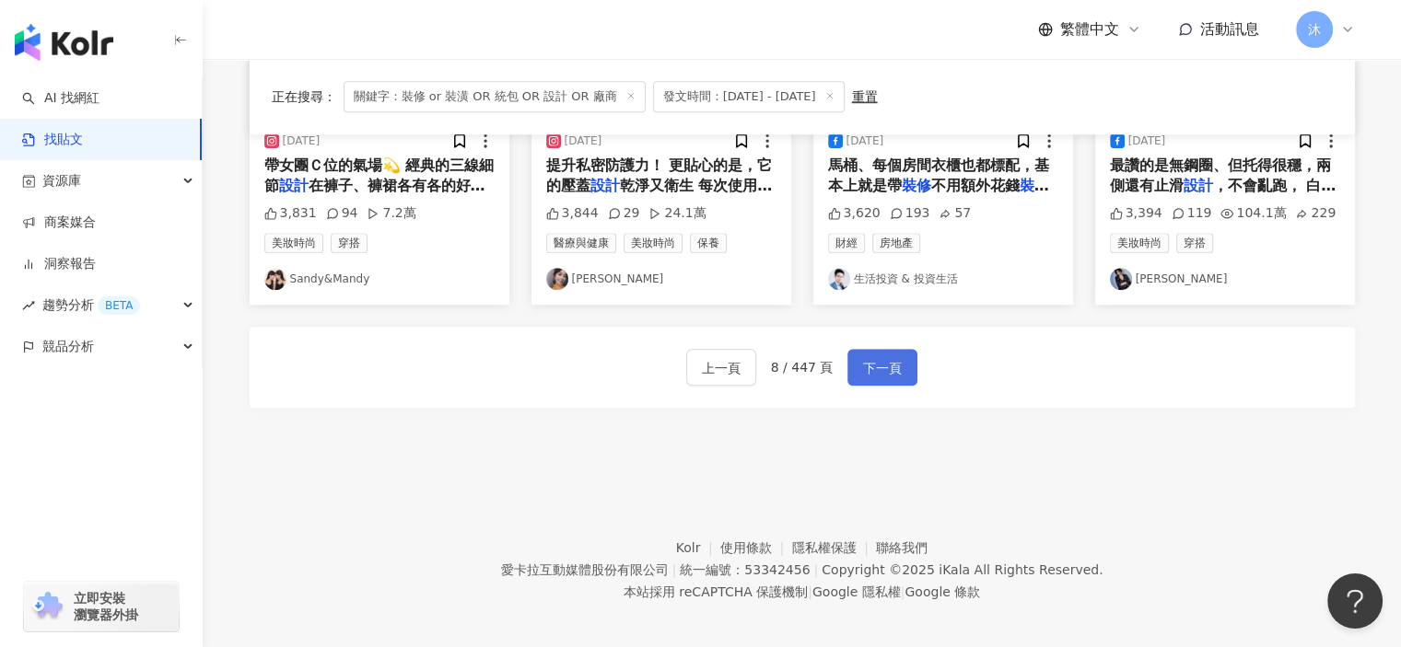
click at [869, 357] on span "下一頁" at bounding box center [882, 368] width 39 height 22
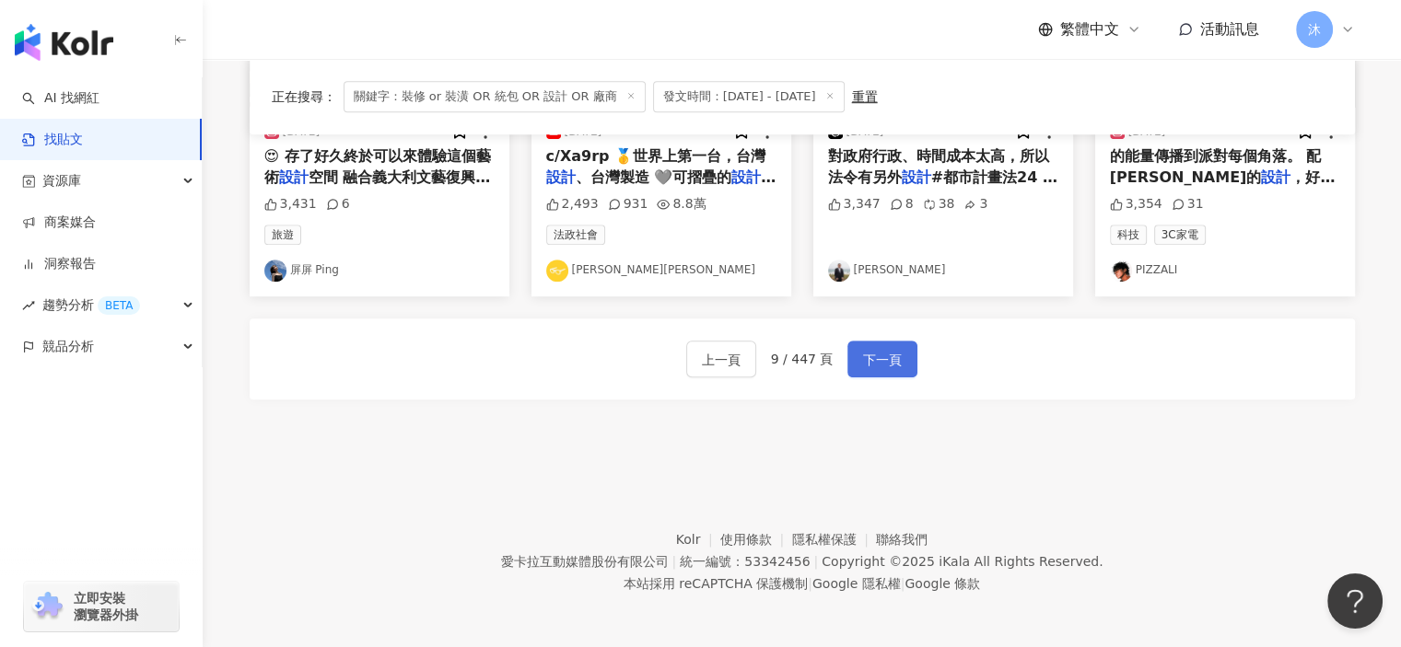
click at [892, 360] on span "下一頁" at bounding box center [882, 360] width 39 height 22
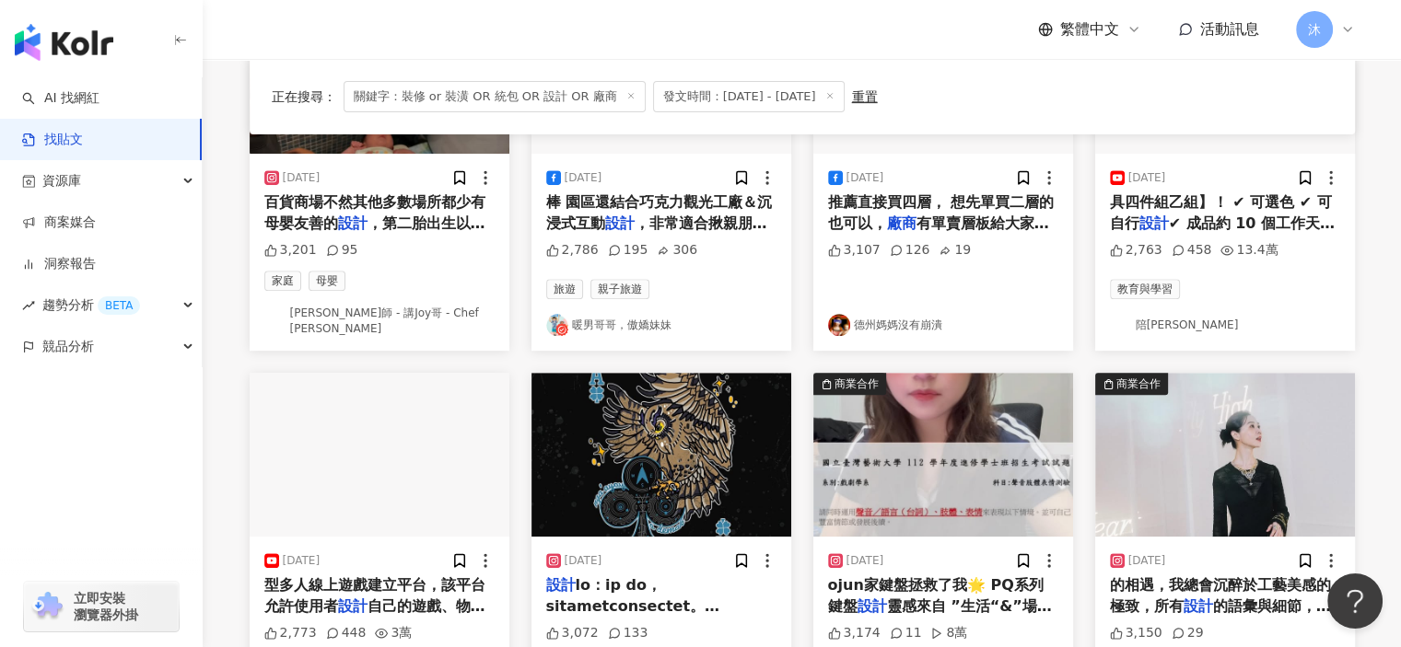
scroll to position [577, 0]
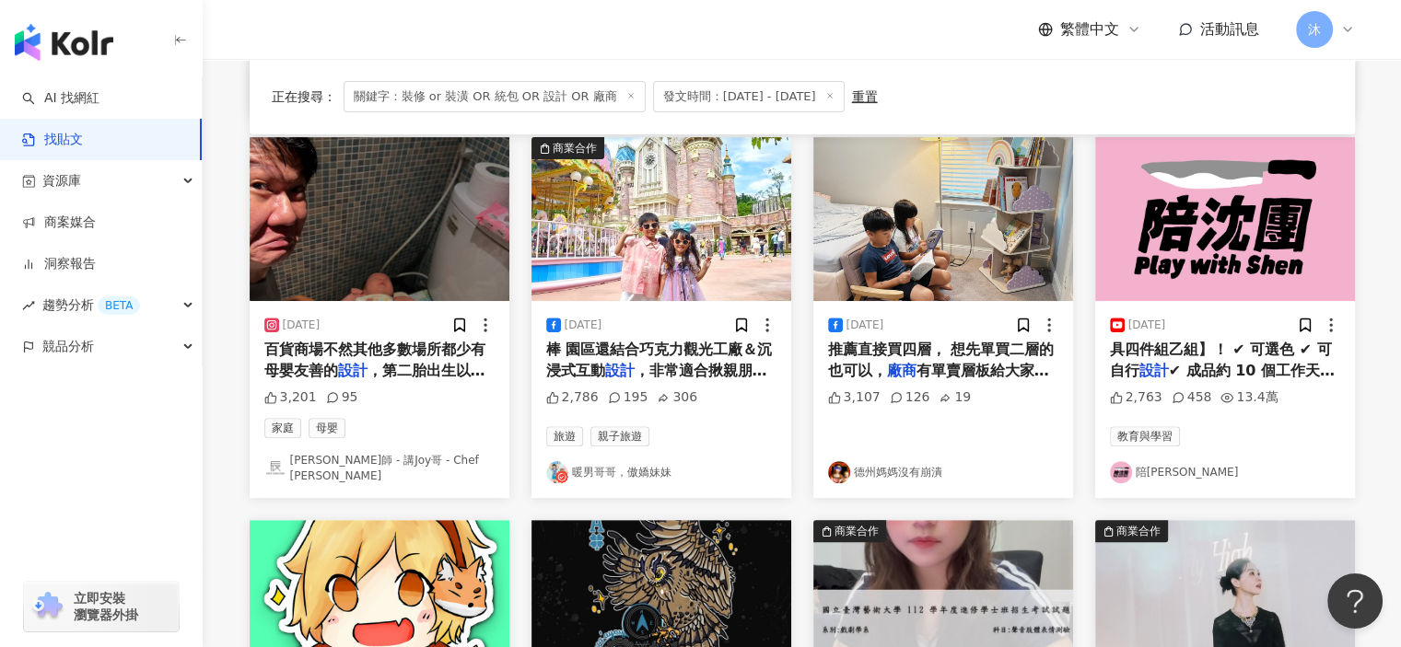
click at [368, 203] on img at bounding box center [380, 219] width 260 height 164
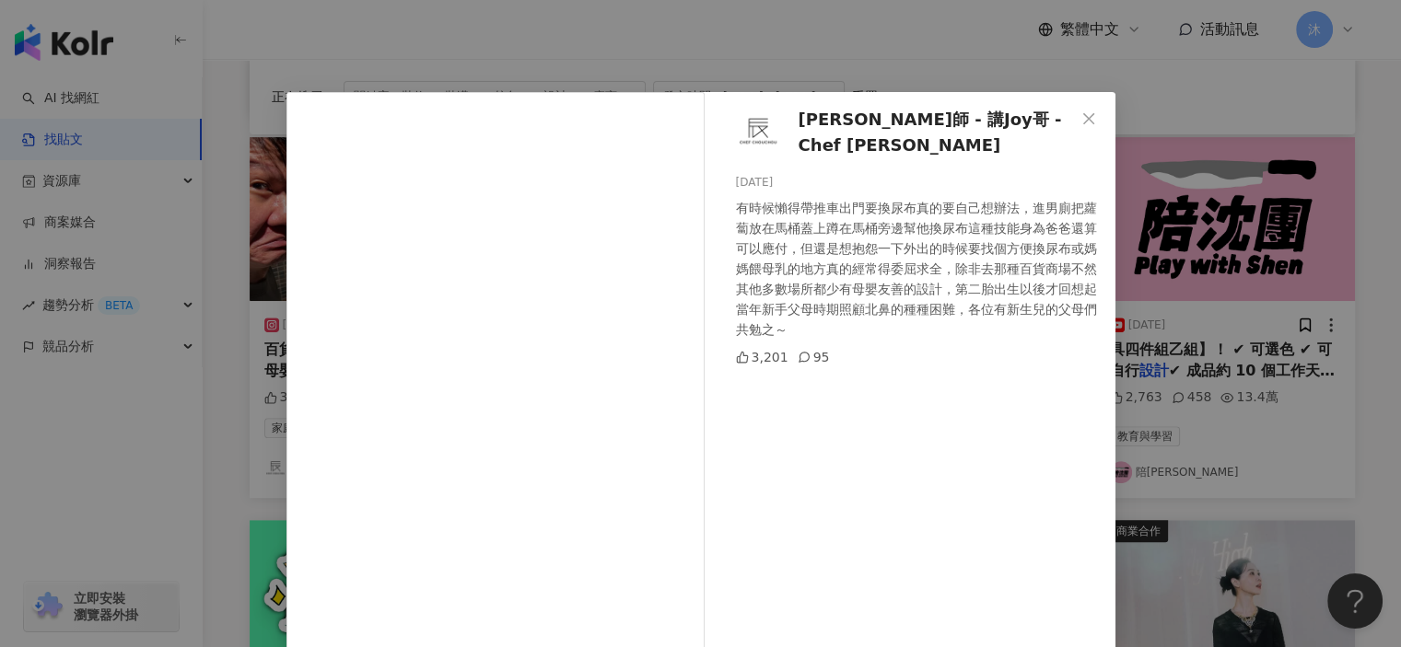
scroll to position [0, 0]
click at [1081, 117] on icon "close" at bounding box center [1088, 118] width 15 height 15
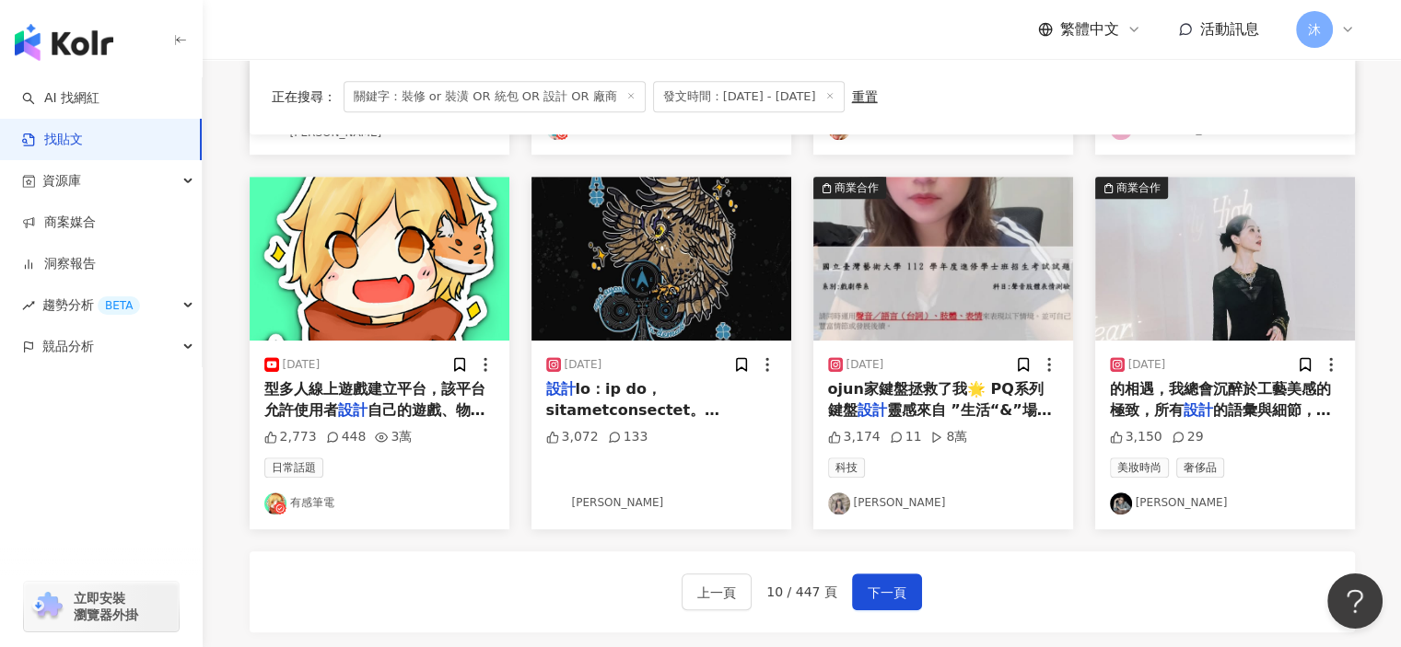
scroll to position [1038, 0]
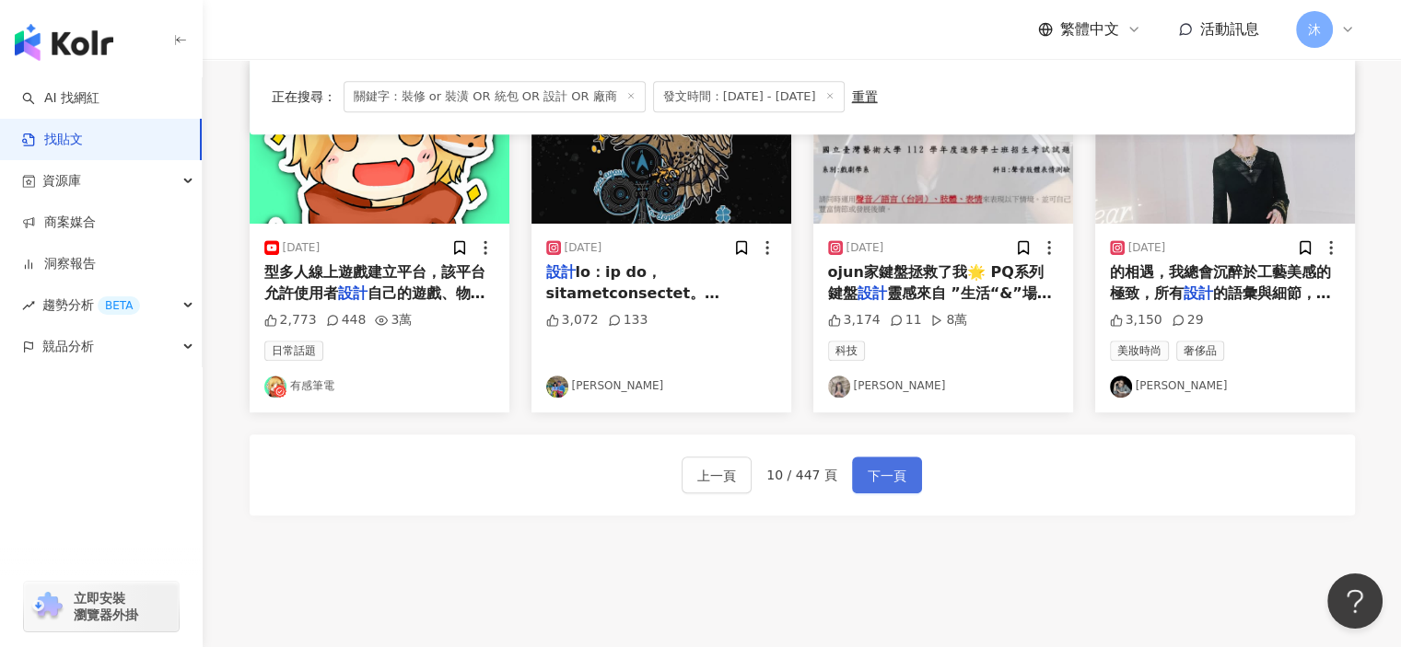
click at [873, 465] on span "下一頁" at bounding box center [887, 476] width 39 height 22
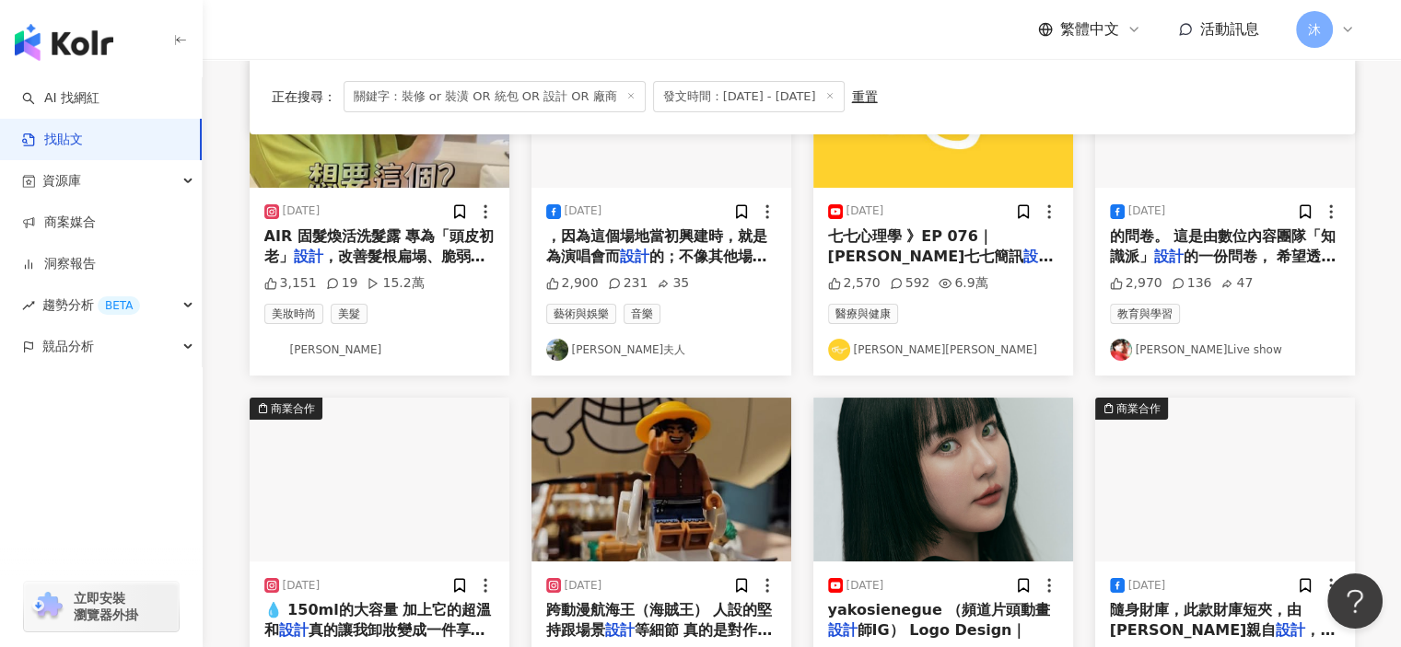
scroll to position [937, 0]
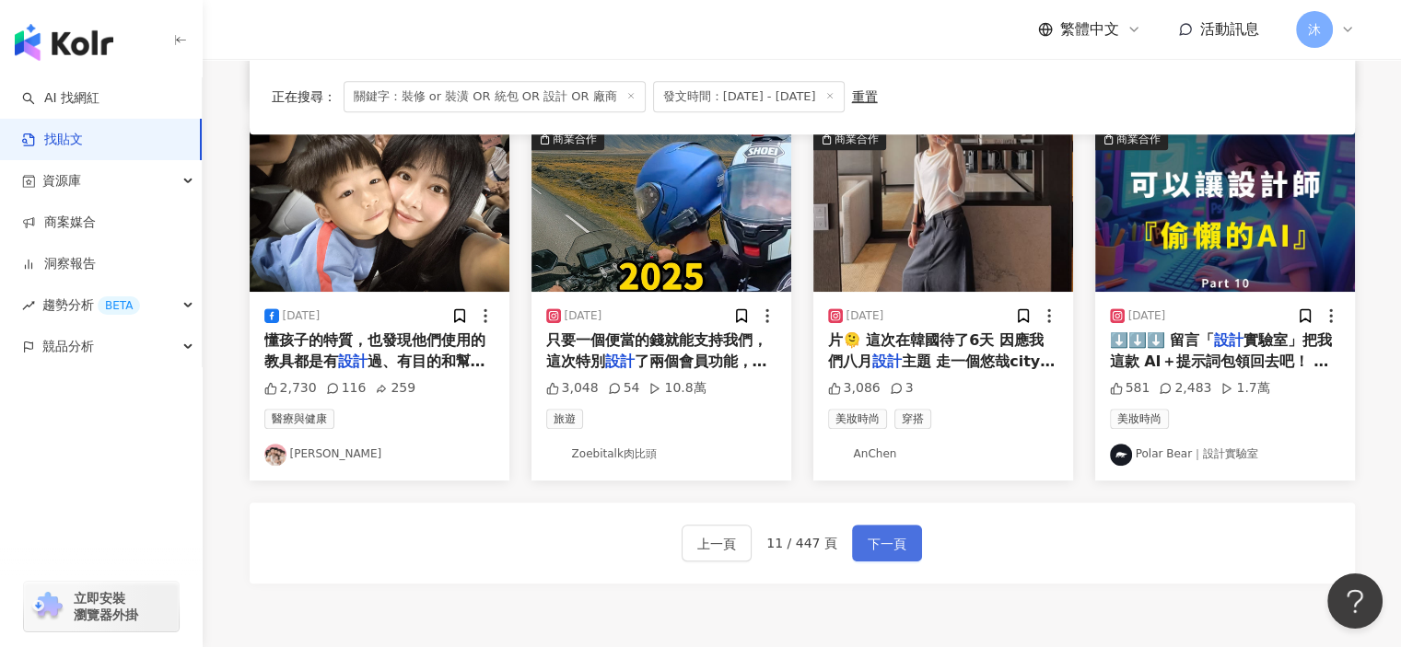
click at [862, 537] on button "下一頁" at bounding box center [887, 543] width 70 height 37
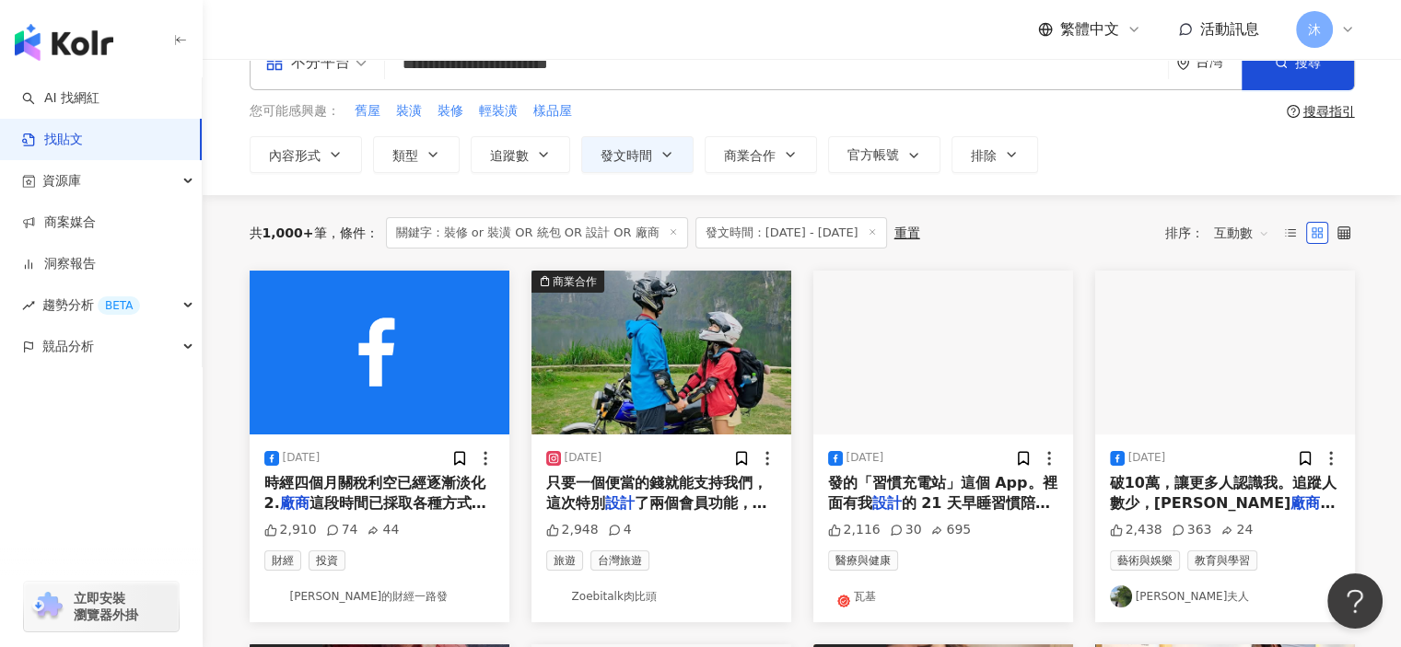
scroll to position [0, 0]
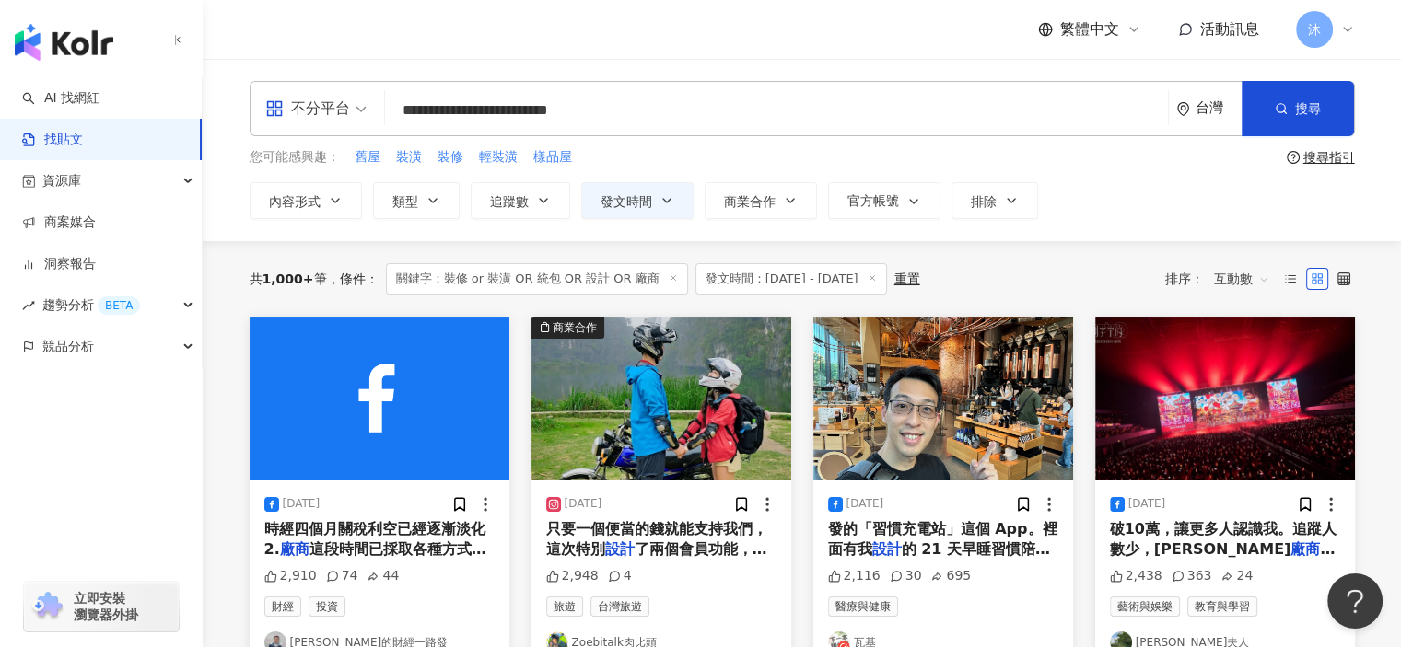
drag, startPoint x: 427, startPoint y: 110, endPoint x: 818, endPoint y: 104, distance: 390.5
click at [818, 104] on input "**********" at bounding box center [776, 110] width 768 height 40
type input "**"
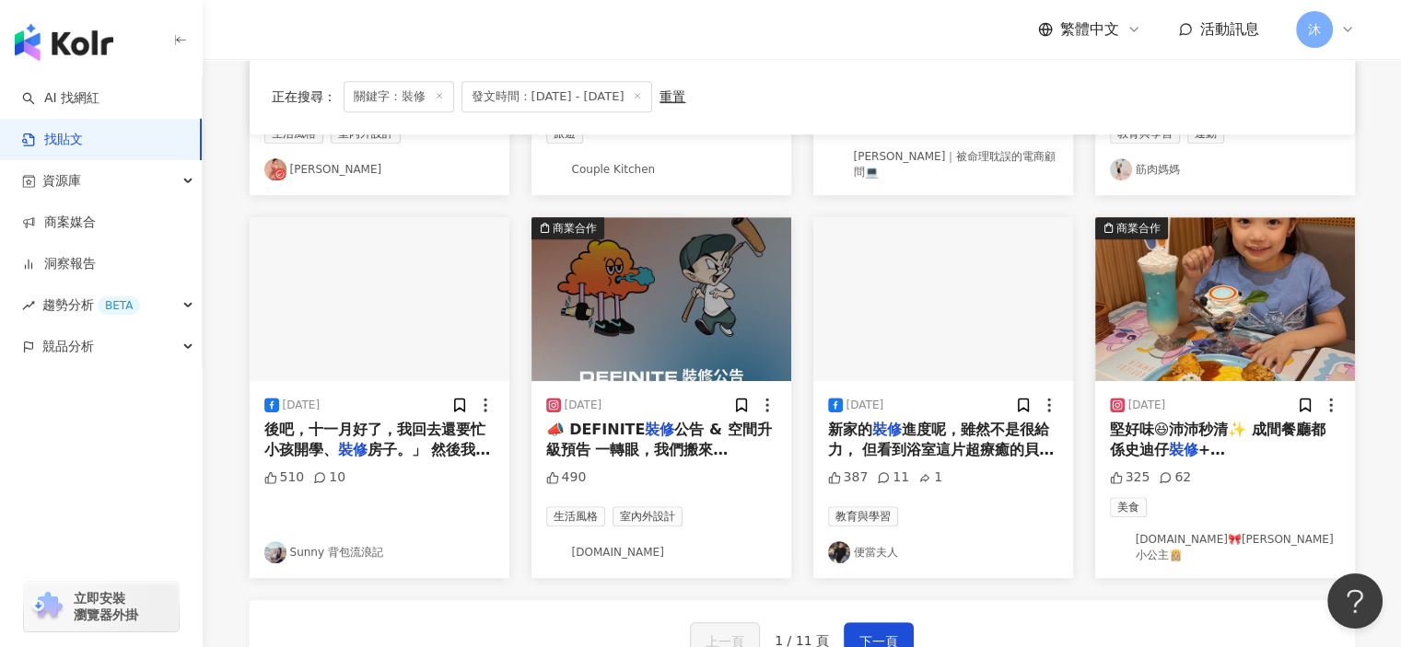
scroll to position [1013, 0]
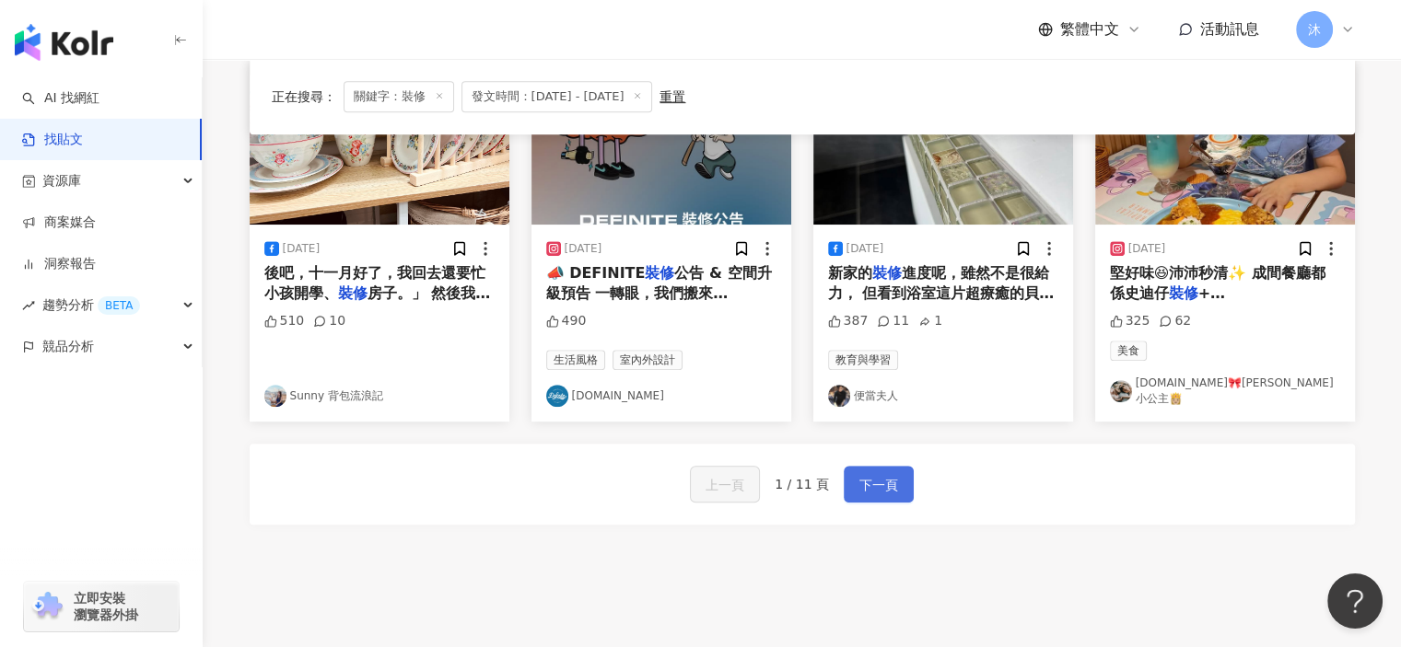
click at [863, 480] on button "下一頁" at bounding box center [879, 484] width 70 height 37
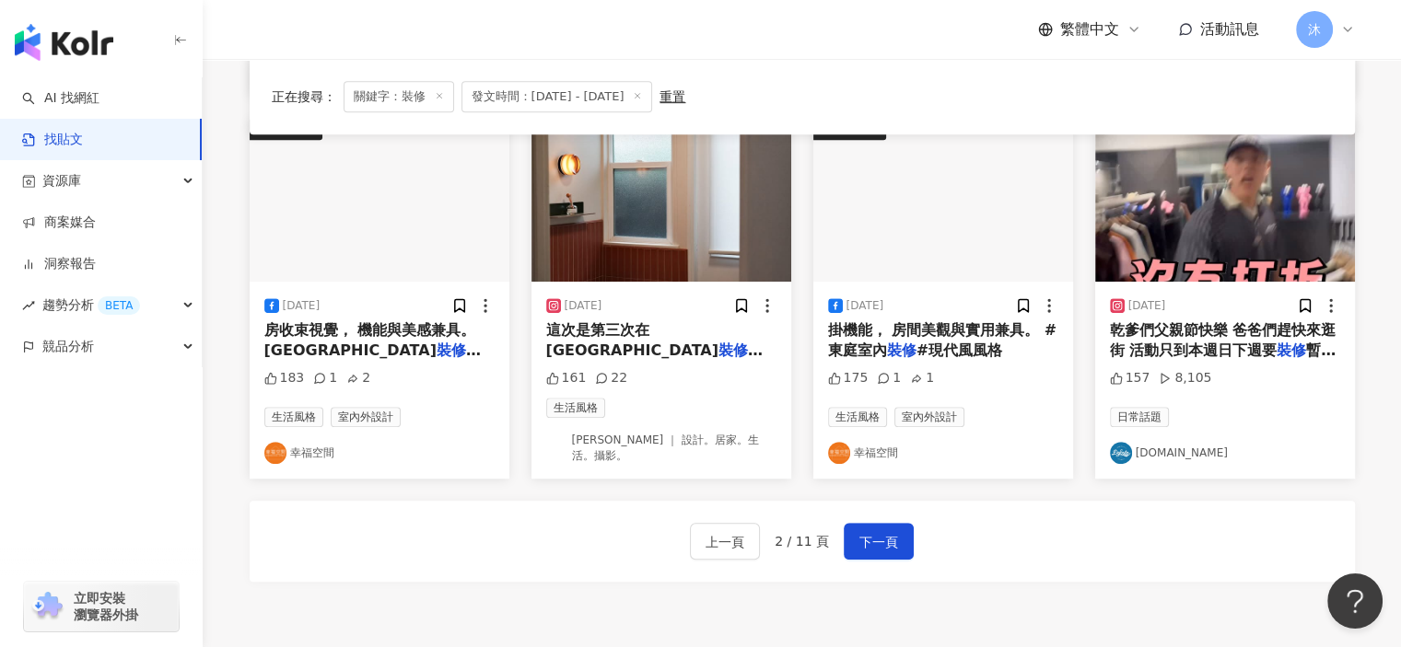
scroll to position [1121, 0]
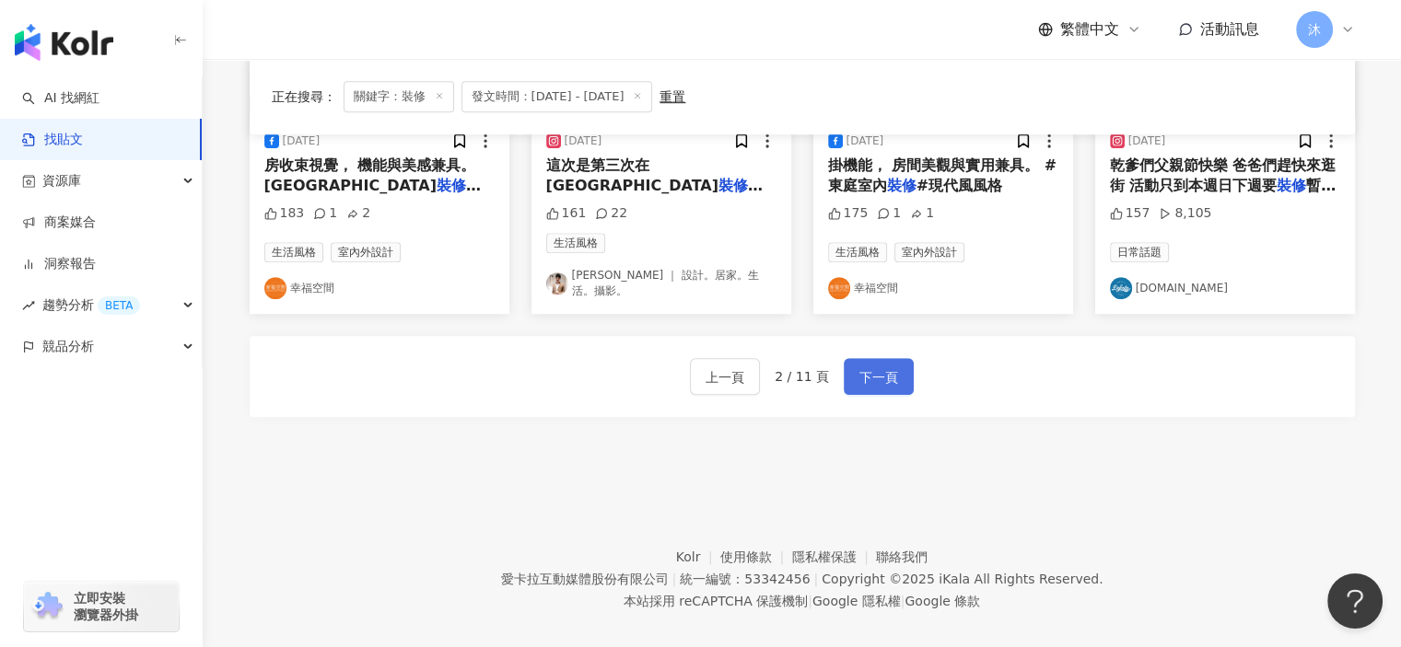
click at [870, 367] on span "下一頁" at bounding box center [878, 378] width 39 height 22
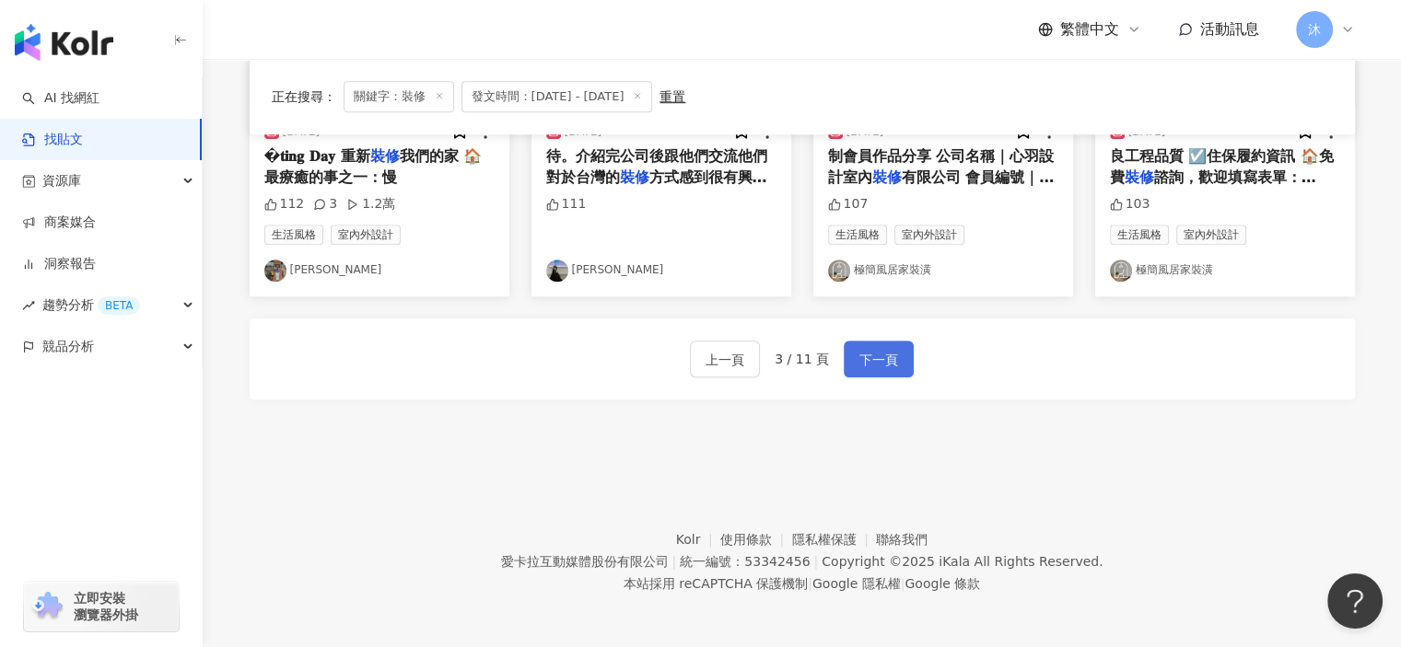
click at [885, 366] on span "下一頁" at bounding box center [878, 360] width 39 height 22
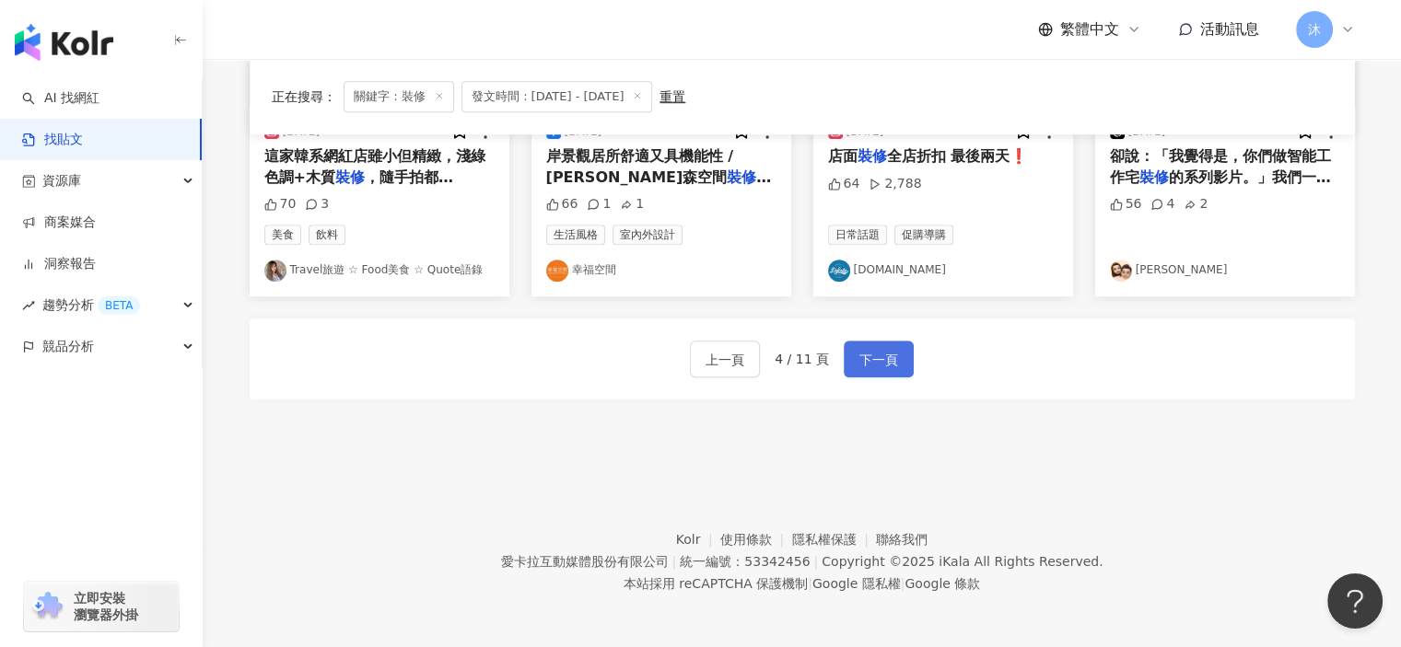
click at [880, 366] on span "下一頁" at bounding box center [878, 360] width 39 height 22
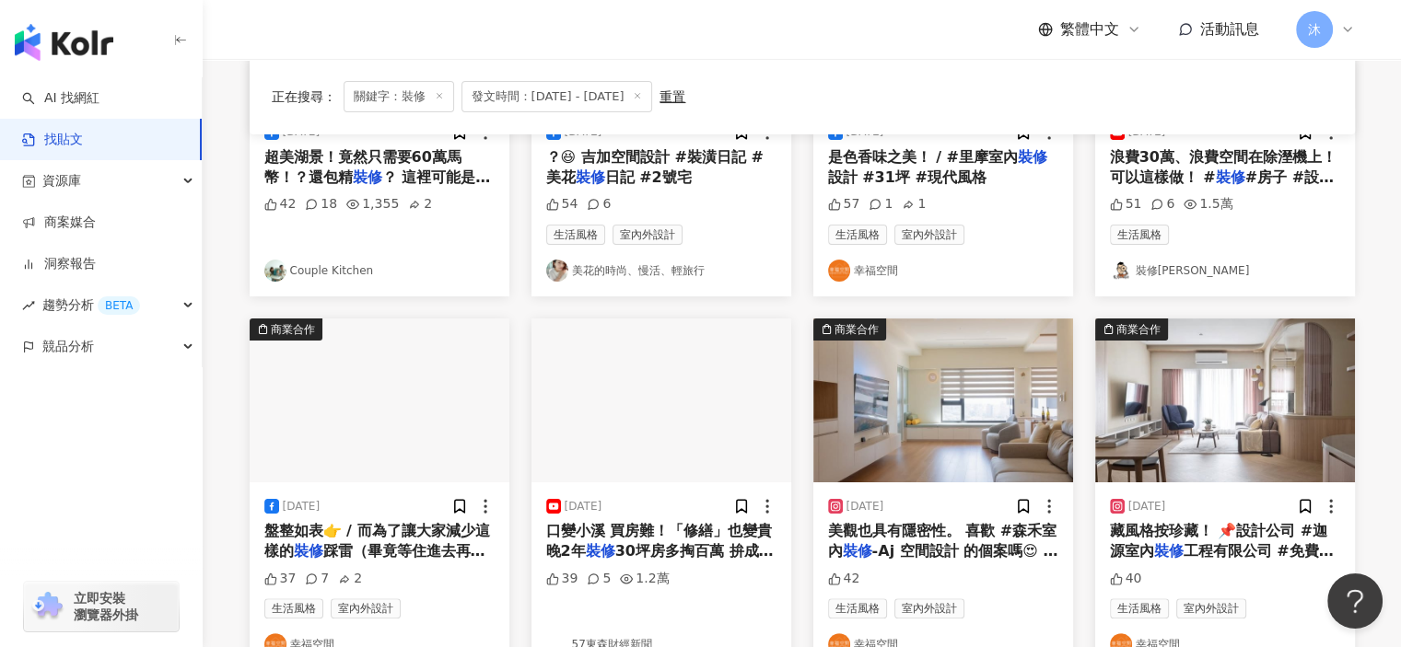
scroll to position [854, 0]
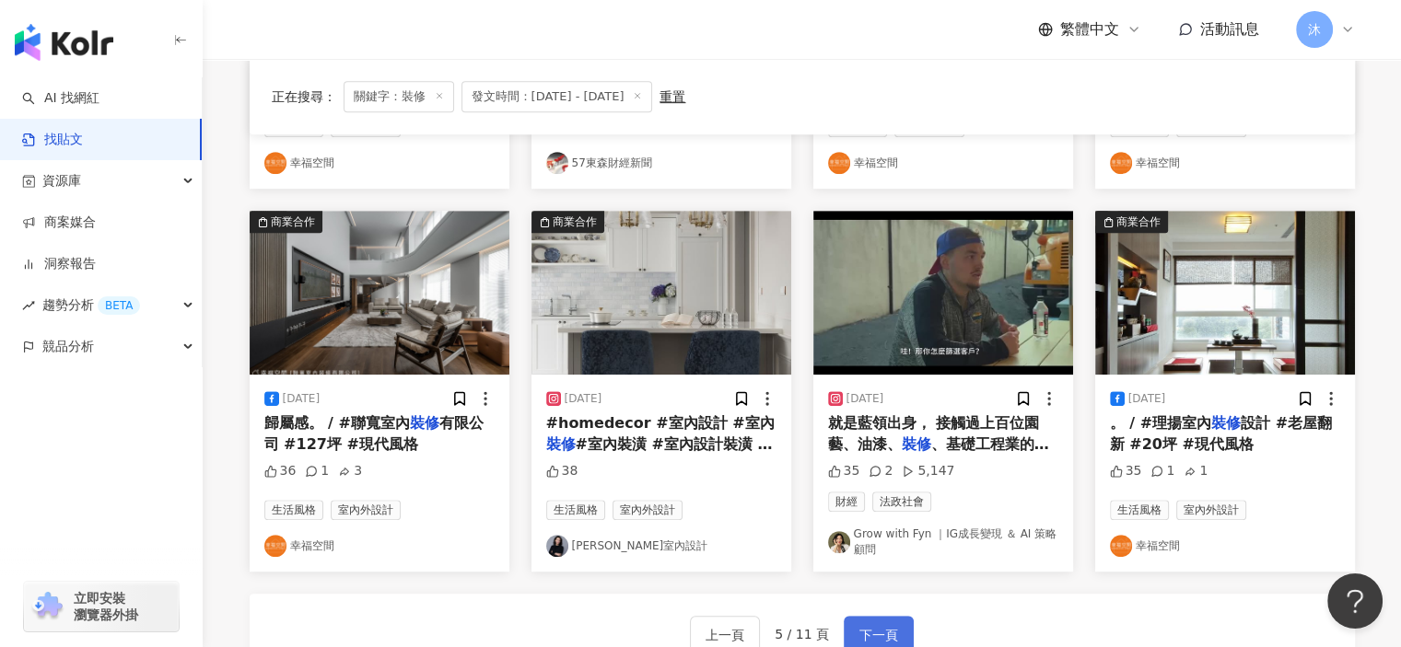
click at [884, 632] on span "下一頁" at bounding box center [878, 635] width 39 height 22
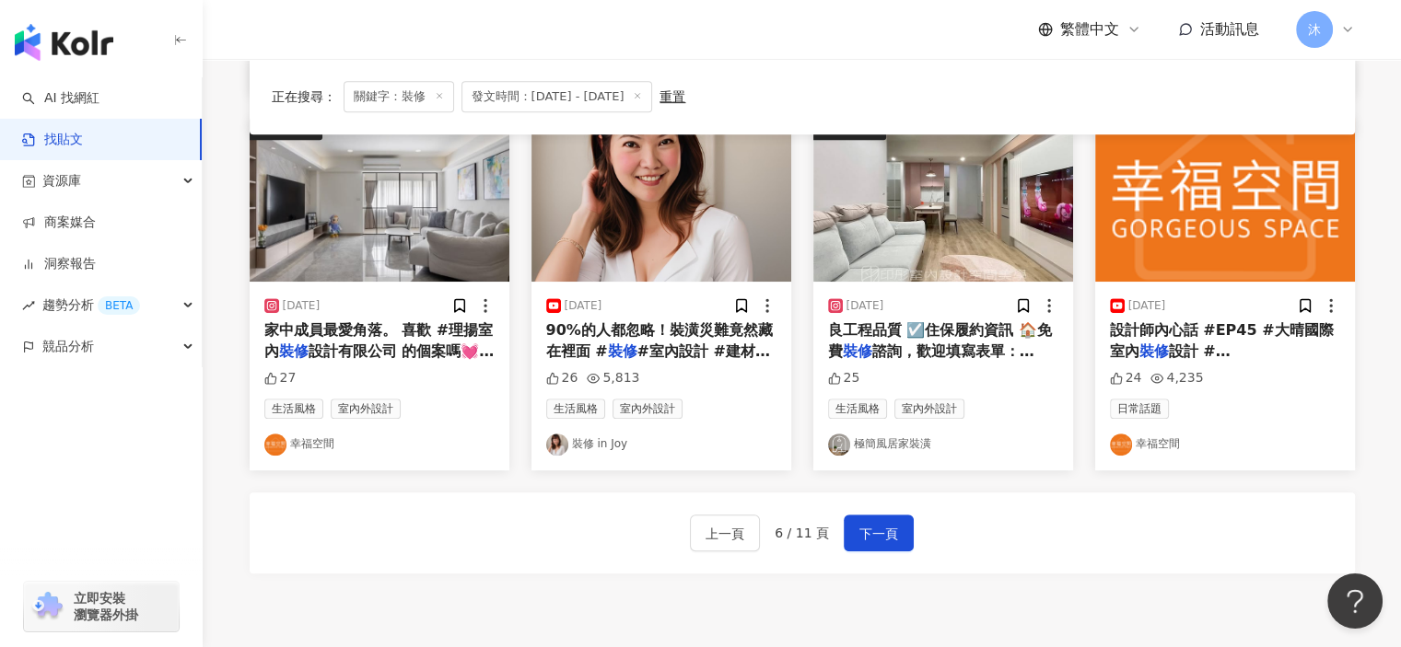
scroll to position [1121, 0]
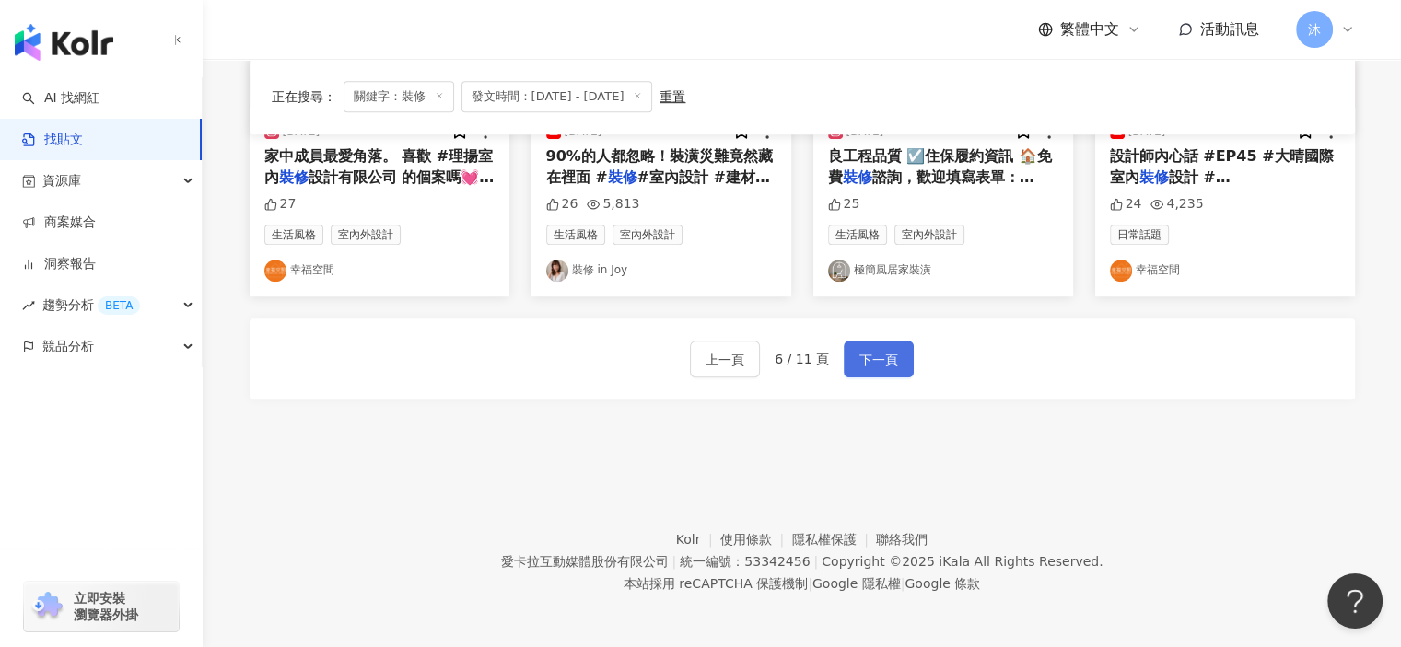
click at [862, 355] on span "下一頁" at bounding box center [878, 360] width 39 height 22
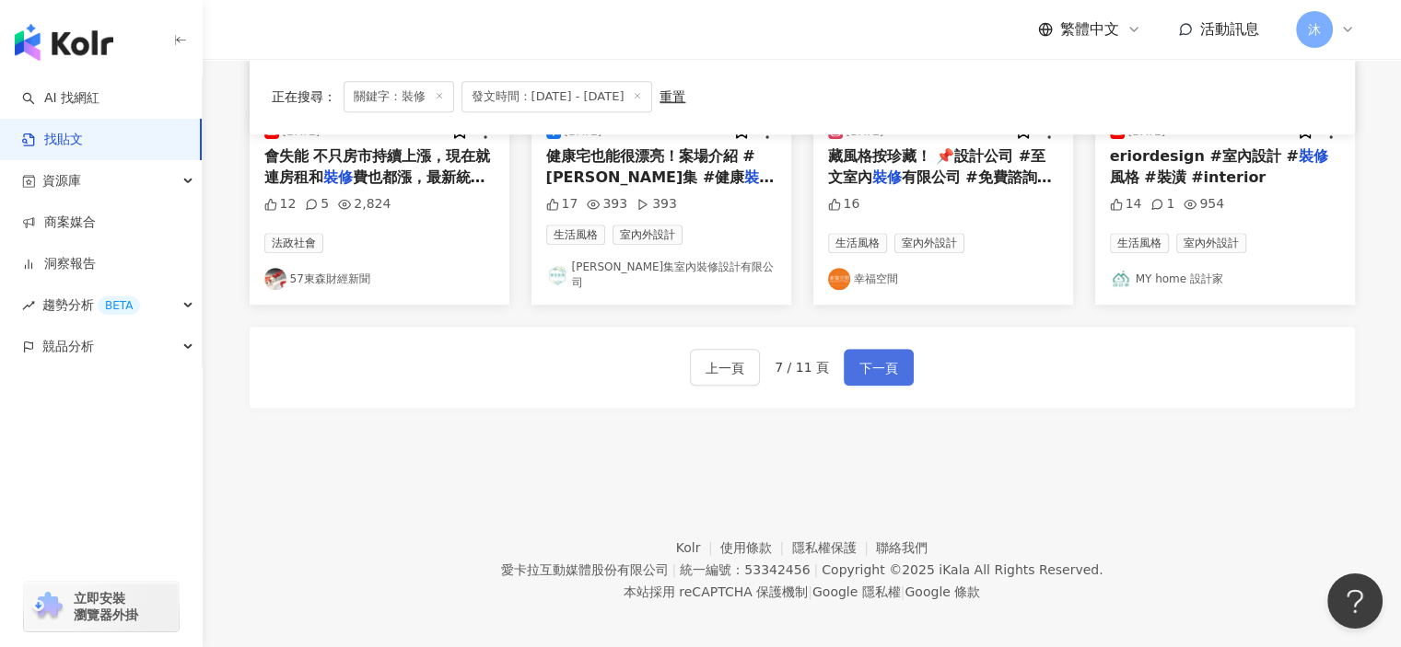
click at [887, 364] on span "下一頁" at bounding box center [878, 368] width 39 height 22
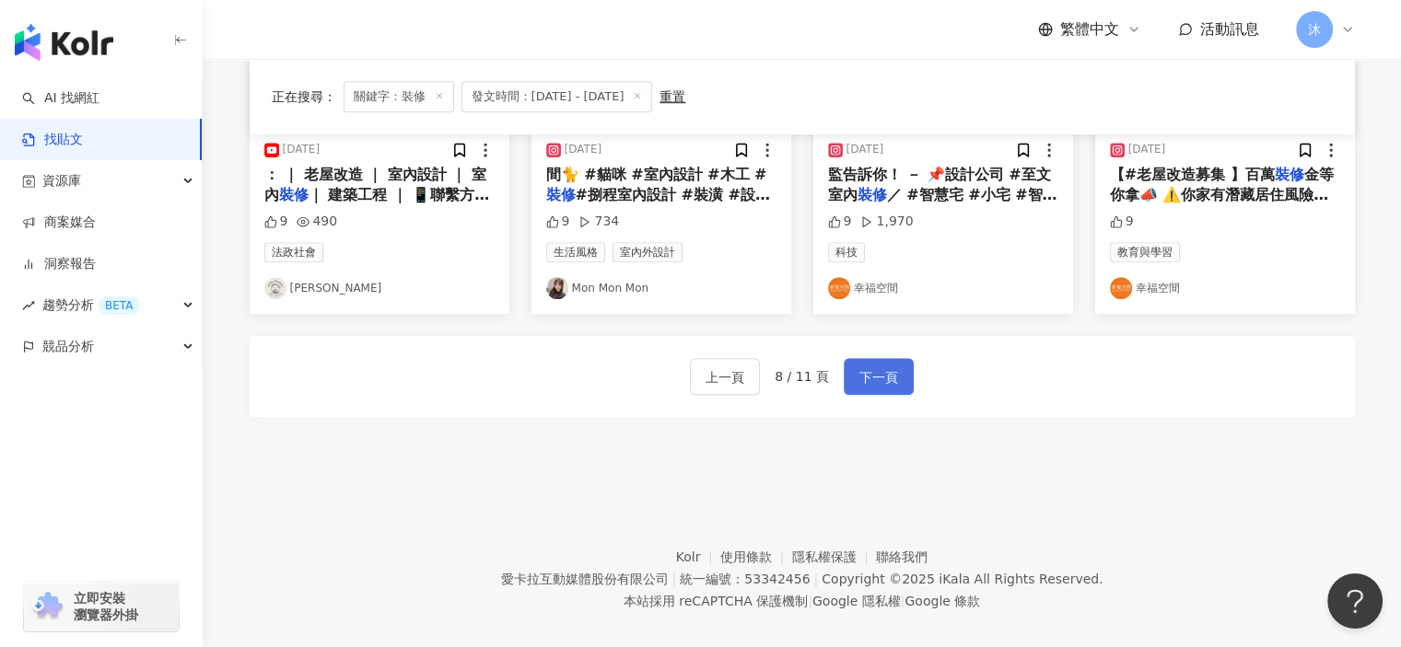
click at [859, 368] on button "下一頁" at bounding box center [879, 376] width 70 height 37
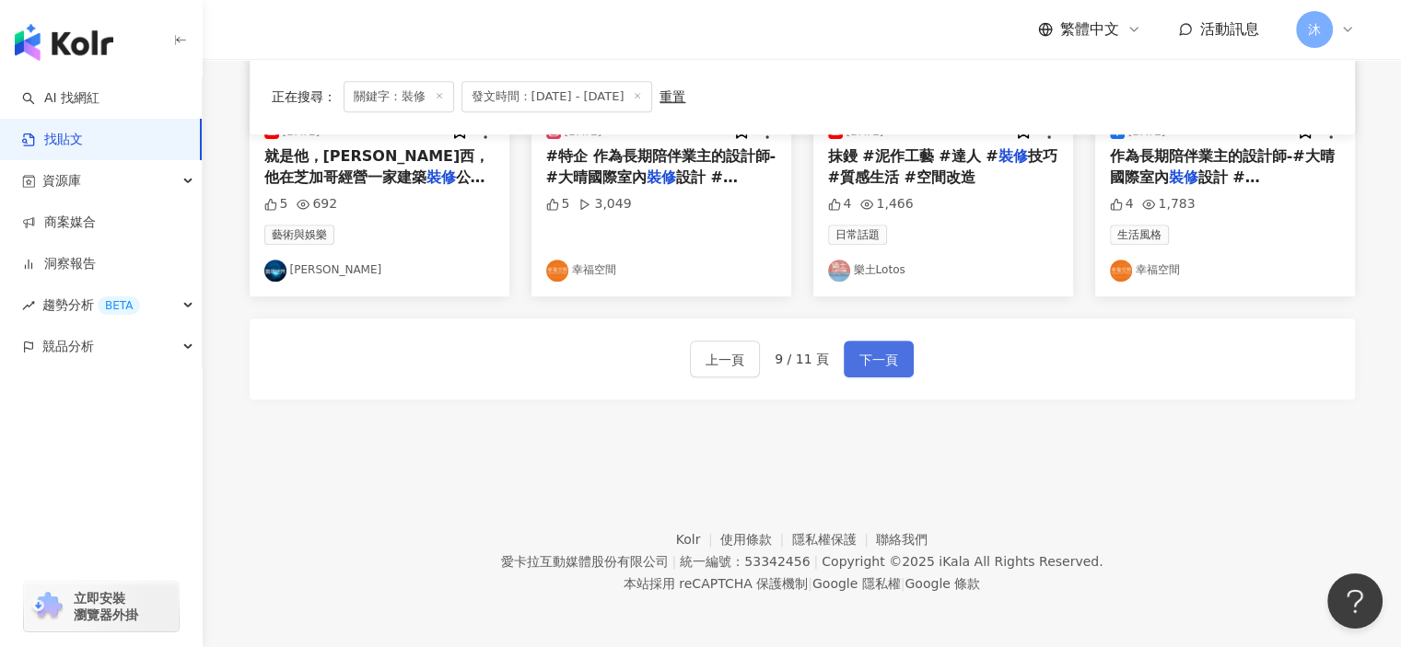
click at [859, 353] on span "下一頁" at bounding box center [878, 360] width 39 height 22
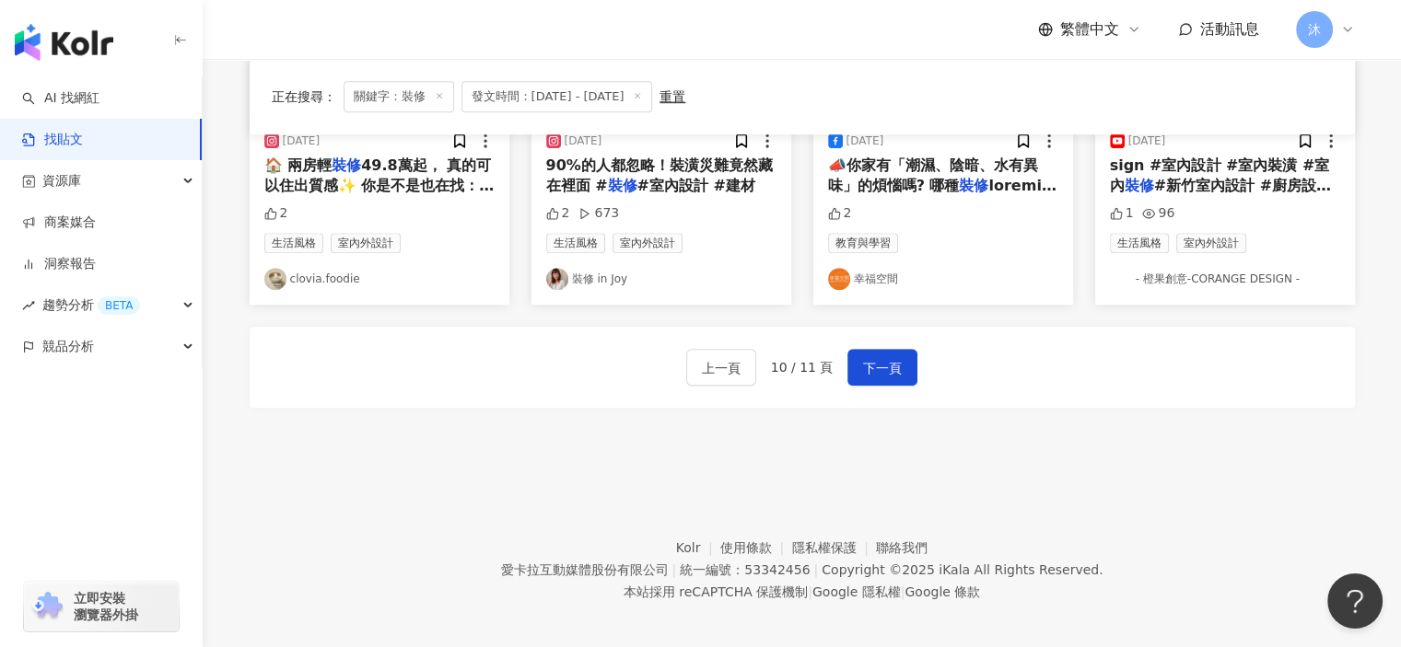
scroll to position [845, 0]
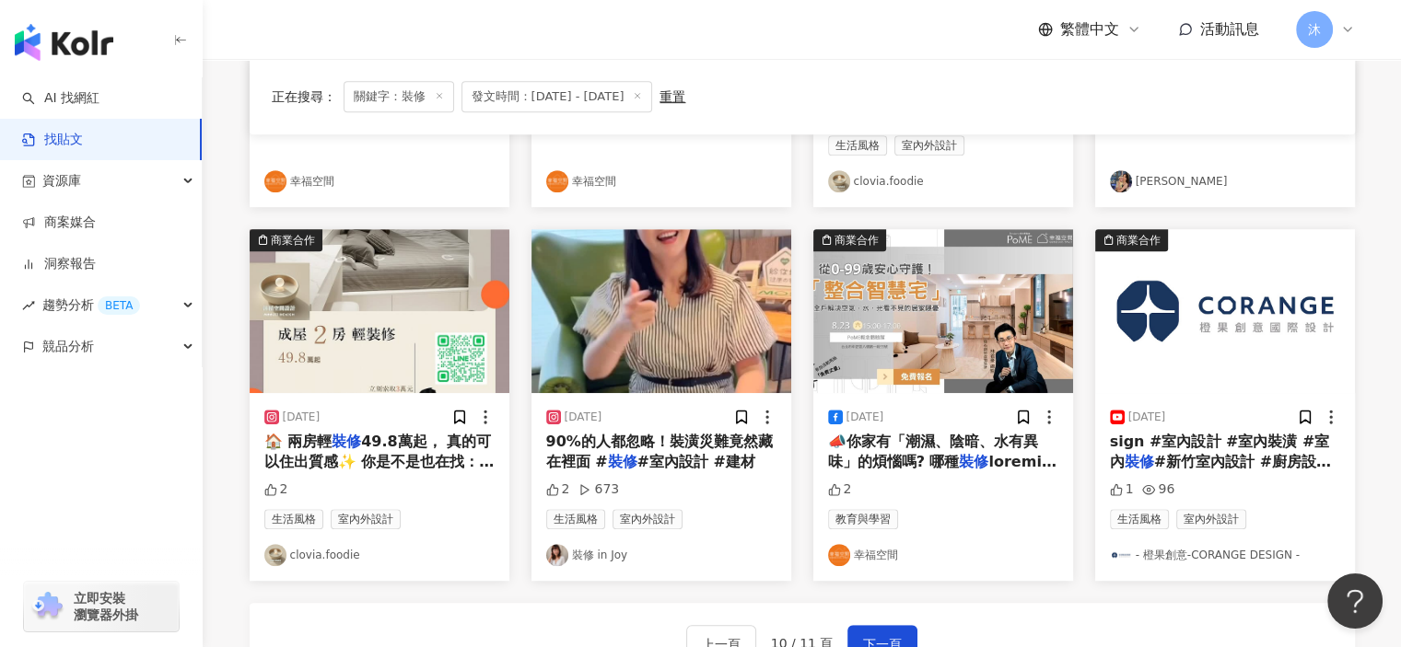
click at [937, 320] on img at bounding box center [943, 311] width 260 height 164
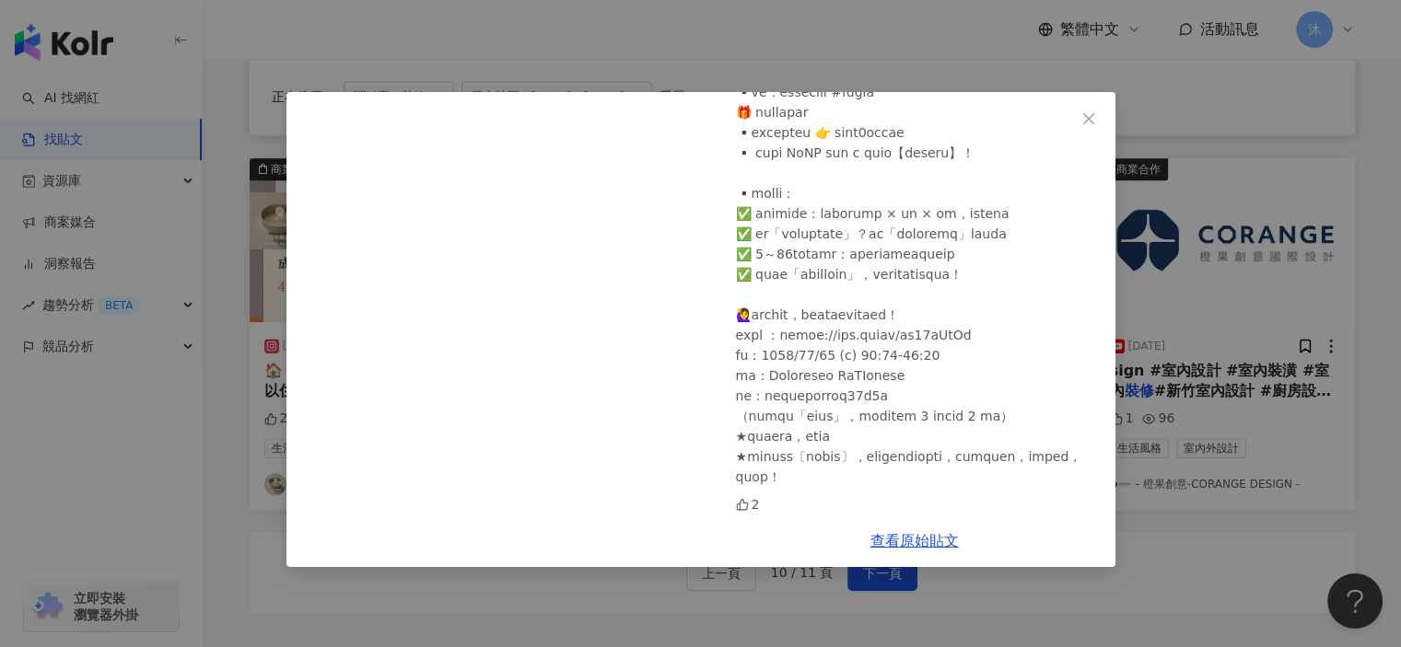
scroll to position [1121, 0]
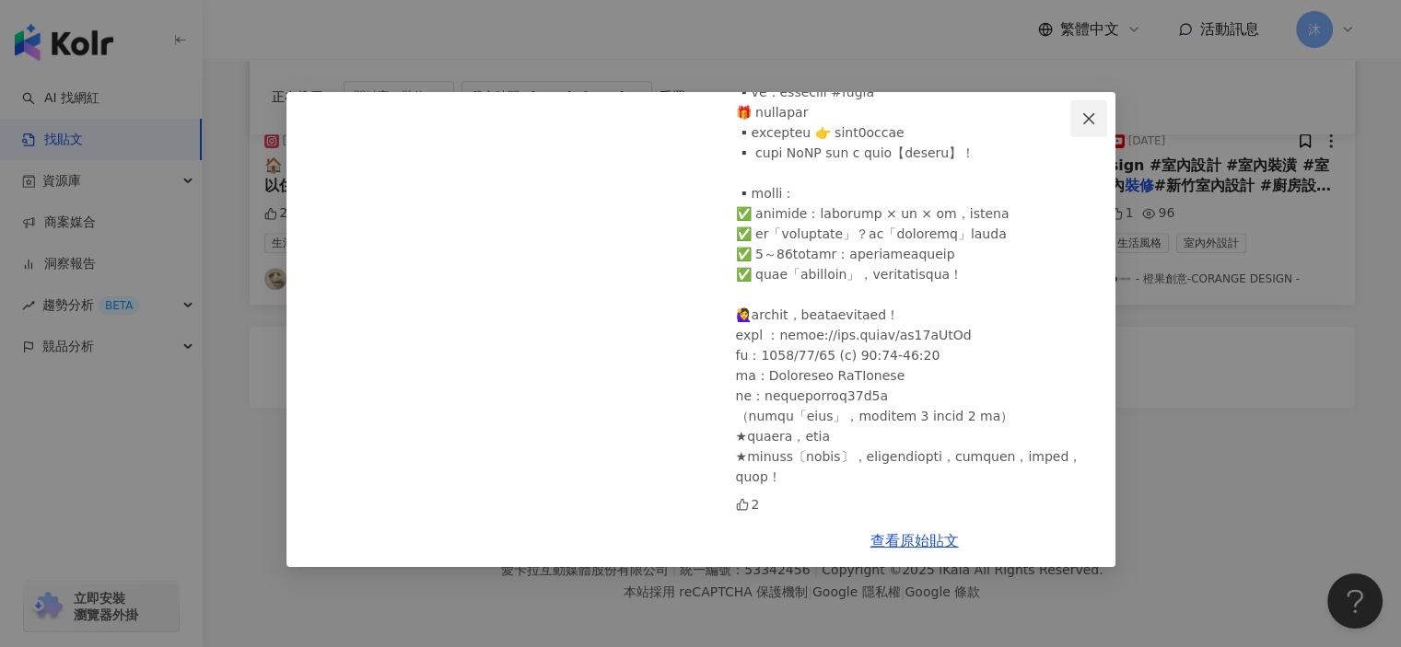
click at [1102, 117] on span "Close" at bounding box center [1088, 118] width 37 height 15
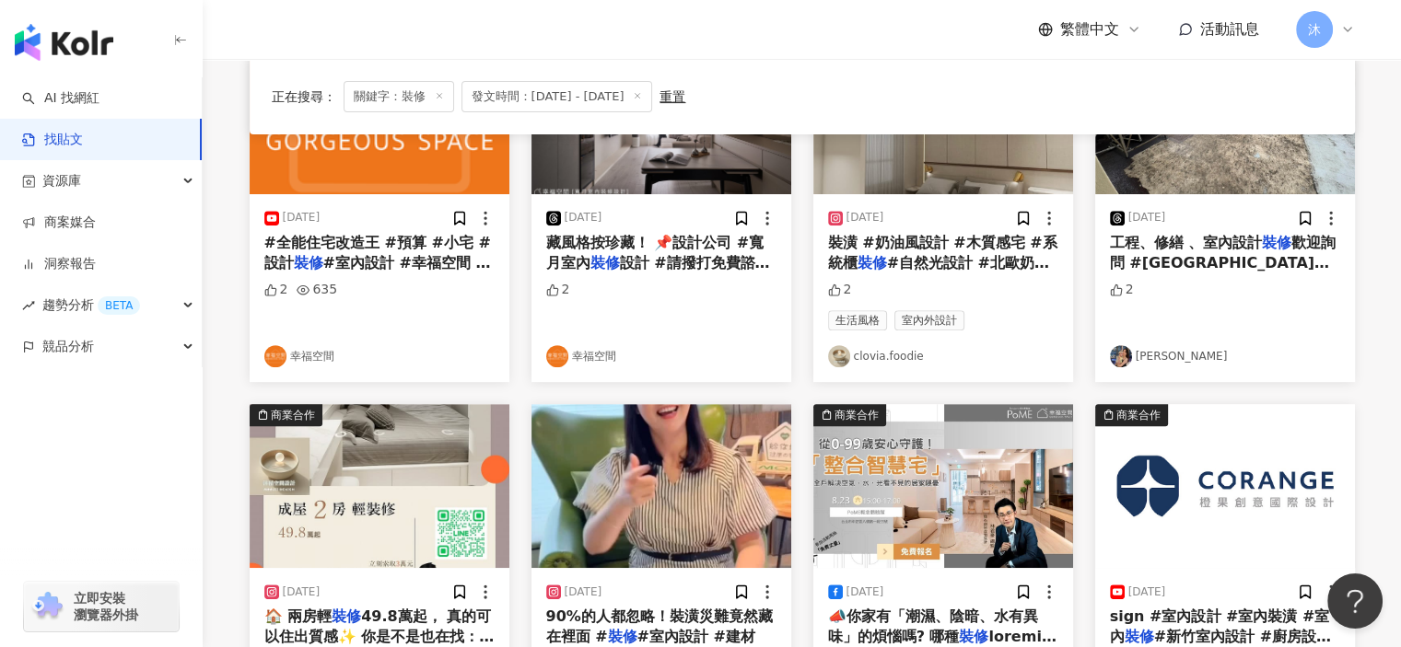
scroll to position [1029, 0]
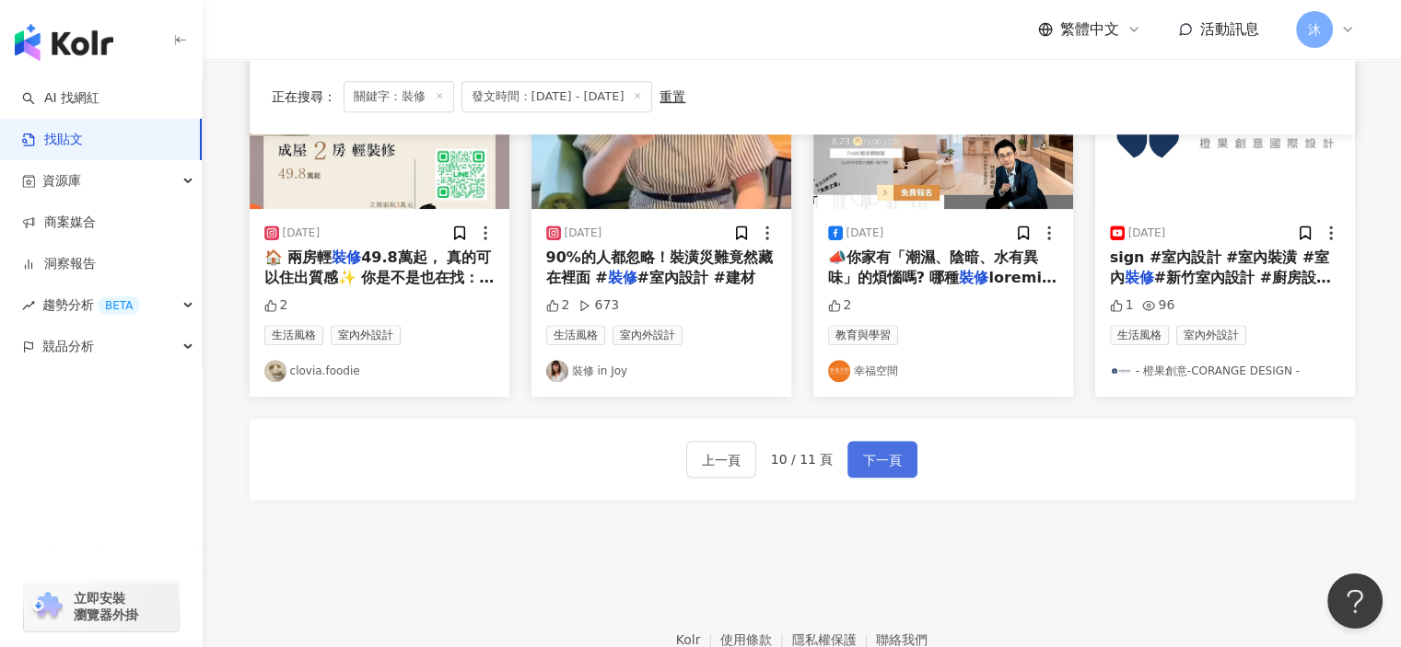
click at [884, 449] on span "下一頁" at bounding box center [882, 460] width 39 height 22
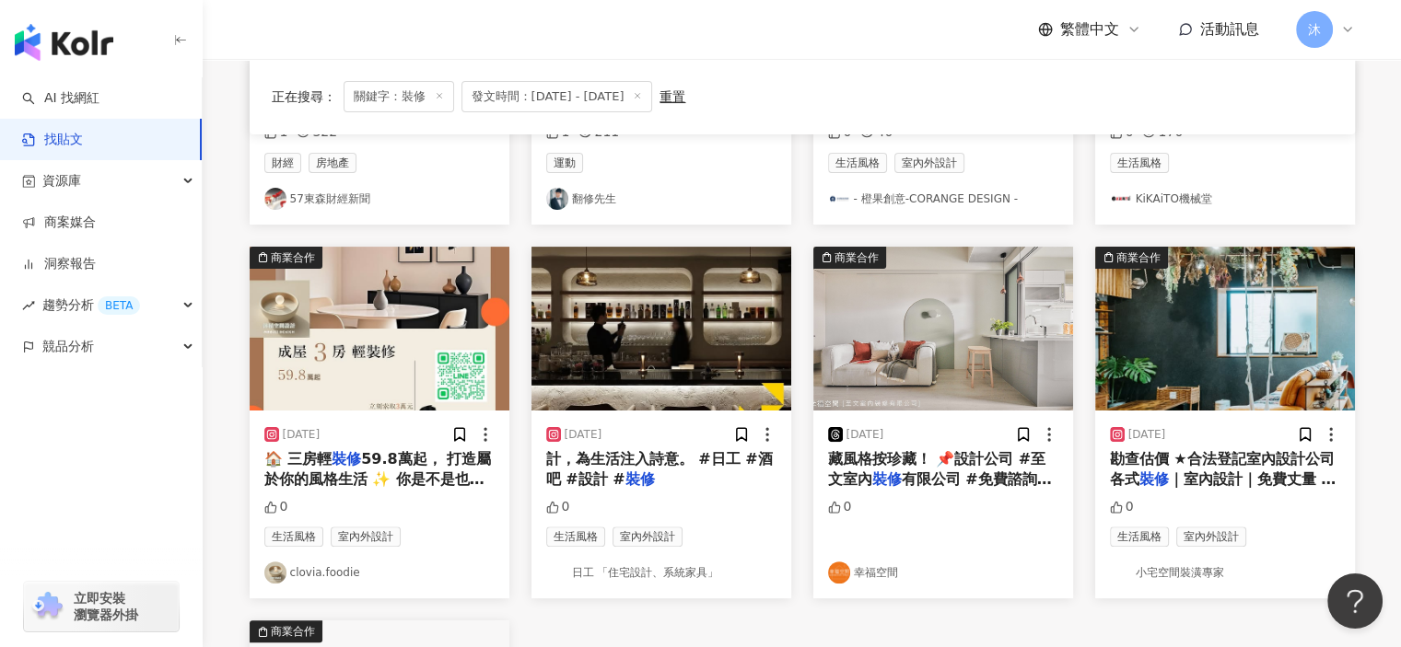
scroll to position [200, 0]
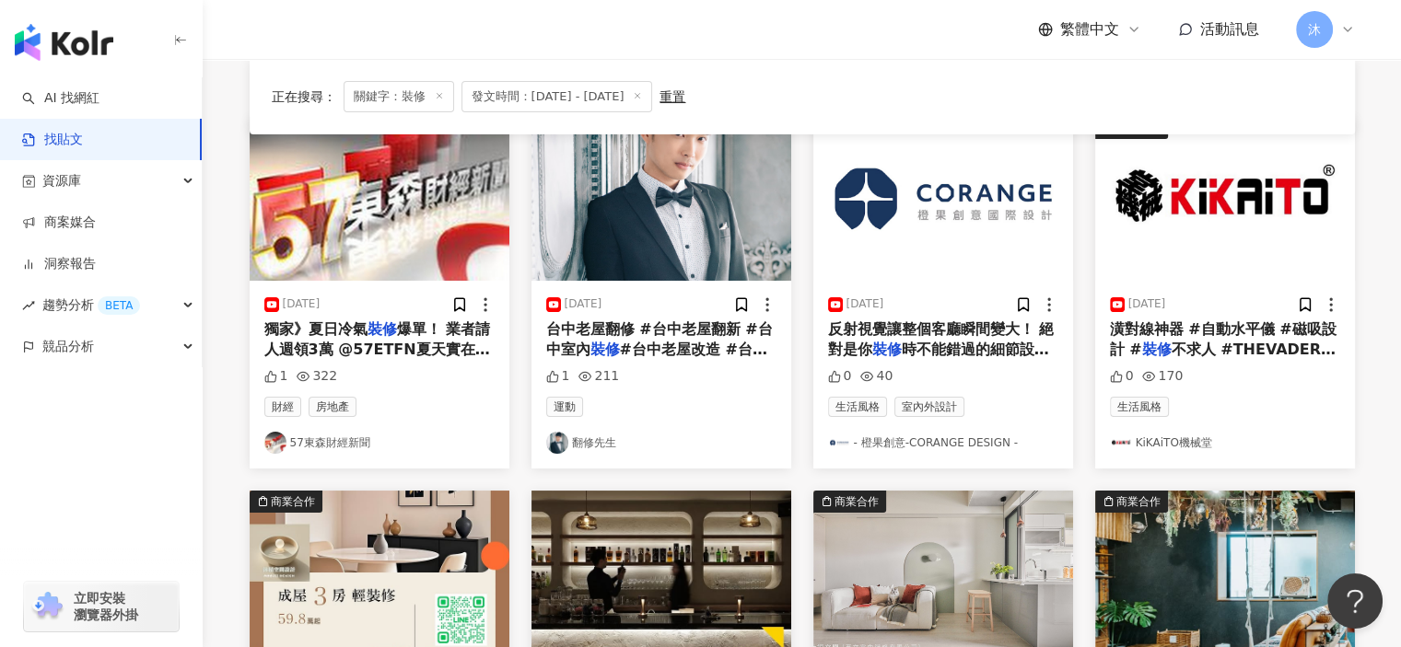
click at [723, 333] on span "台中老屋翻修 #台中老屋翻新 #台中室內" at bounding box center [659, 339] width 227 height 38
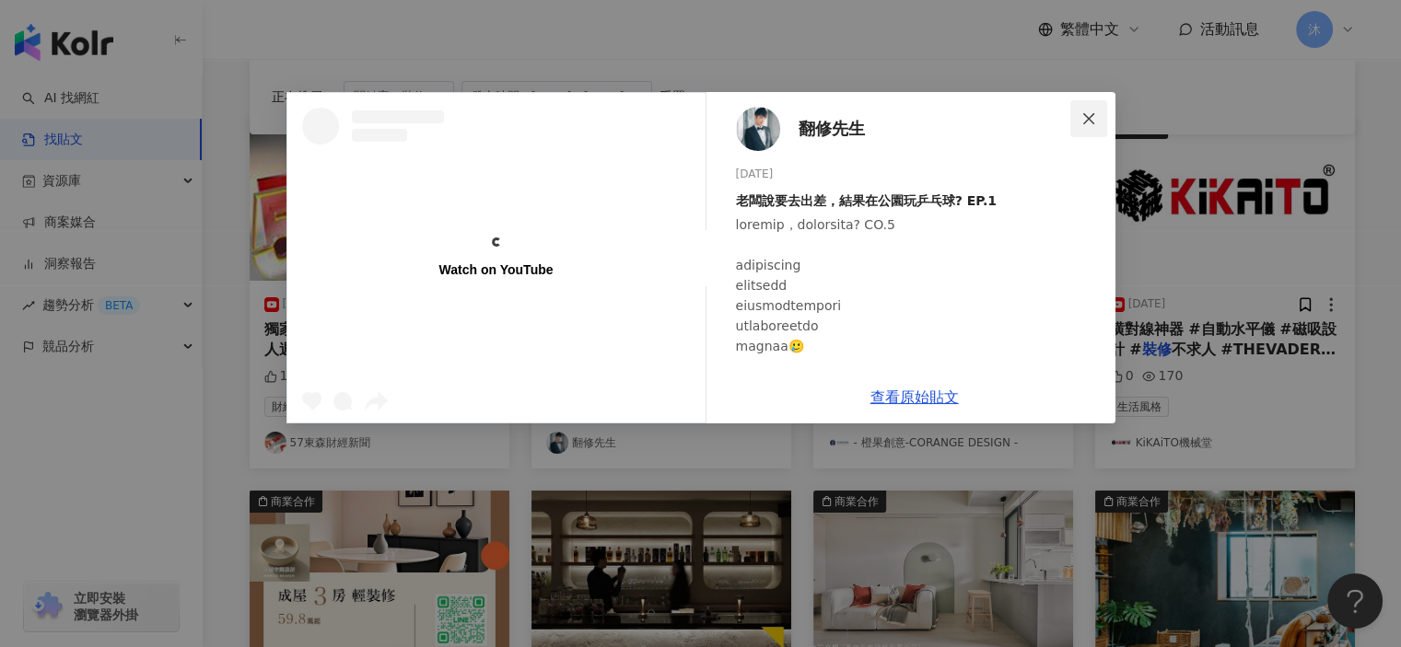
click at [1095, 111] on icon "close" at bounding box center [1088, 118] width 15 height 15
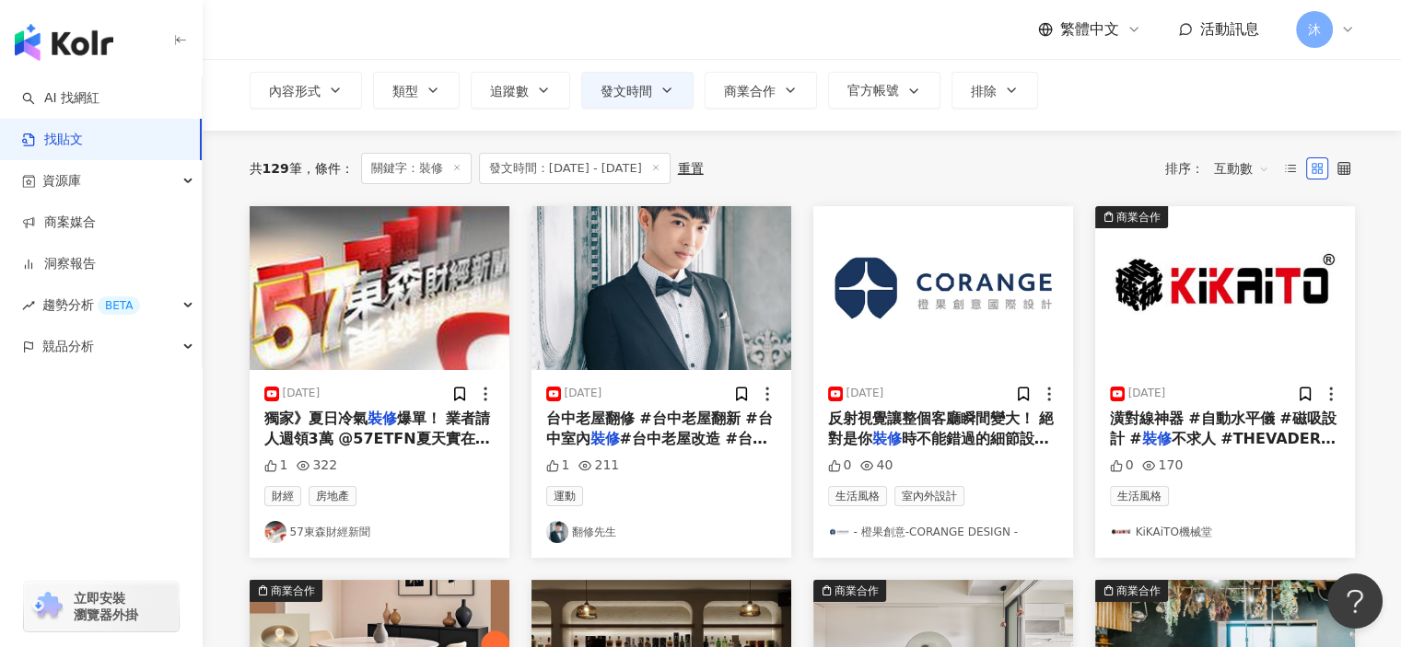
scroll to position [0, 0]
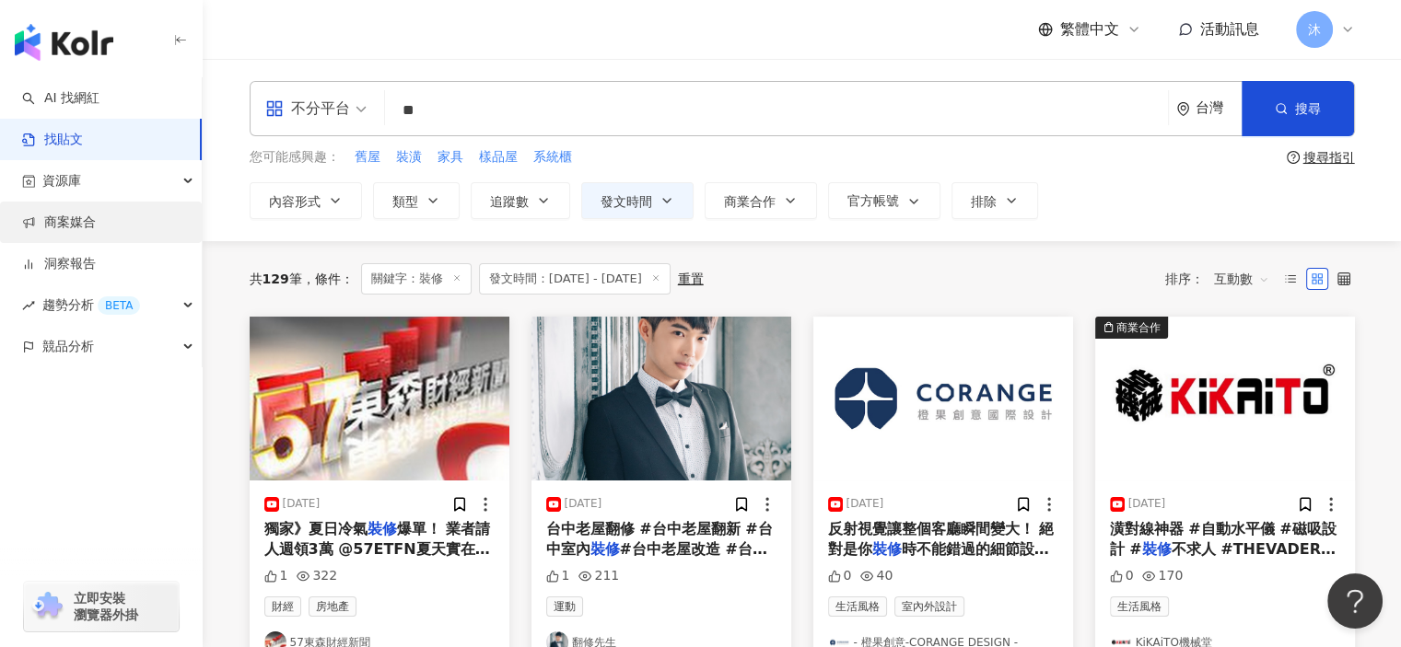
click at [65, 232] on link "商案媒合" at bounding box center [59, 223] width 74 height 18
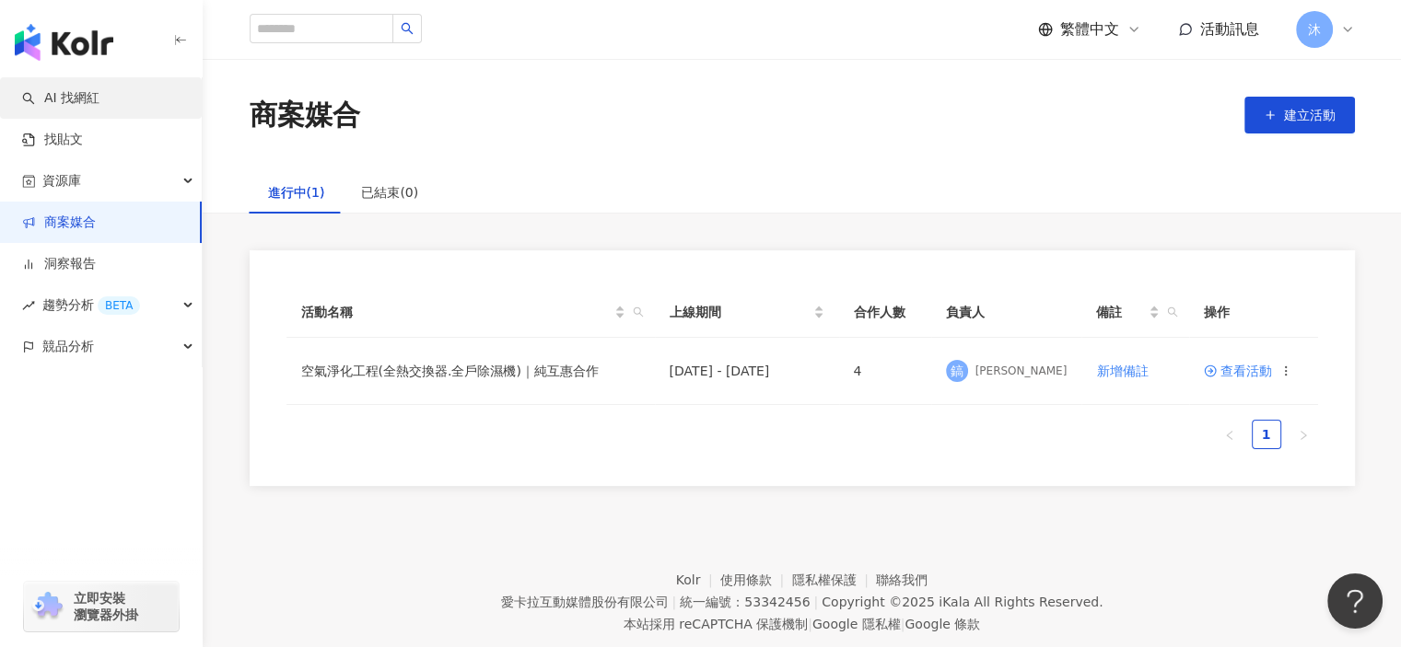
click at [90, 99] on link "AI 找網紅" at bounding box center [60, 98] width 77 height 18
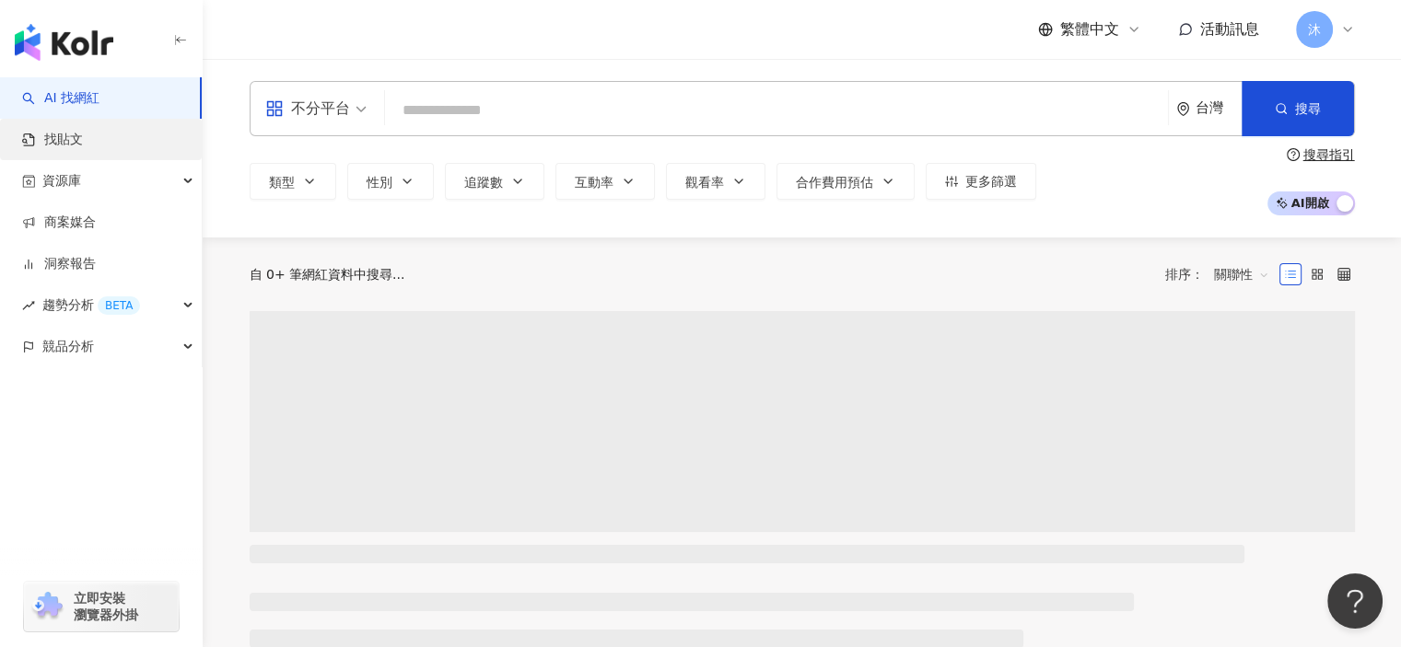
click at [83, 133] on link "找貼文" at bounding box center [52, 140] width 61 height 18
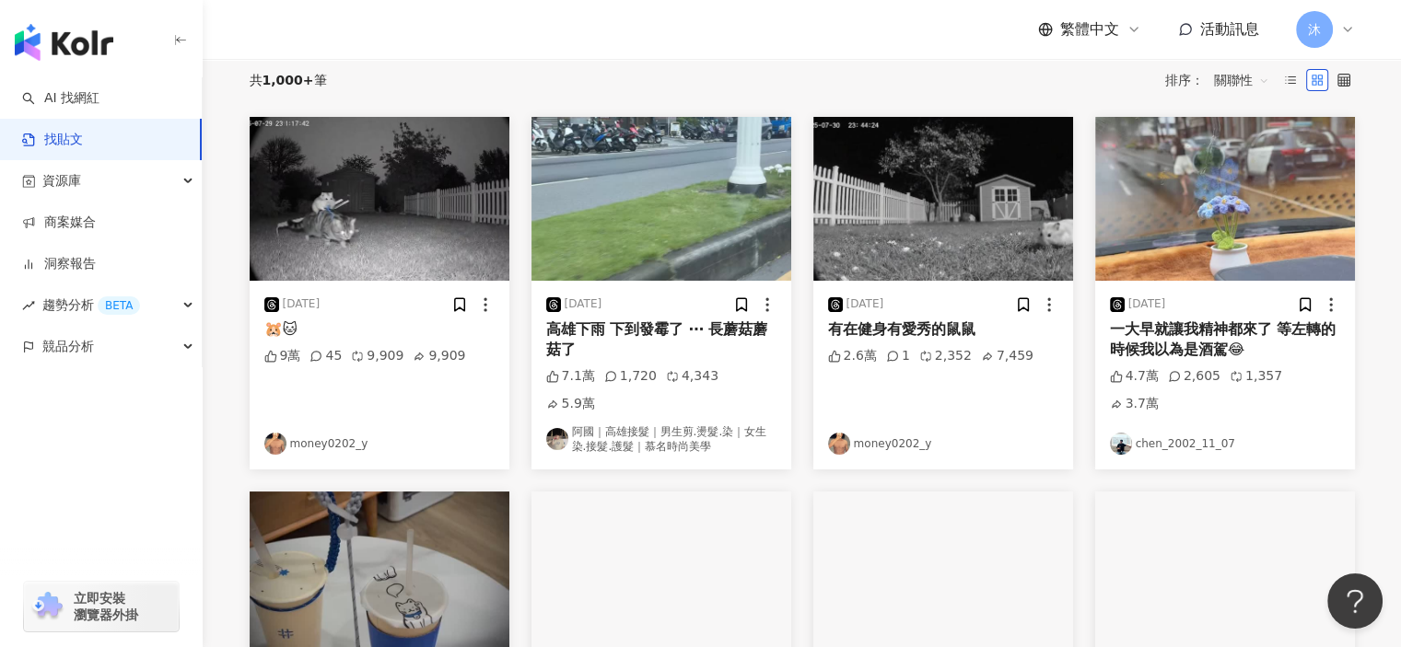
scroll to position [195, 0]
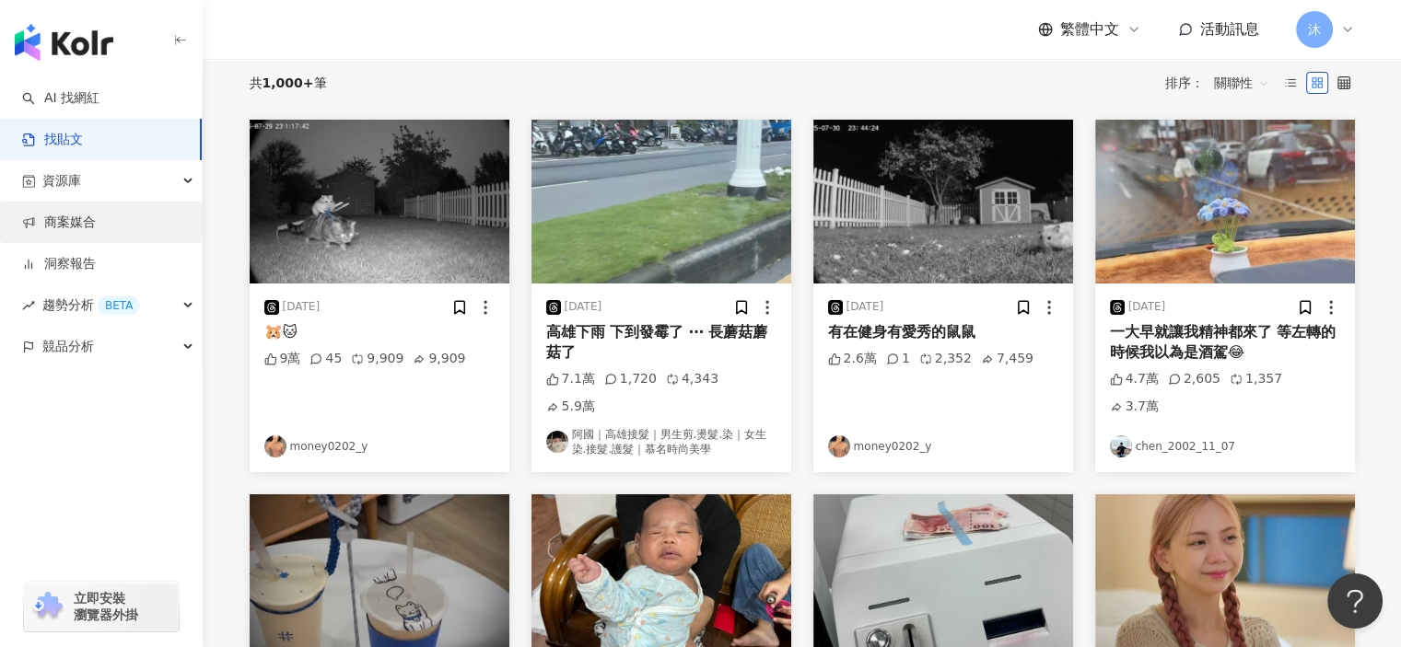
click at [96, 219] on link "商案媒合" at bounding box center [59, 223] width 74 height 18
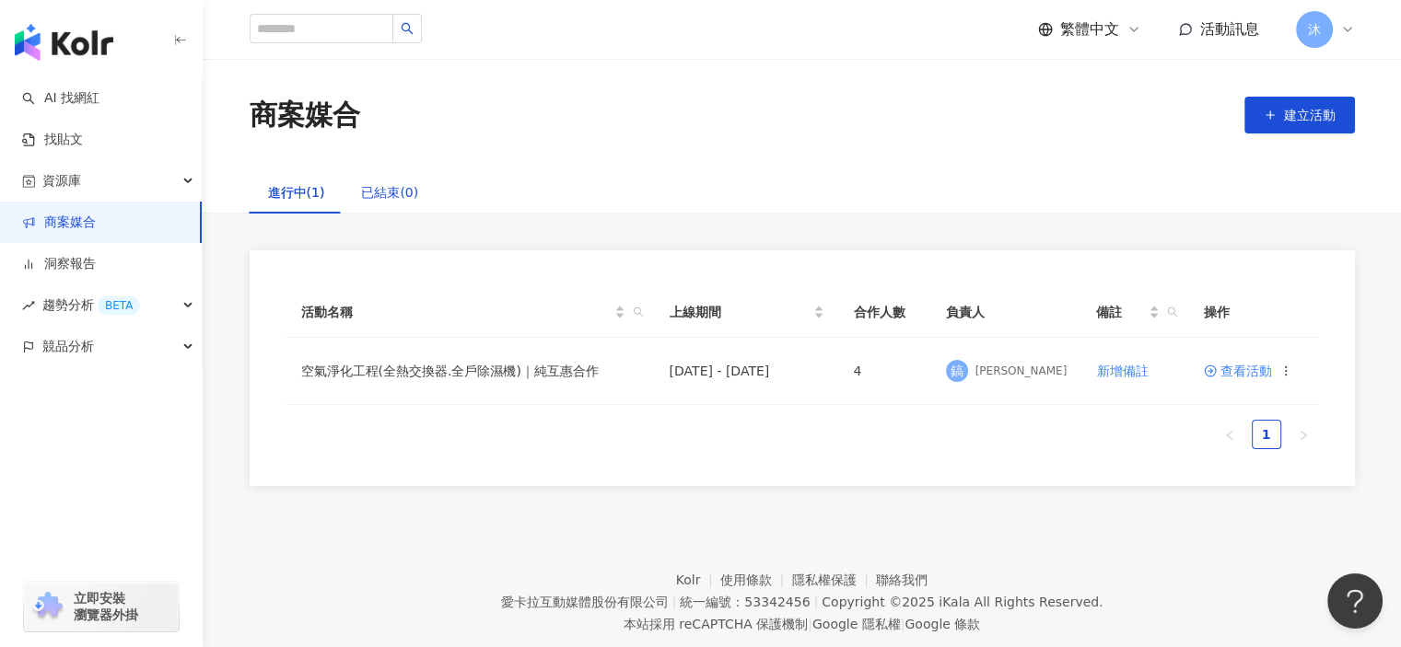
click at [387, 191] on div "已結束(0)" at bounding box center [389, 192] width 57 height 20
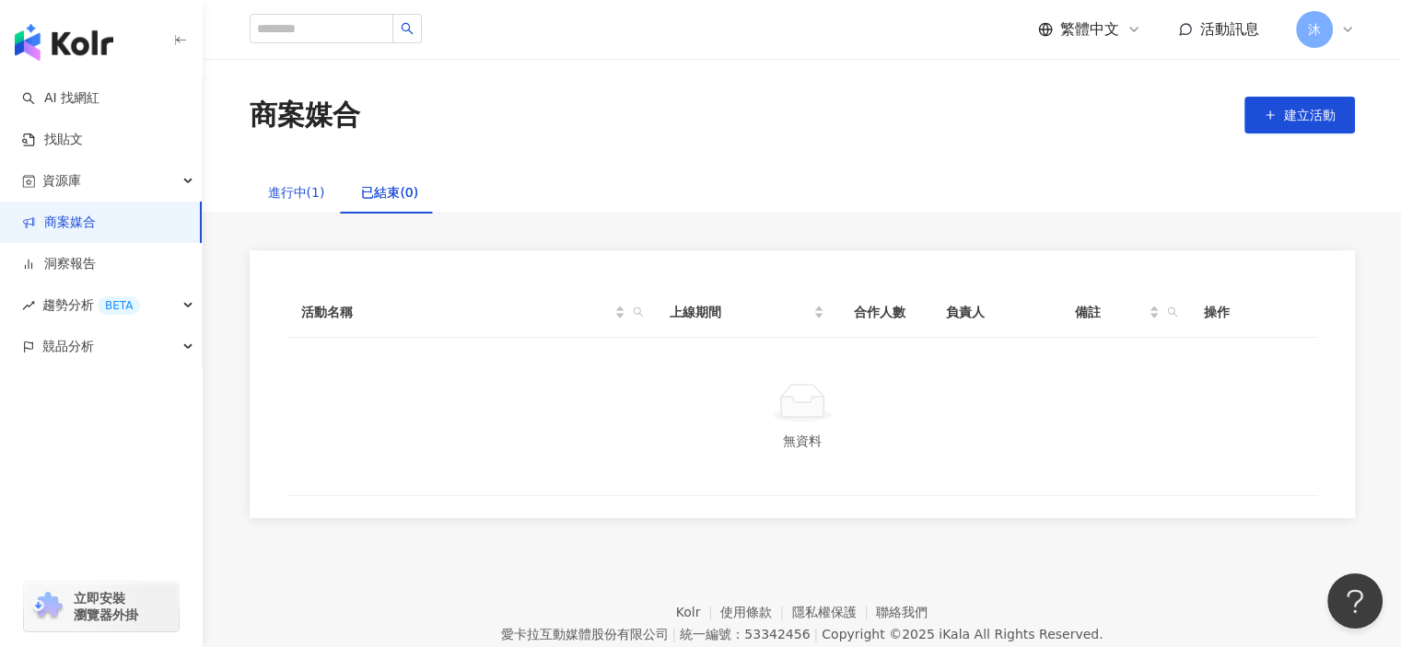
click at [310, 187] on div "進行中(1)" at bounding box center [296, 192] width 57 height 20
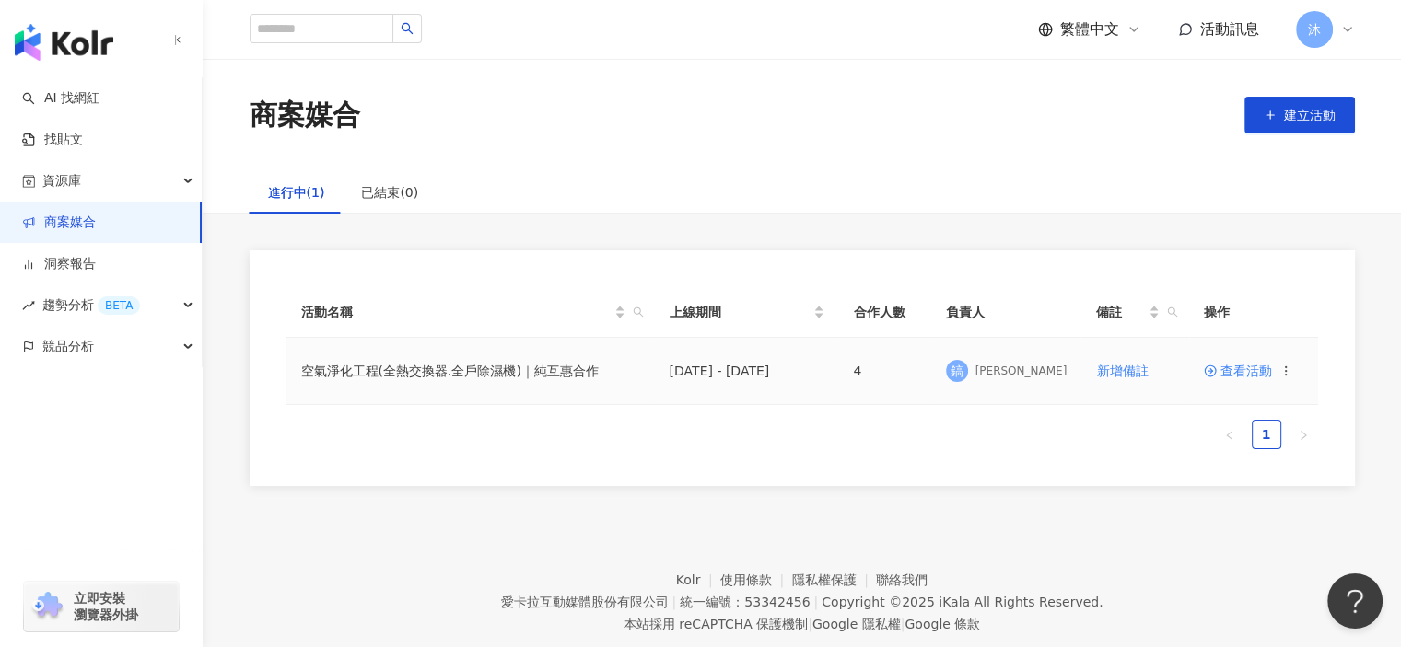
click at [1251, 367] on span "查看活動" at bounding box center [1238, 371] width 68 height 13
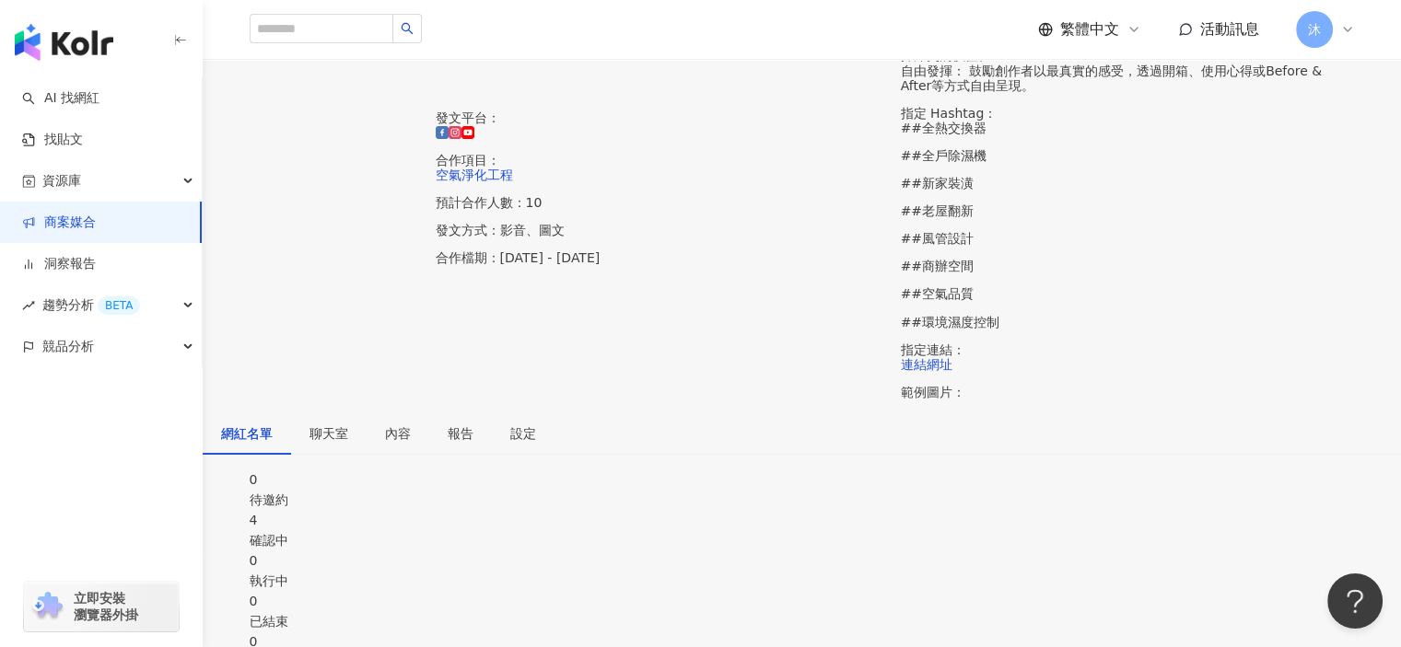
scroll to position [368, 0]
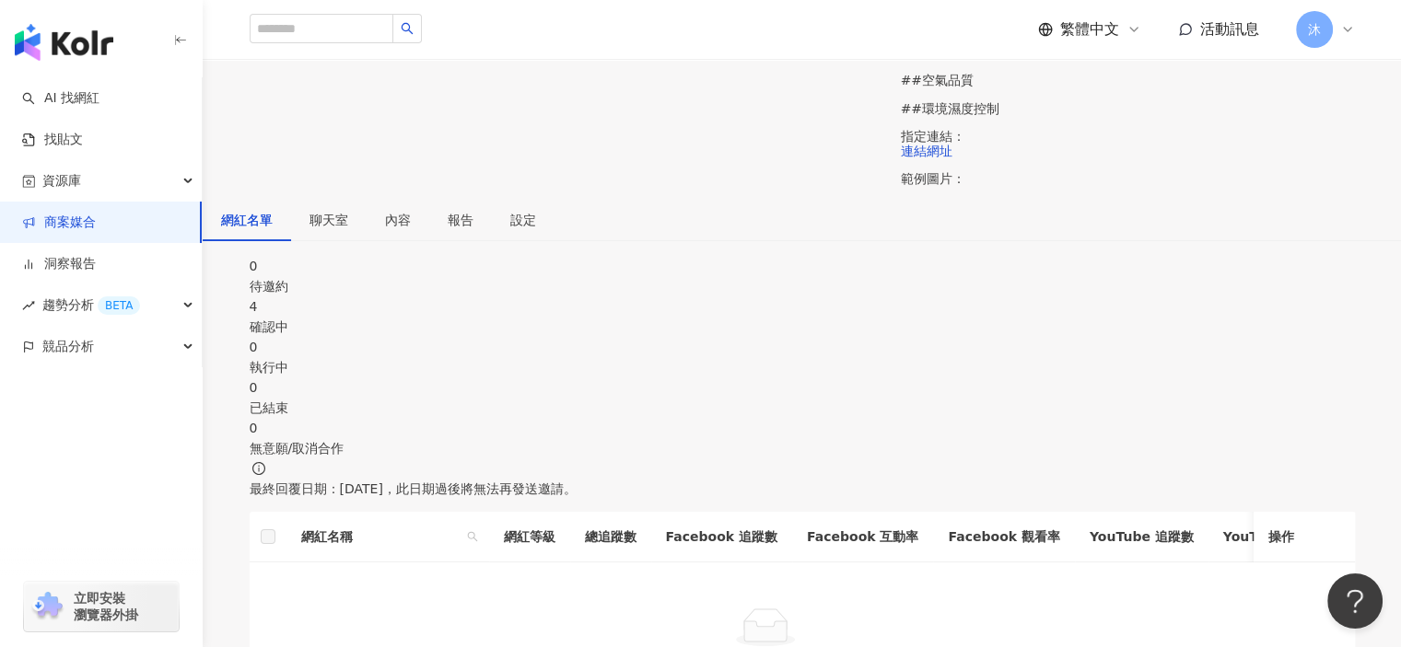
click at [612, 297] on div "4" at bounding box center [802, 307] width 1105 height 20
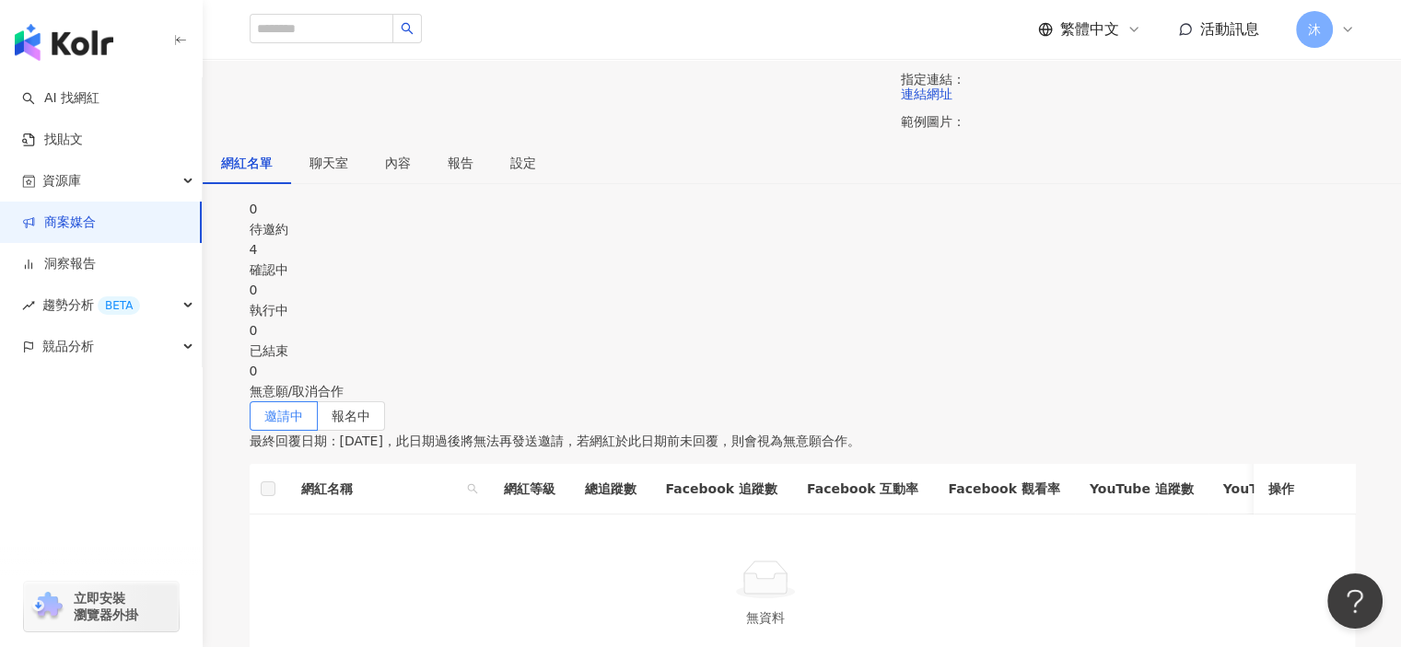
scroll to position [275, 0]
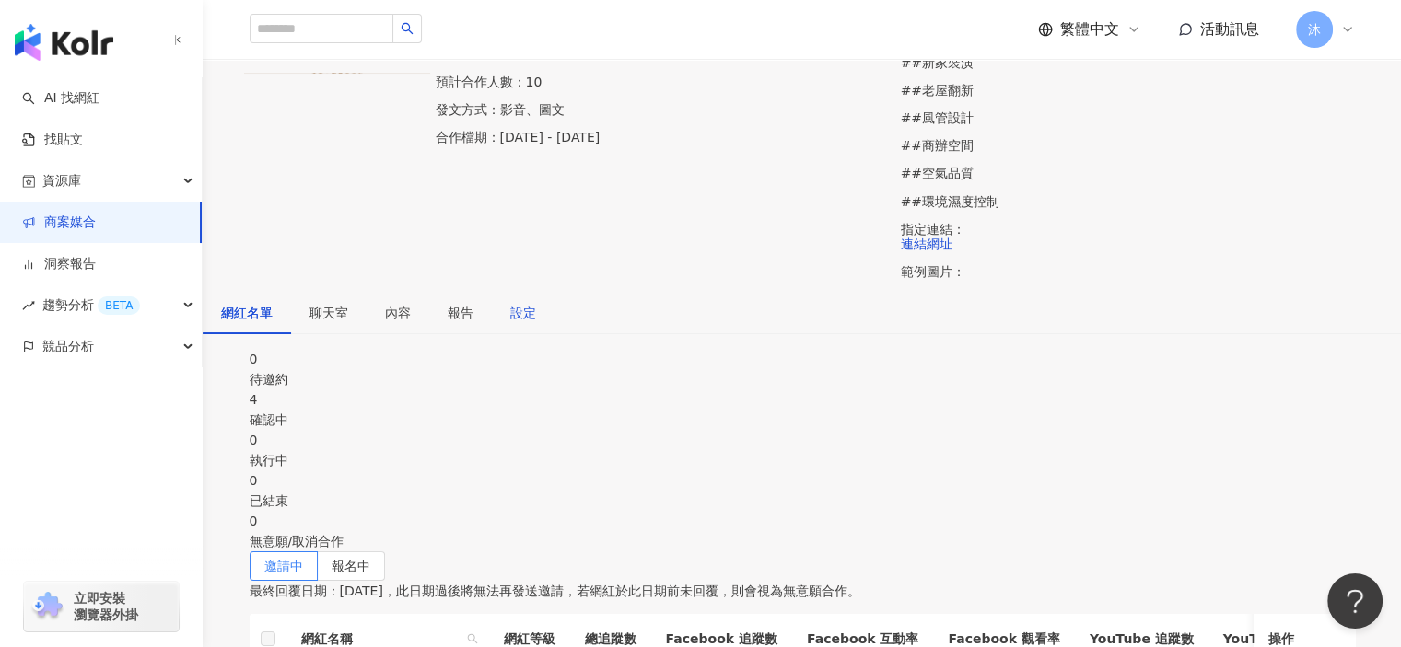
click at [536, 303] on div "設定" at bounding box center [523, 313] width 26 height 20
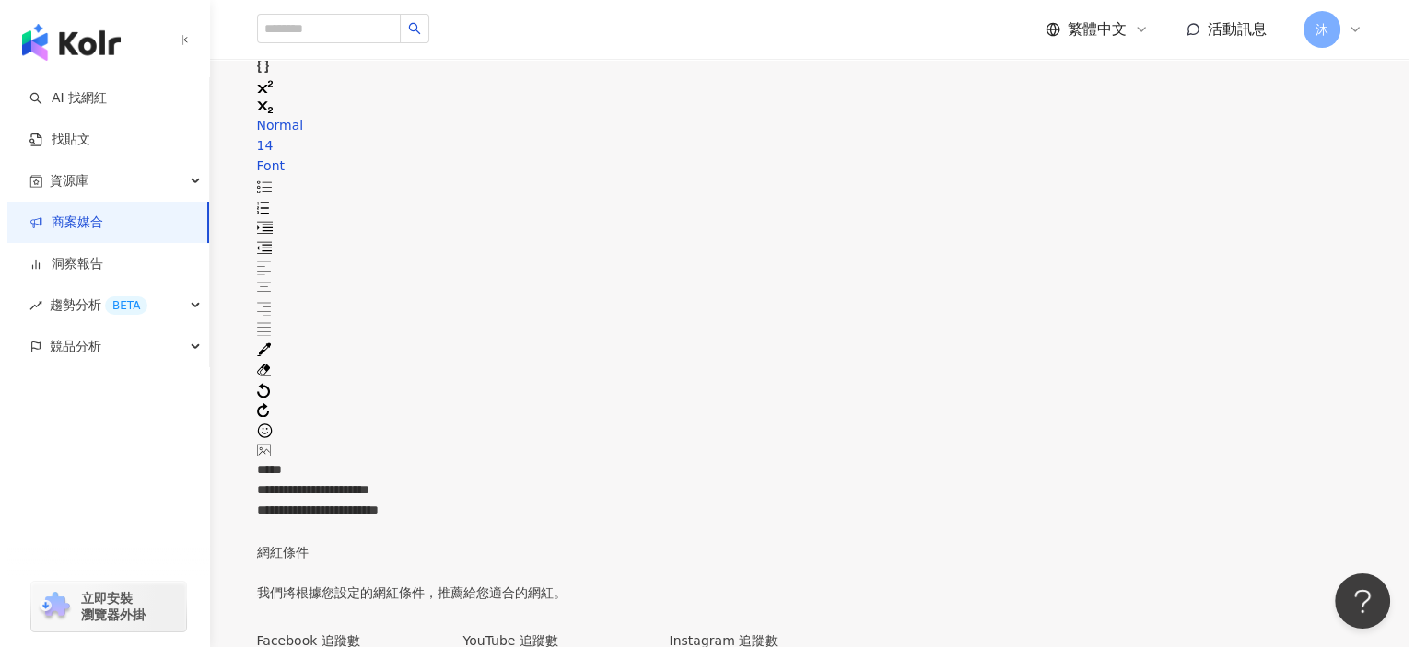
scroll to position [2854, 0]
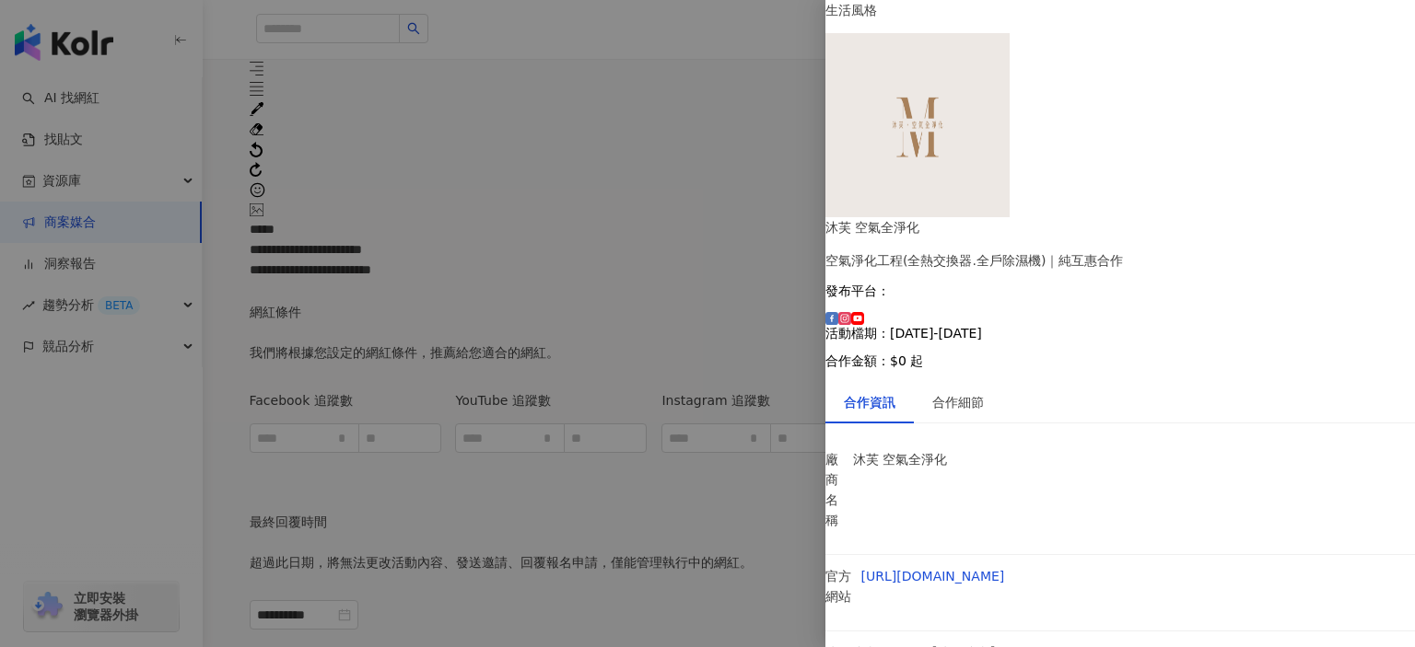
scroll to position [114, 0]
click at [981, 392] on div "合作細節" at bounding box center [958, 402] width 52 height 20
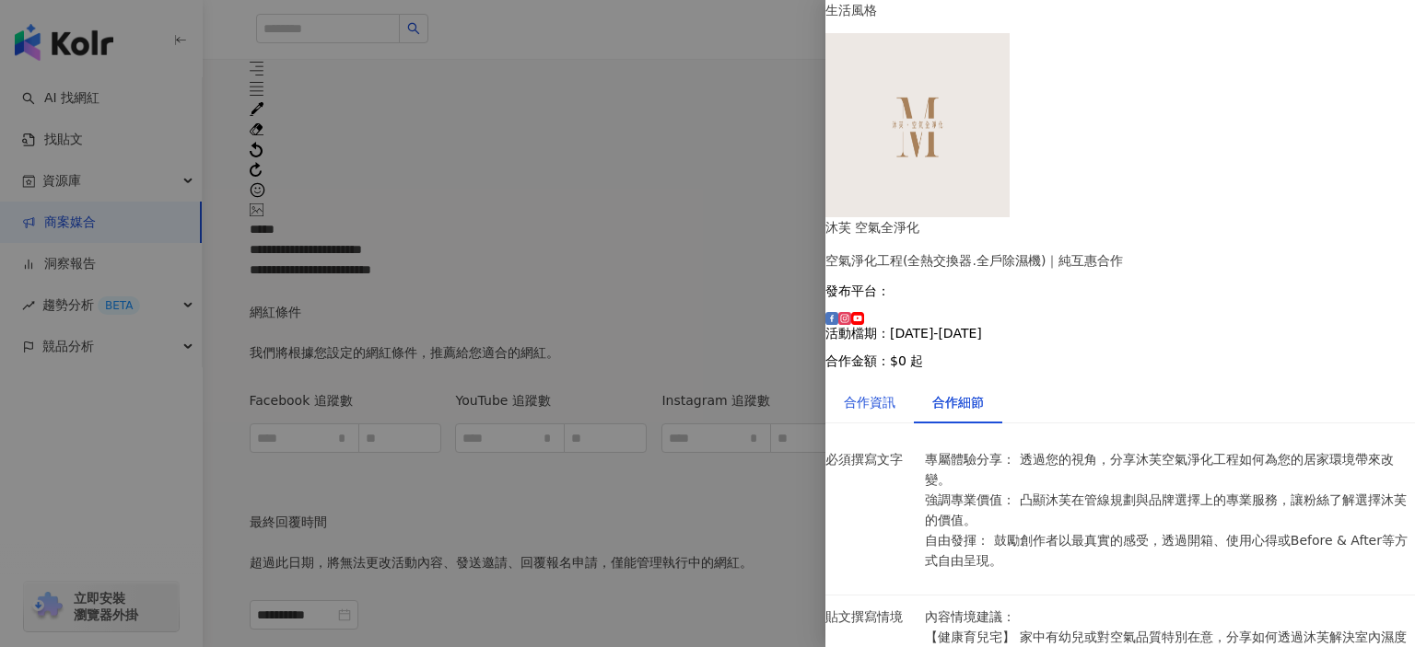
click at [888, 392] on div "合作資訊" at bounding box center [870, 402] width 52 height 20
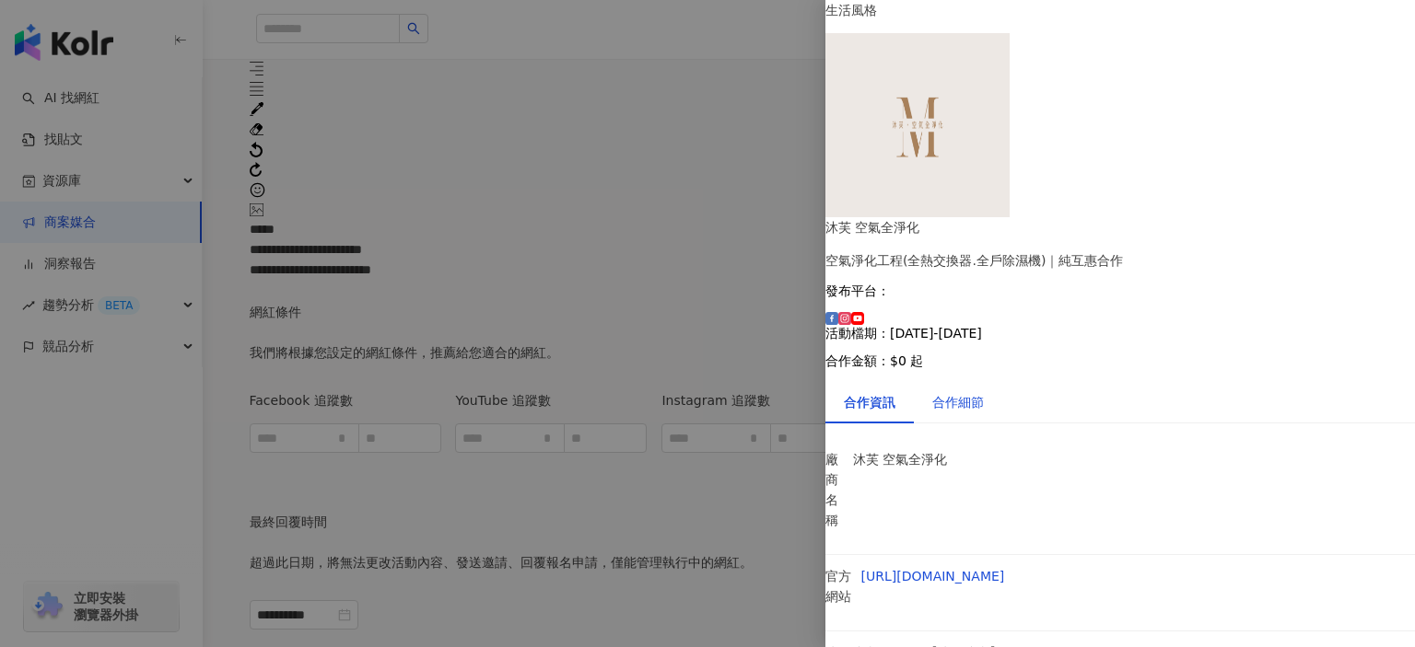
click at [963, 392] on div "合作細節" at bounding box center [958, 402] width 52 height 20
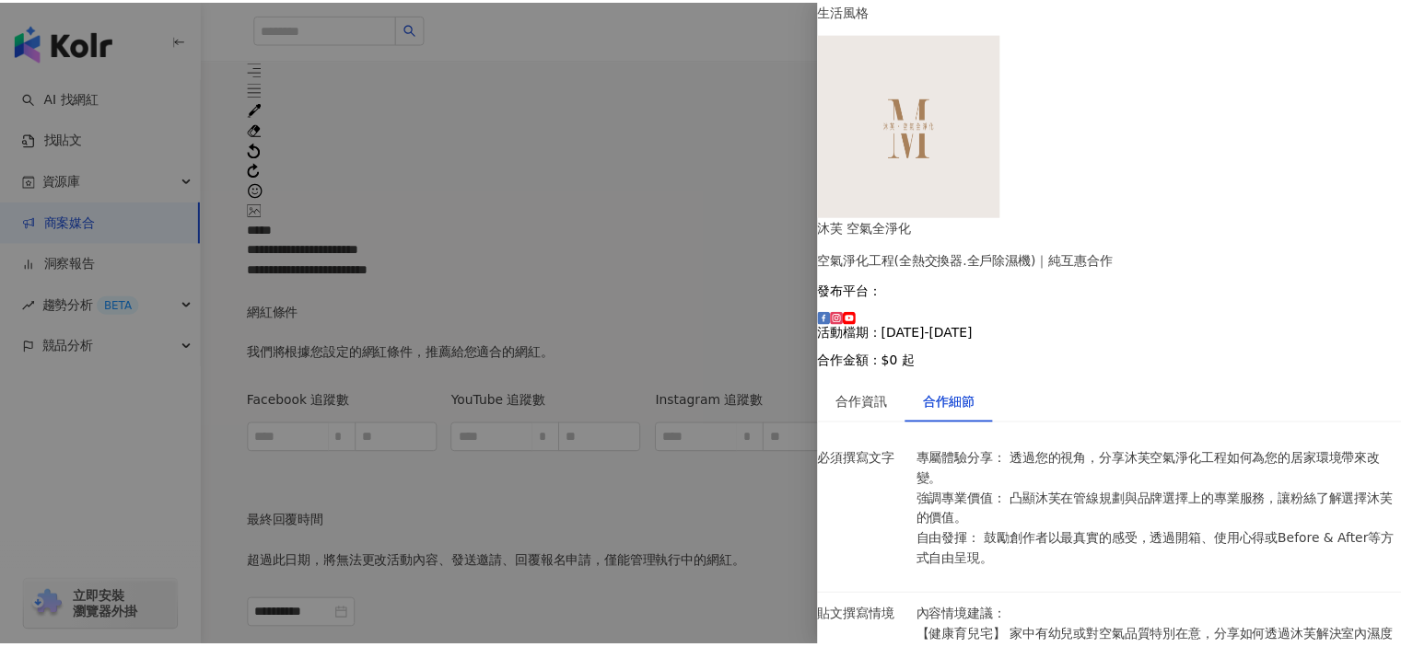
scroll to position [0, 0]
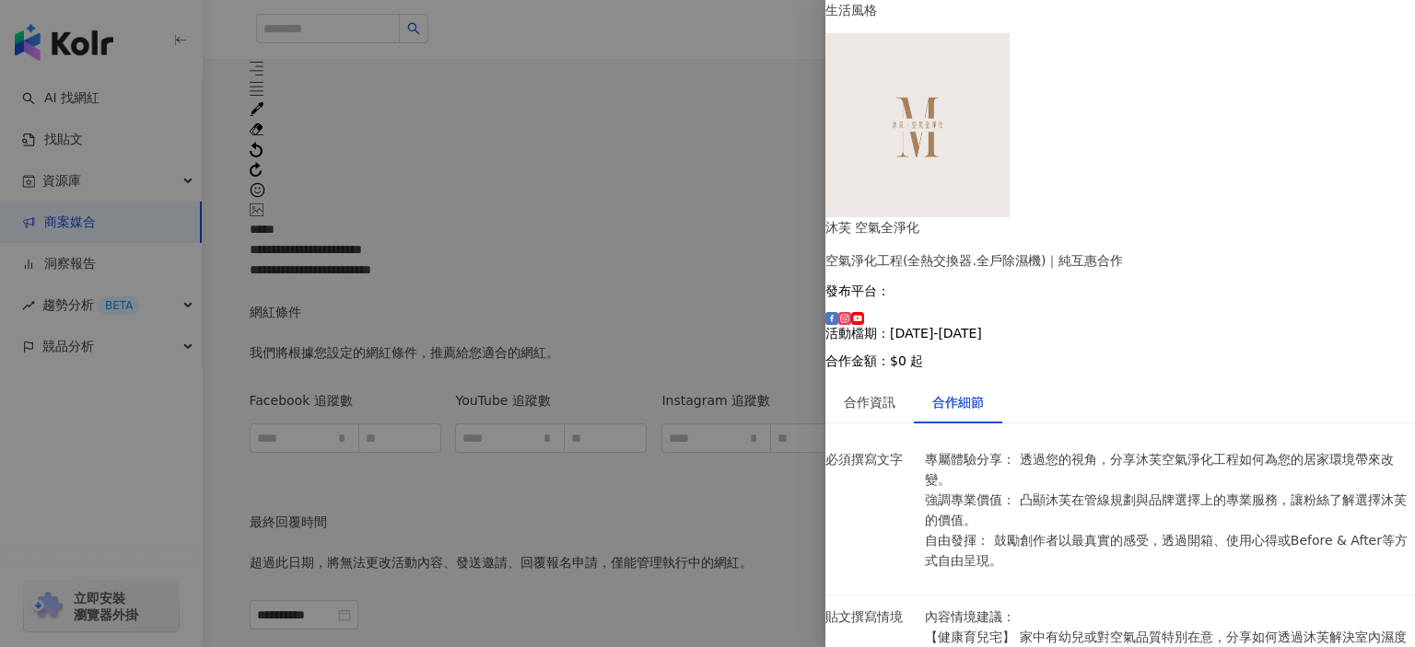
click at [773, 426] on div at bounding box center [707, 323] width 1415 height 647
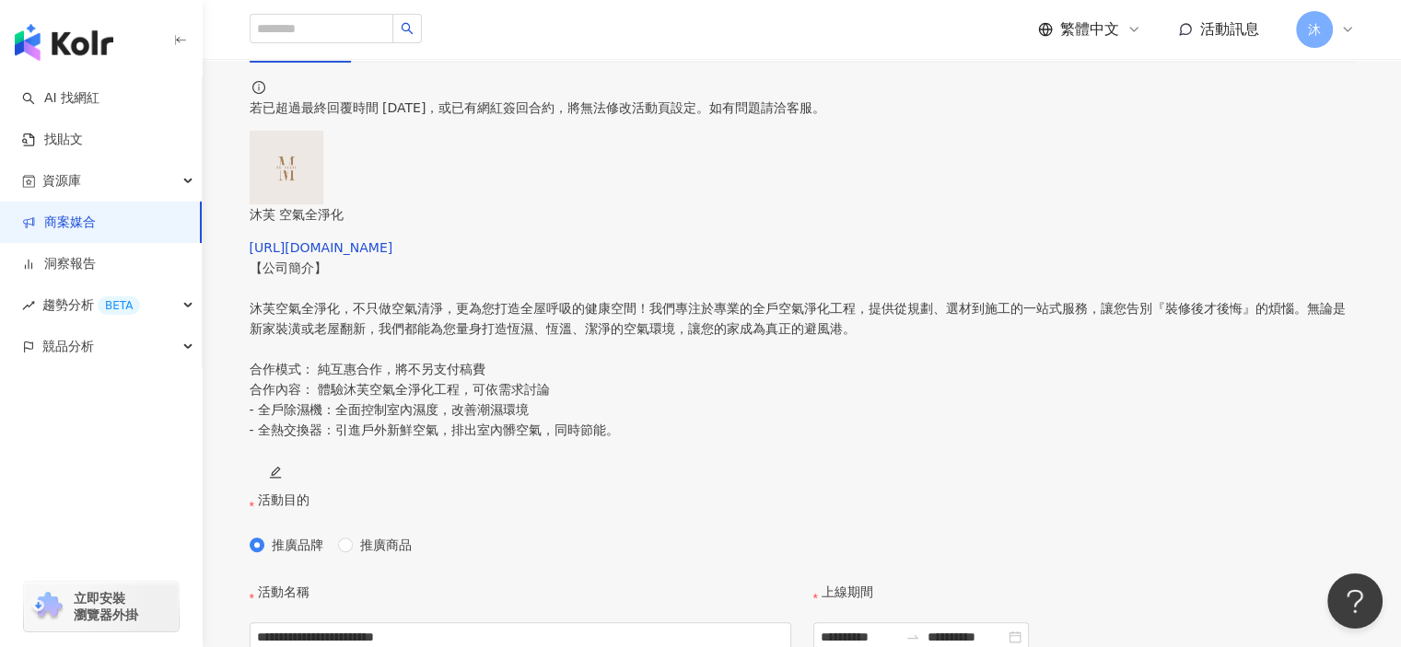
scroll to position [367, 0]
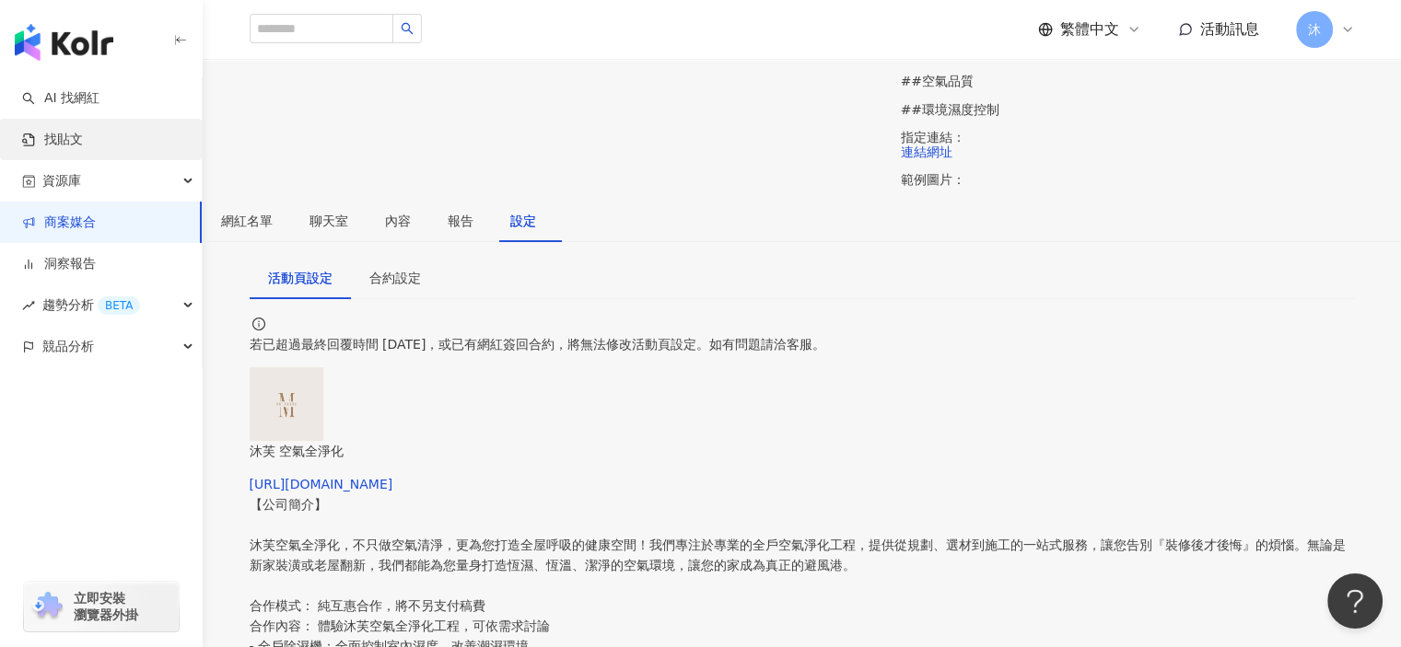
click at [74, 146] on link "找貼文" at bounding box center [52, 140] width 61 height 18
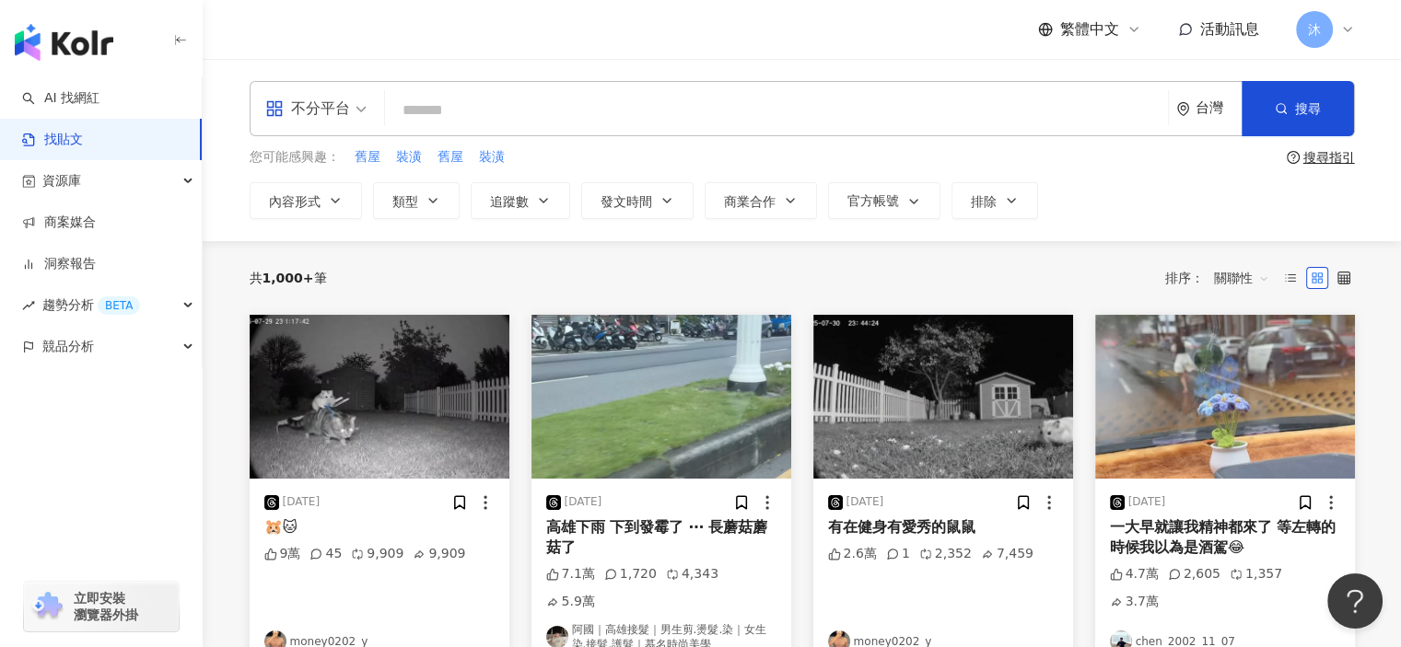
click at [534, 121] on input "search" at bounding box center [776, 110] width 768 height 40
type input "*"
type input "****"
click at [660, 213] on button "發文時間" at bounding box center [637, 200] width 112 height 37
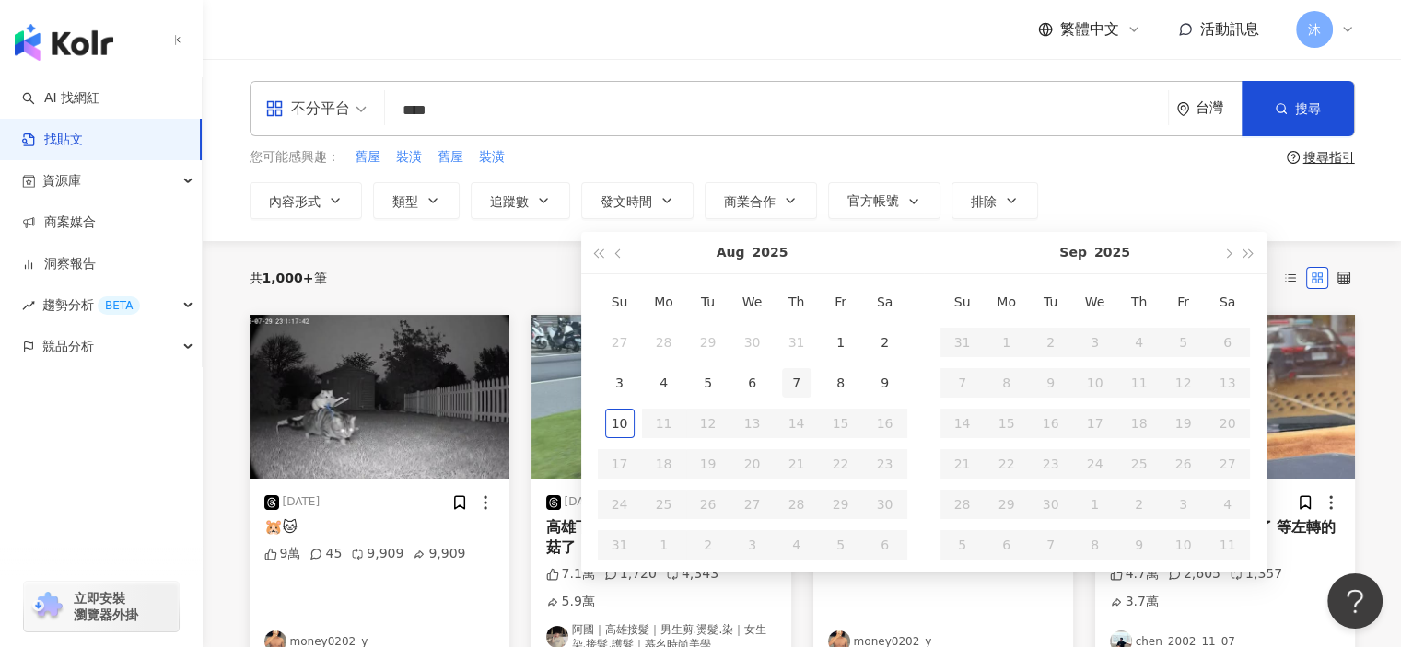
type input "**********"
click at [612, 252] on button "button" at bounding box center [619, 252] width 20 height 41
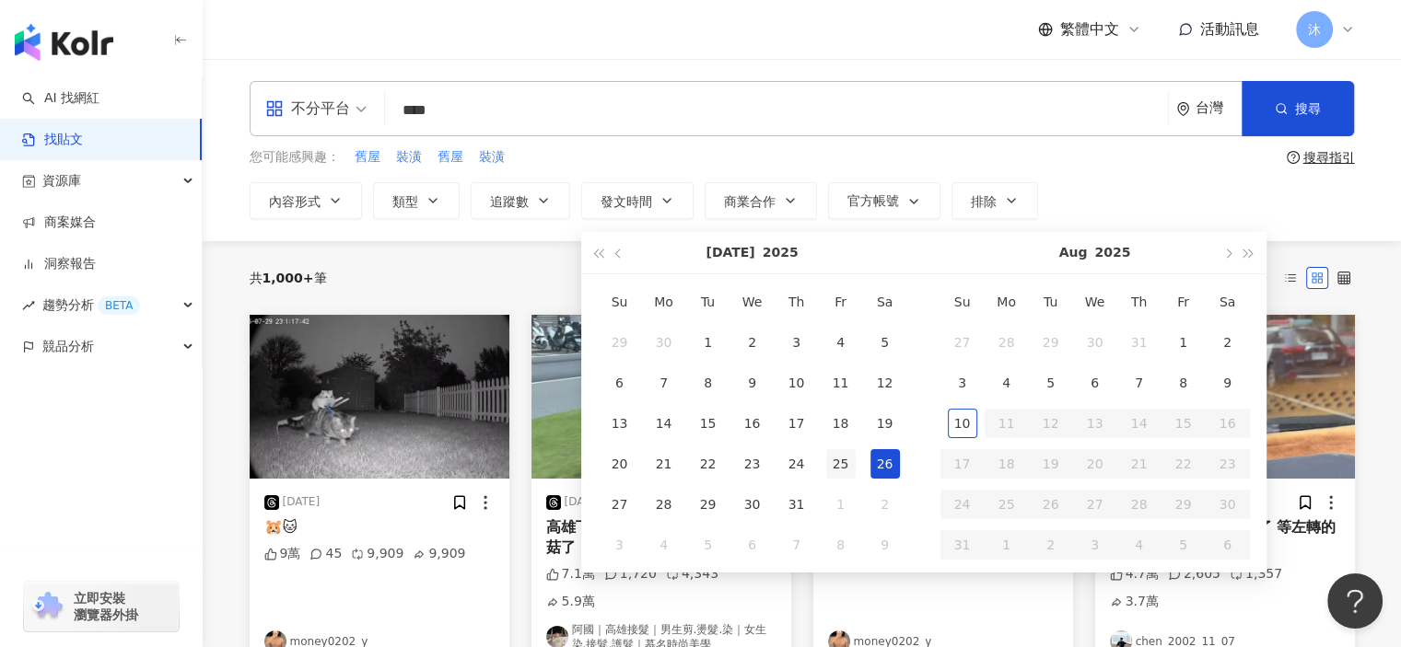
type input "**********"
drag, startPoint x: 836, startPoint y: 463, endPoint x: 869, endPoint y: 447, distance: 37.1
click at [836, 463] on div "25" at bounding box center [840, 463] width 29 height 29
type input "**********"
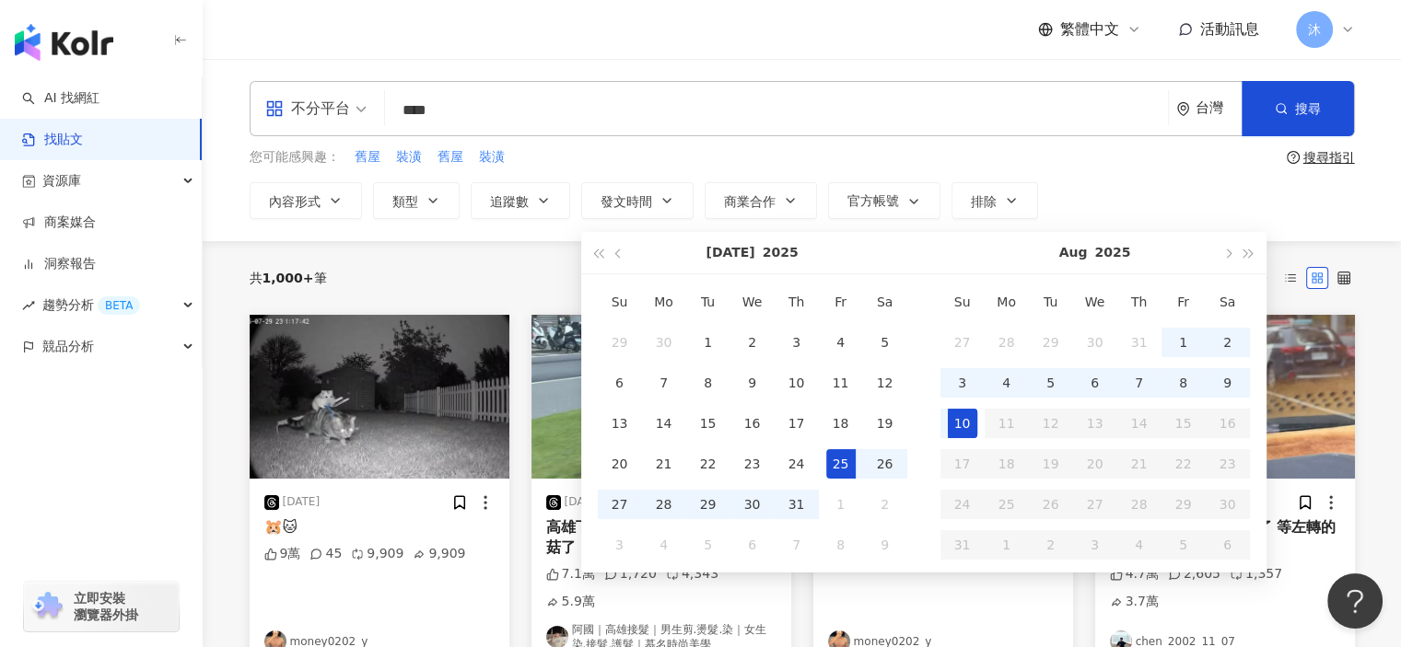
click at [955, 418] on div "10" at bounding box center [962, 423] width 29 height 29
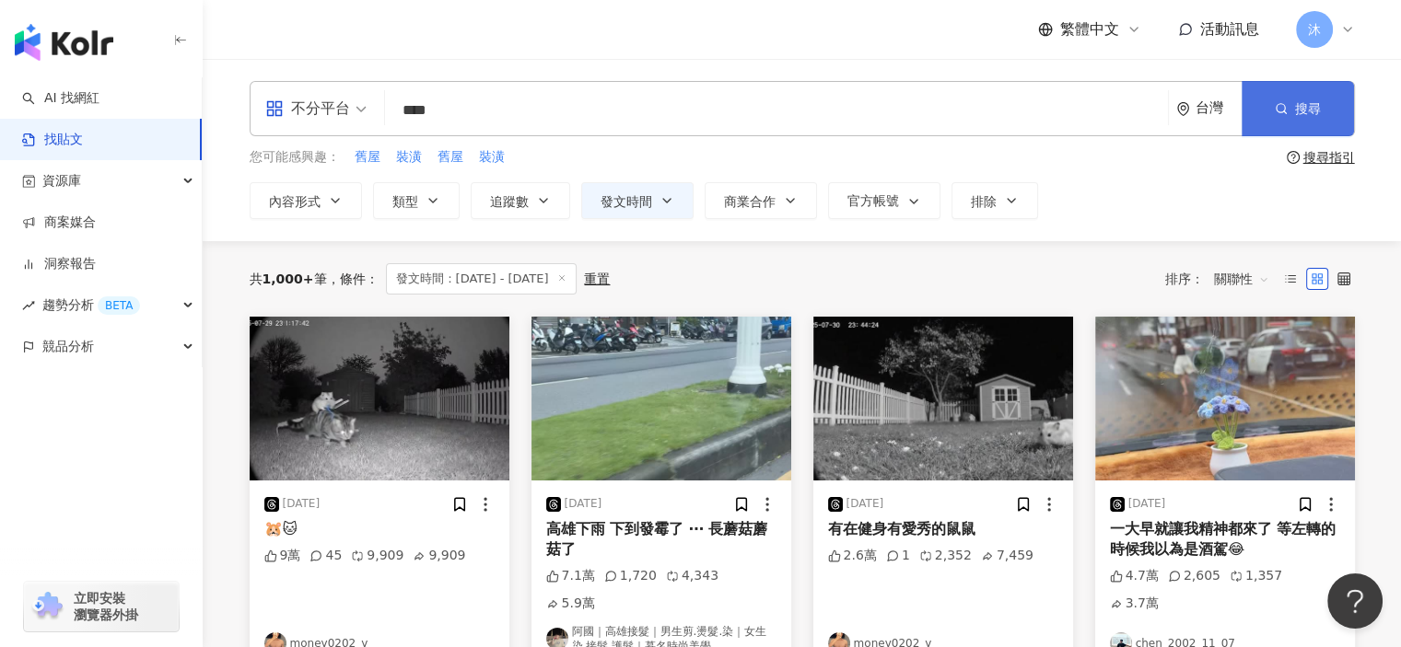
click at [1328, 110] on button "搜尋" at bounding box center [1297, 108] width 112 height 55
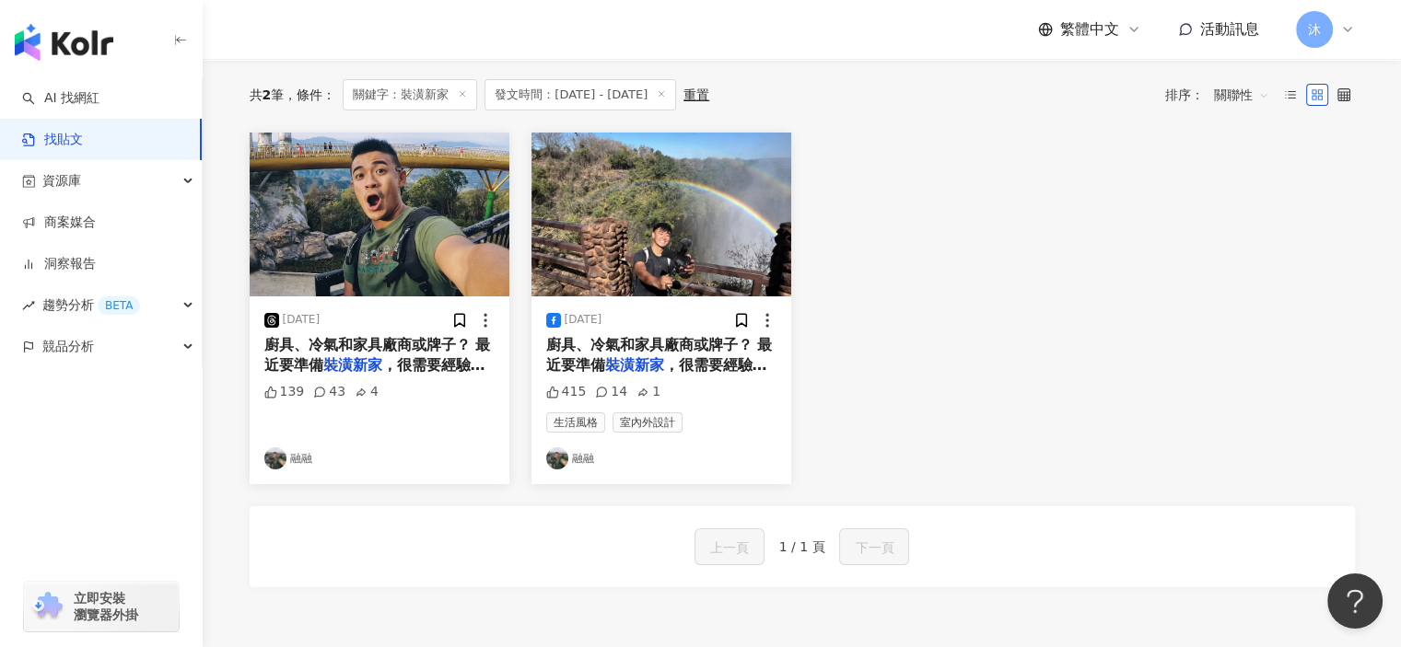
scroll to position [92, 0]
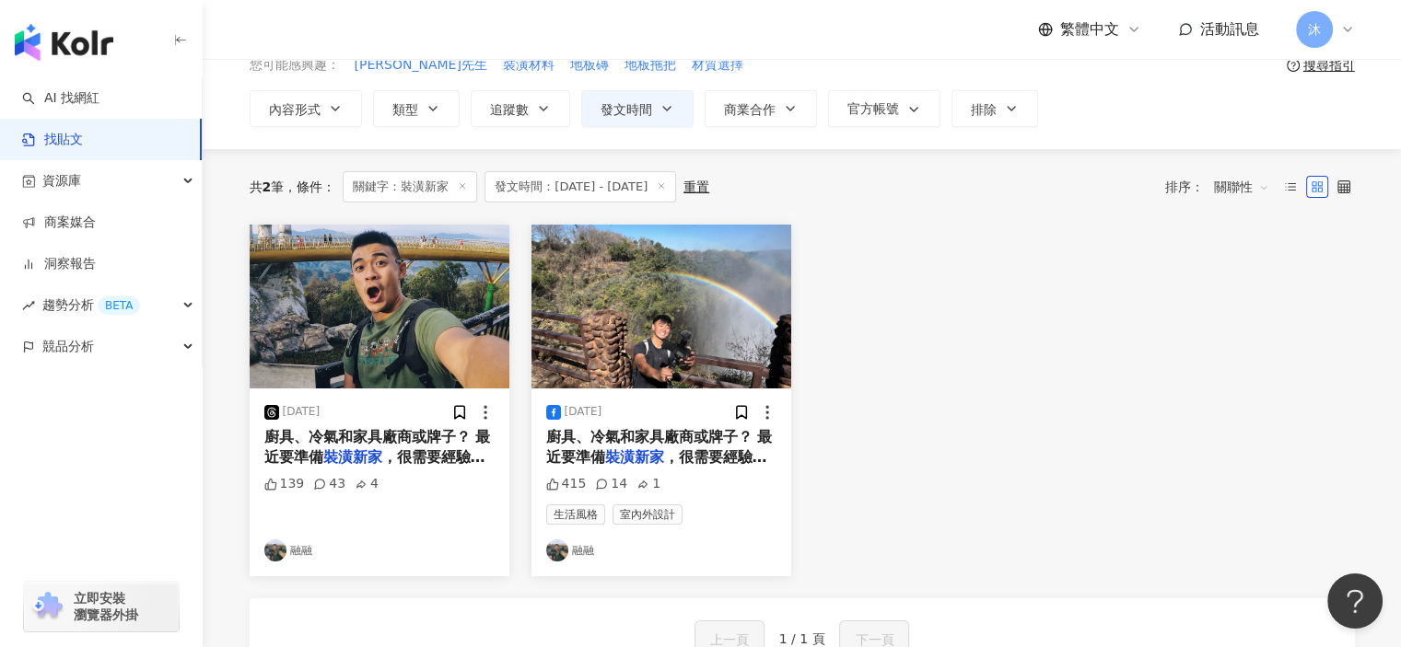
click at [364, 436] on span "廚具、冷氣和家具廠商或牌子？ 最近要準備" at bounding box center [377, 447] width 227 height 38
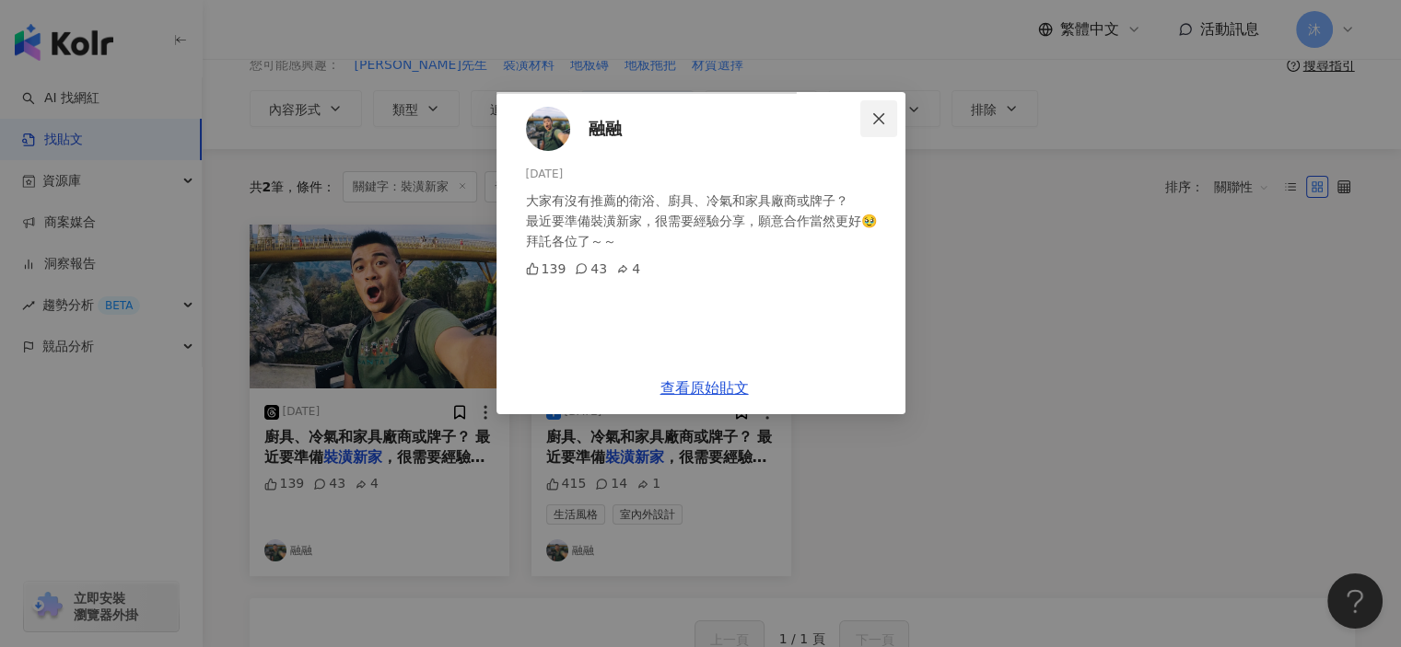
click at [886, 119] on icon "close" at bounding box center [878, 118] width 15 height 15
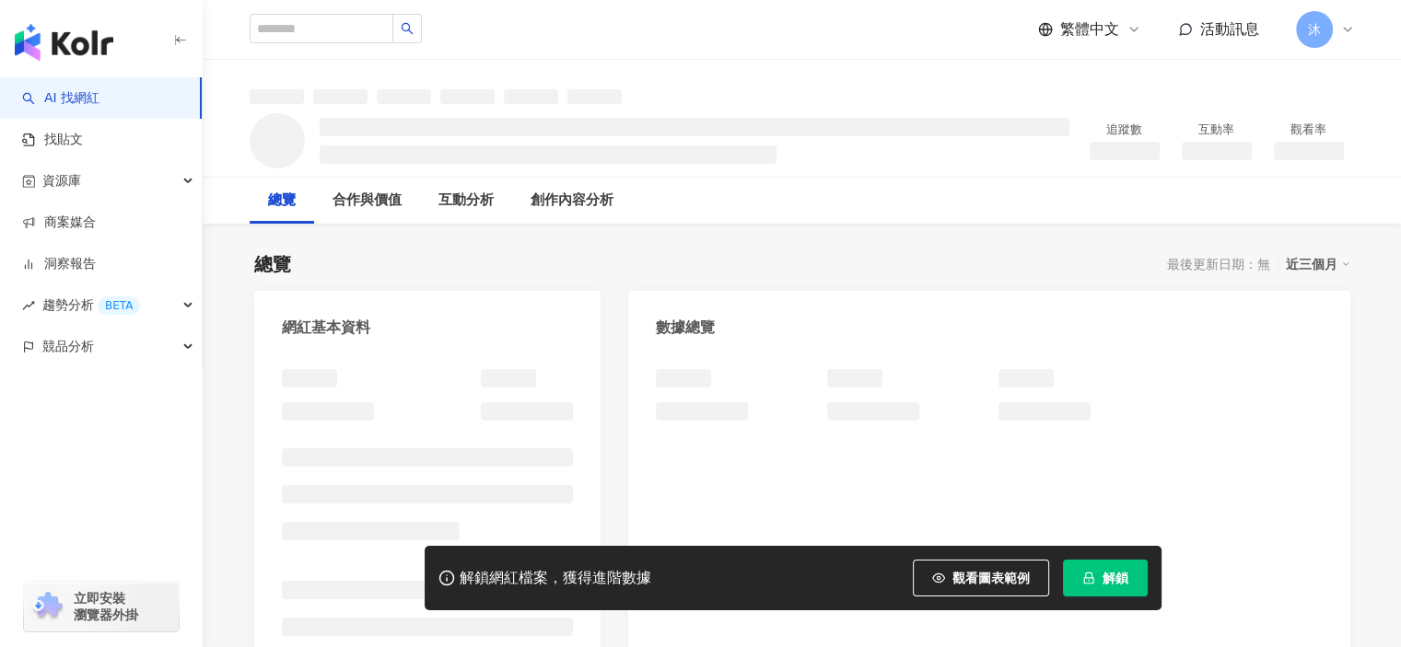
click at [1125, 586] on span "解鎖" at bounding box center [1115, 578] width 26 height 15
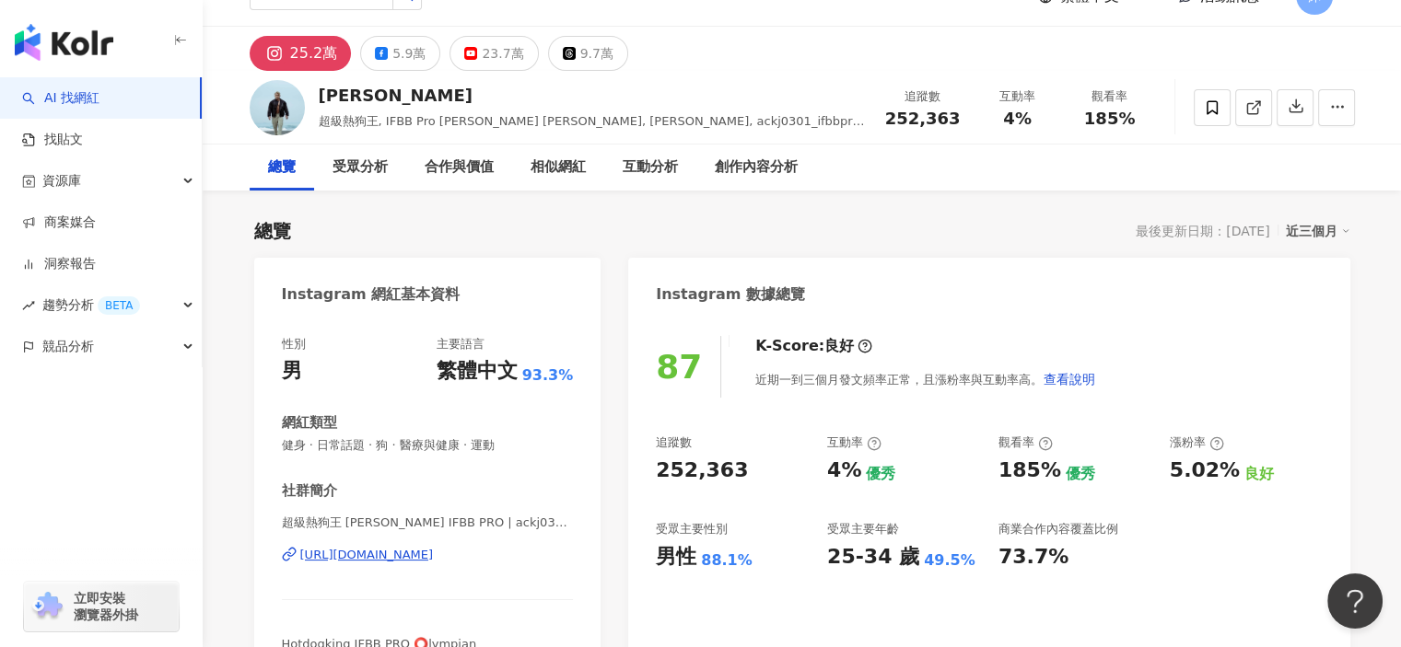
scroll to position [92, 0]
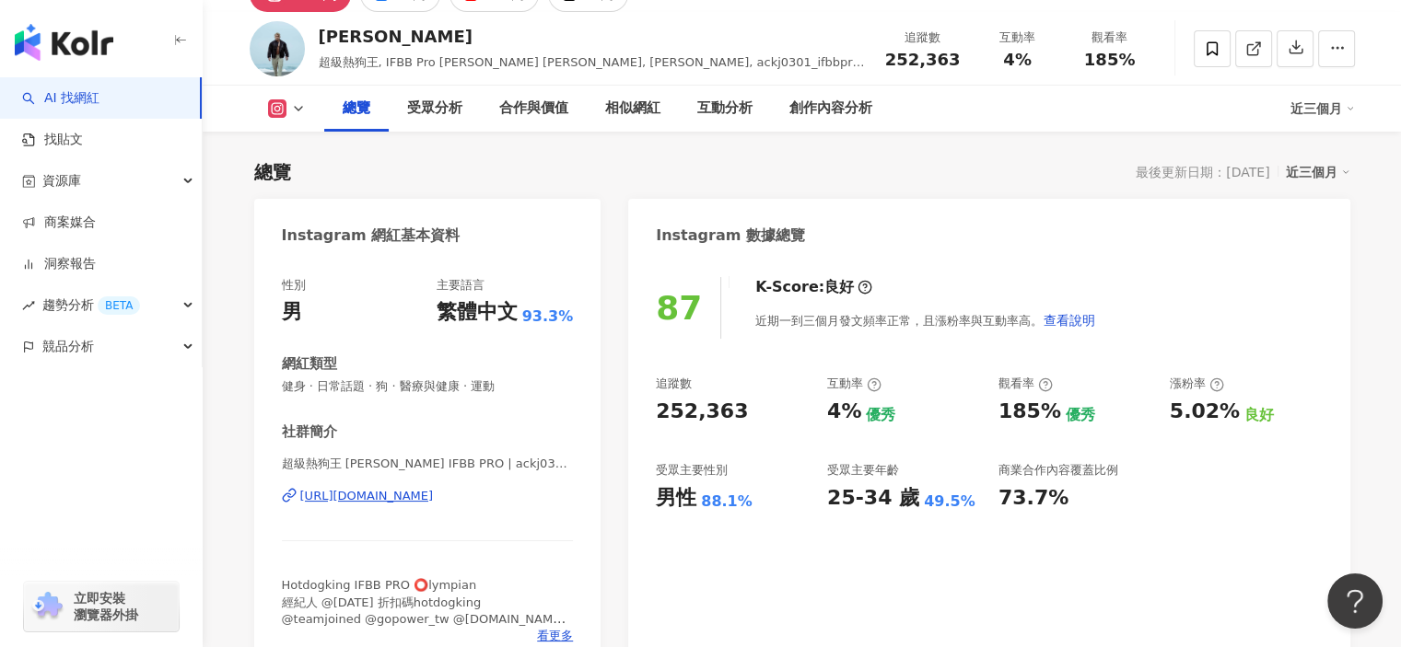
click at [434, 503] on div "[URL][DOMAIN_NAME]" at bounding box center [367, 496] width 134 height 17
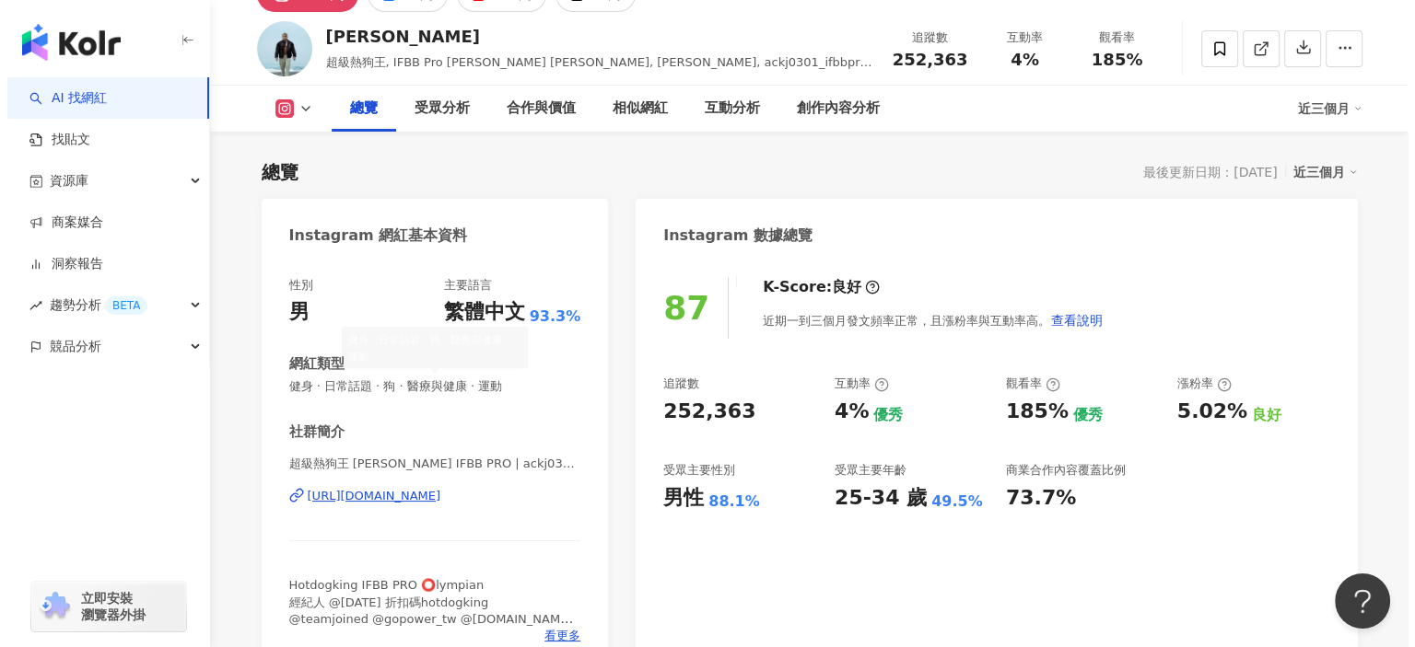
scroll to position [368, 0]
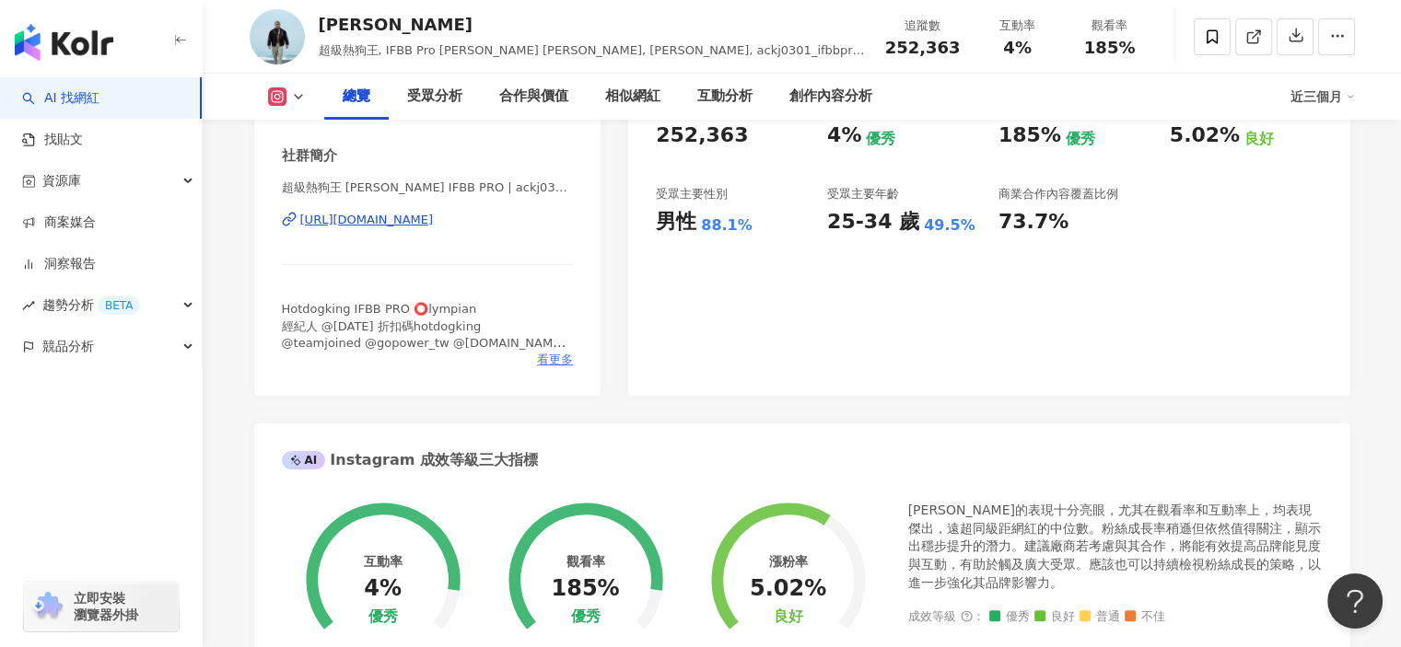
click at [550, 357] on span "看更多" at bounding box center [555, 360] width 36 height 17
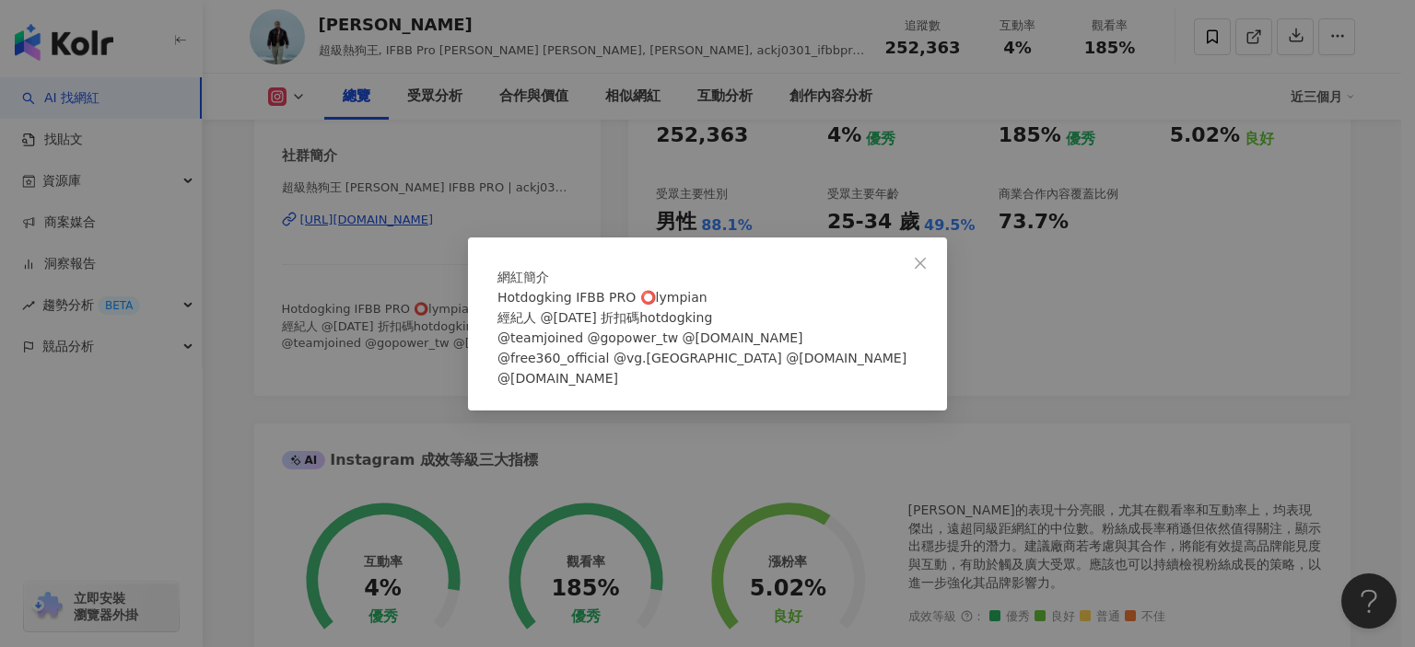
click at [921, 258] on icon "close" at bounding box center [920, 263] width 11 height 11
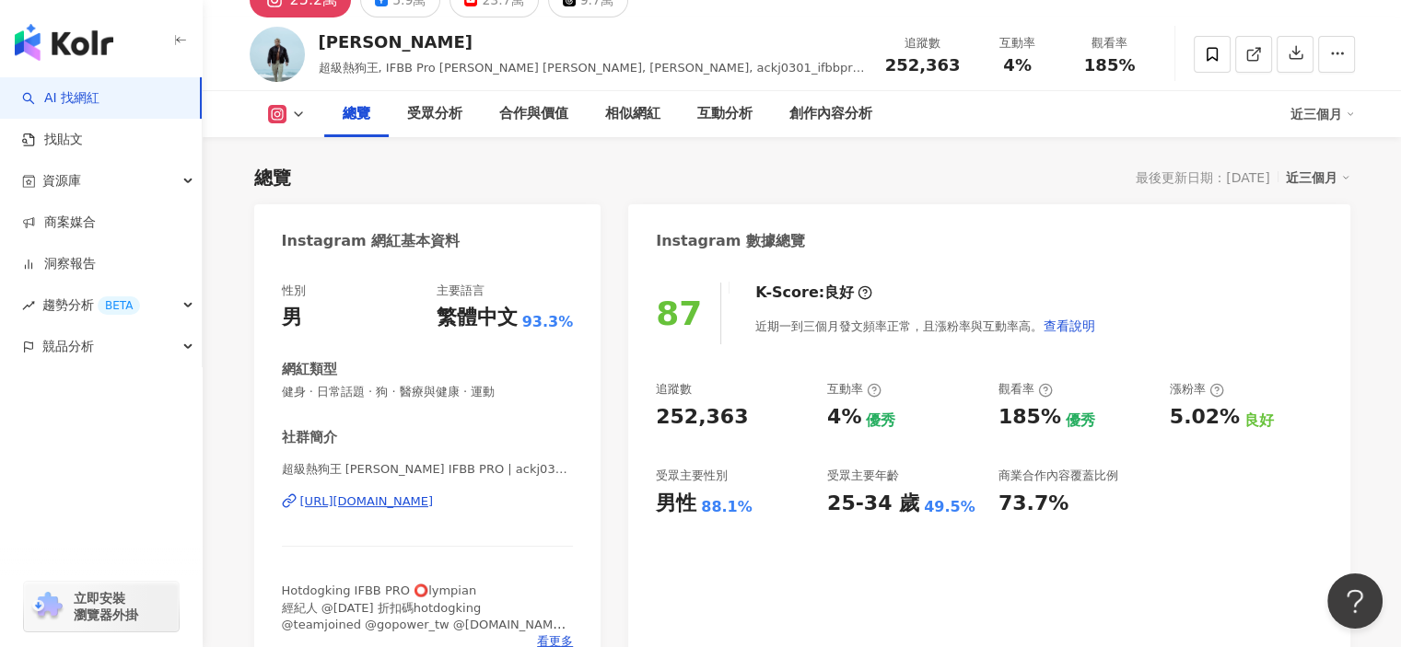
scroll to position [0, 0]
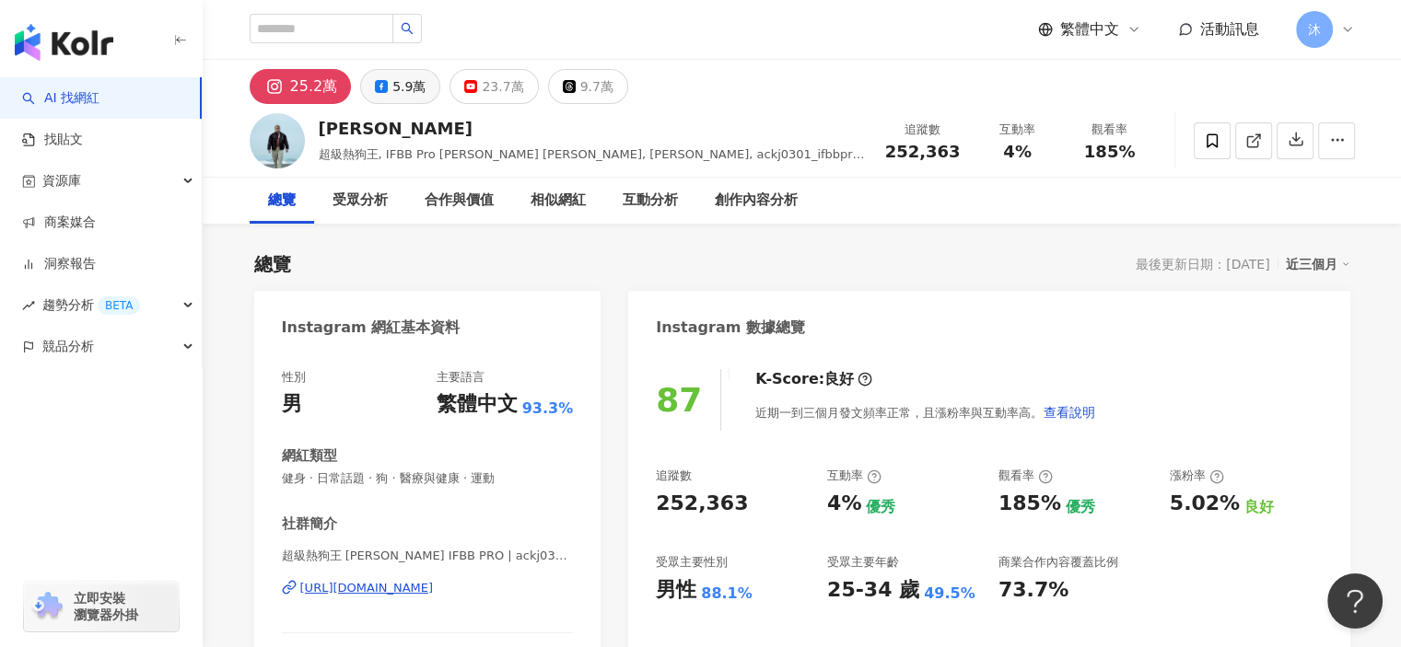
click at [405, 79] on div "5.9萬" at bounding box center [408, 87] width 33 height 26
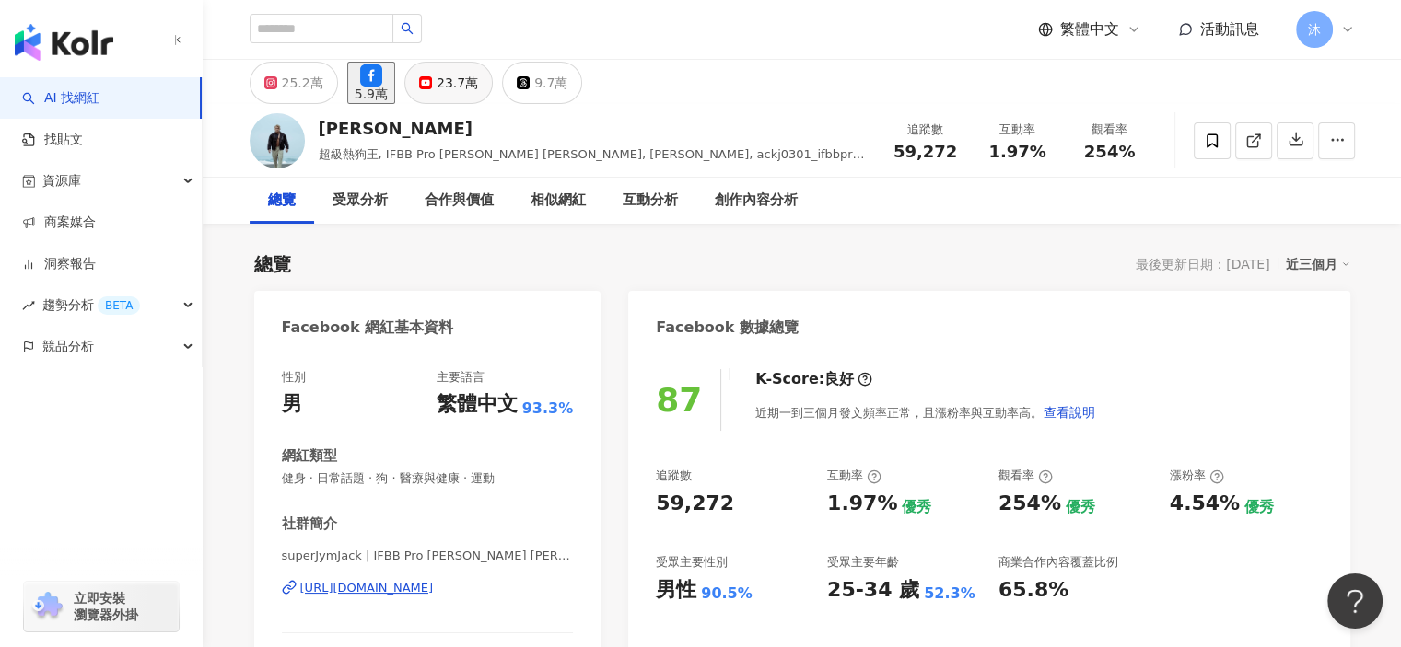
click at [478, 91] on div "23.7萬" at bounding box center [457, 83] width 41 height 26
click at [478, 94] on div "23.7萬" at bounding box center [457, 83] width 41 height 26
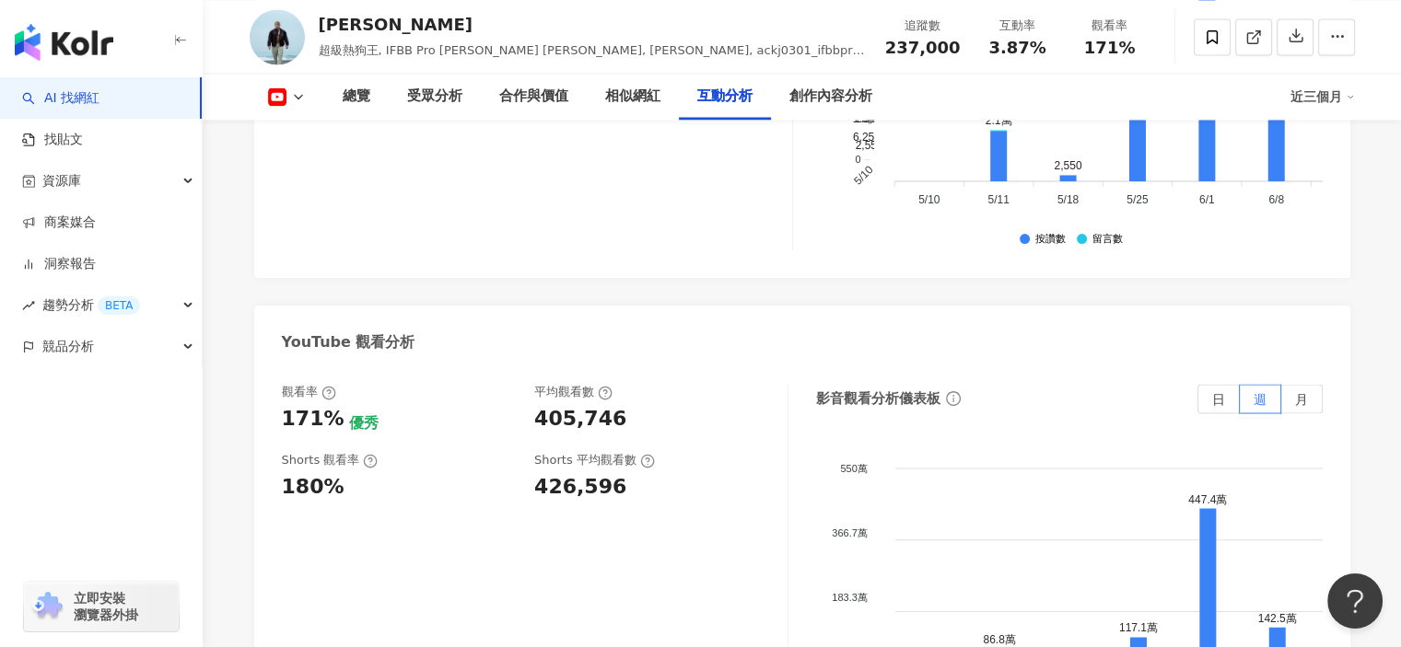
scroll to position [3960, 0]
